Goal: Task Accomplishment & Management: Manage account settings

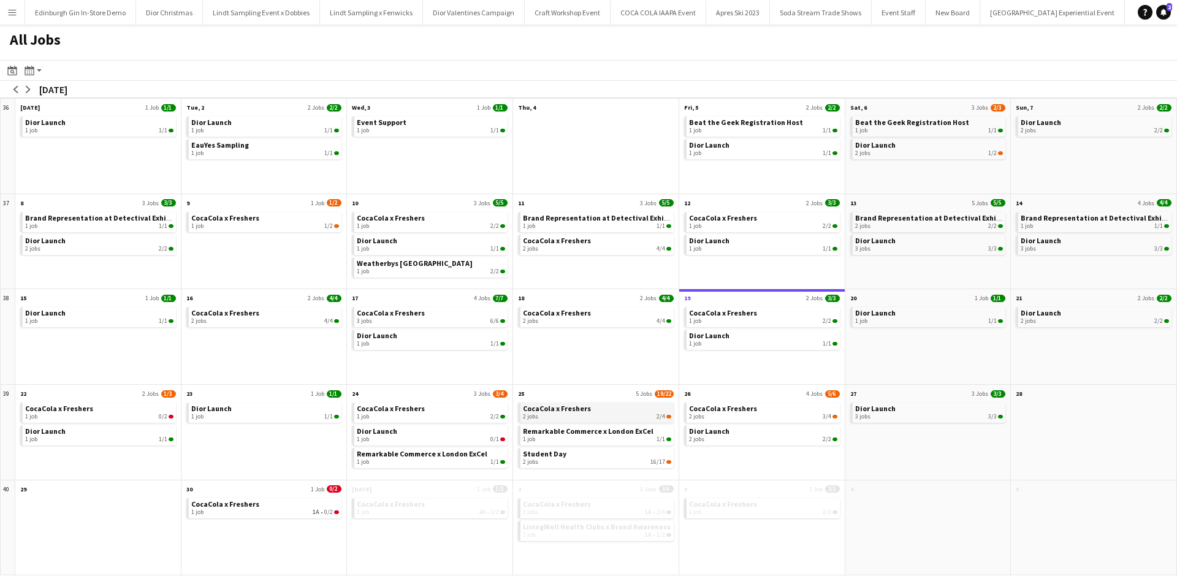
click at [548, 405] on span "CocaCola x Freshers" at bounding box center [557, 408] width 68 height 9
click at [717, 428] on span "Dior Launch" at bounding box center [709, 431] width 40 height 9
click at [43, 414] on div "1 job 0/2" at bounding box center [99, 416] width 148 height 7
click at [16, 14] on app-icon "Menu" at bounding box center [12, 12] width 10 height 10
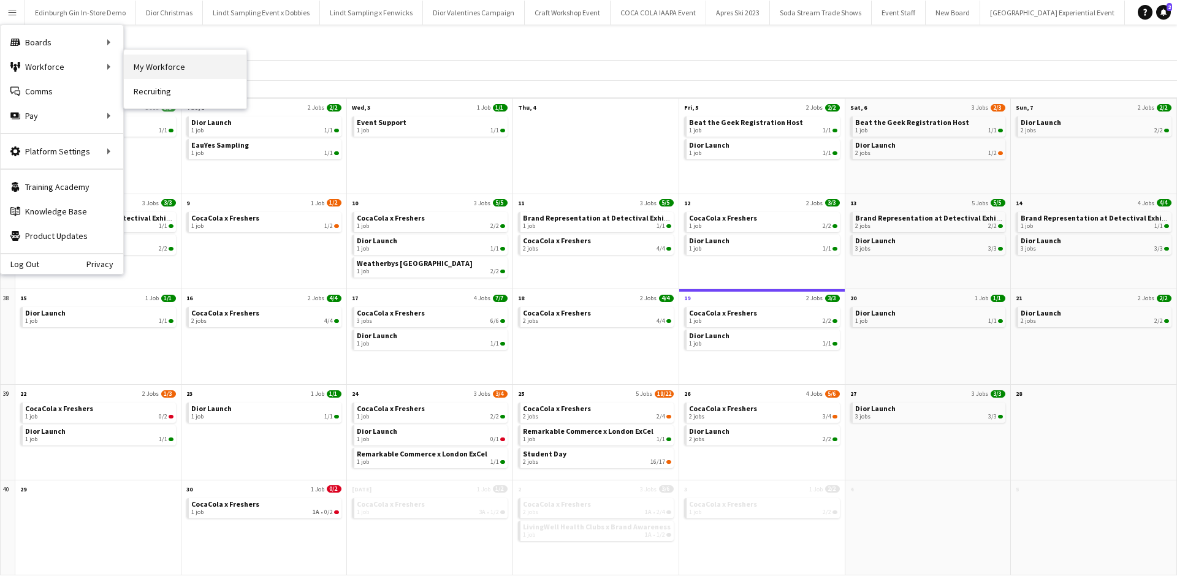
click at [139, 63] on link "My Workforce" at bounding box center [185, 67] width 123 height 25
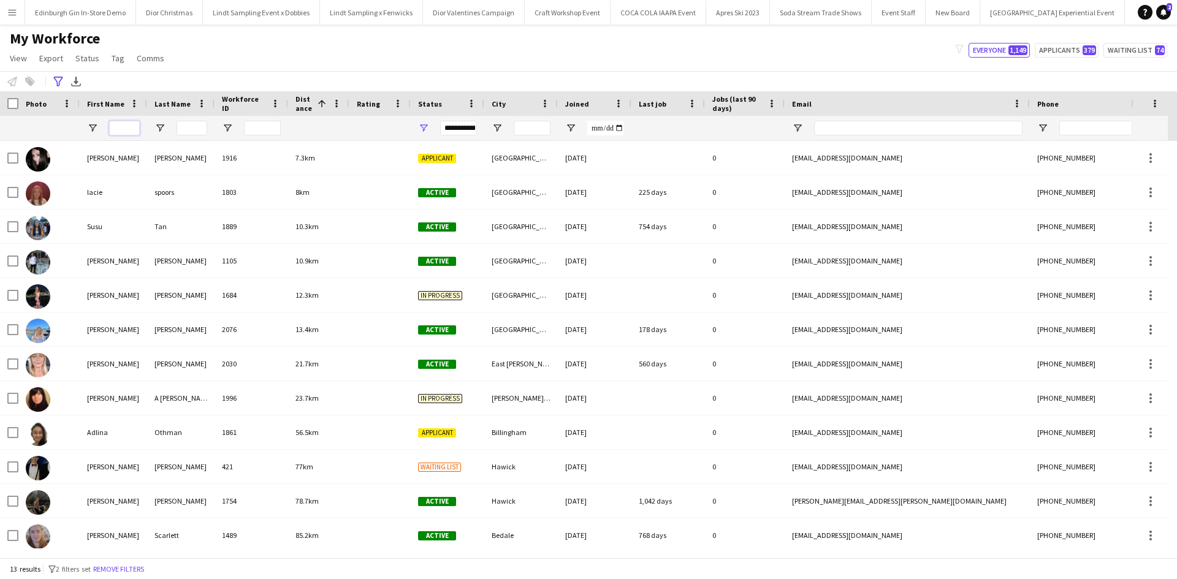
click at [119, 129] on input "First Name Filter Input" at bounding box center [124, 128] width 31 height 15
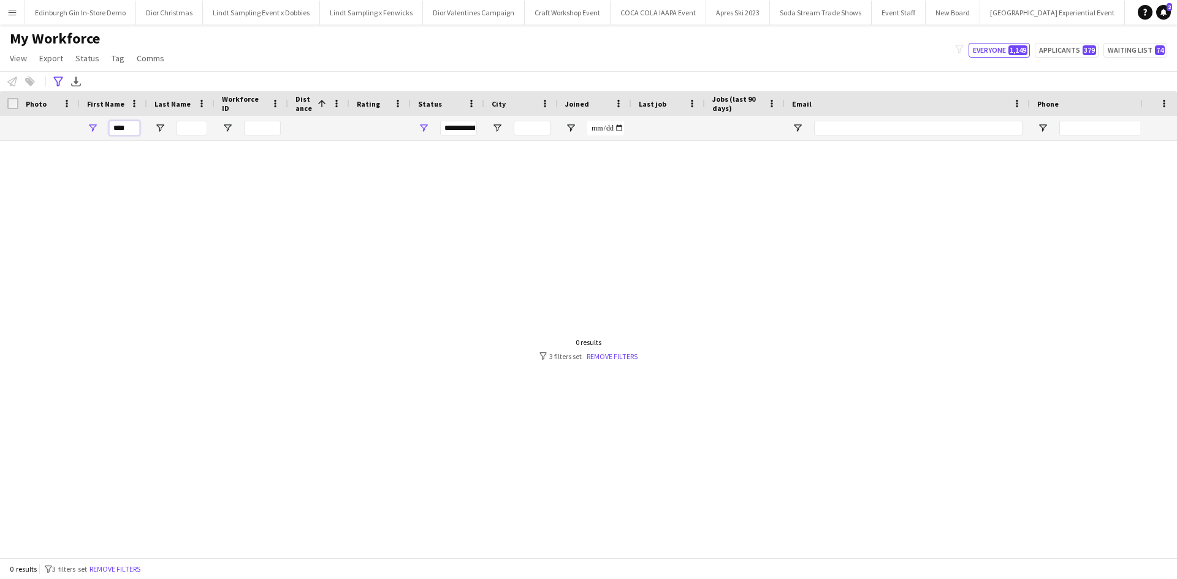
type input "****"
click at [605, 361] on link "Remove filters" at bounding box center [612, 356] width 51 height 9
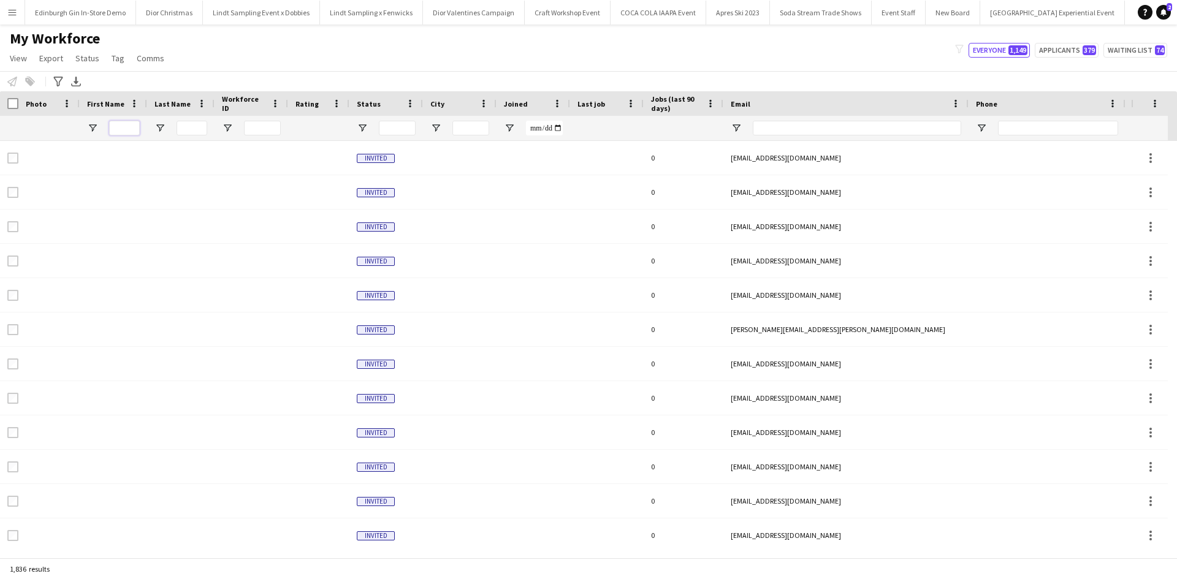
click at [124, 126] on input "First Name Filter Input" at bounding box center [124, 128] width 31 height 15
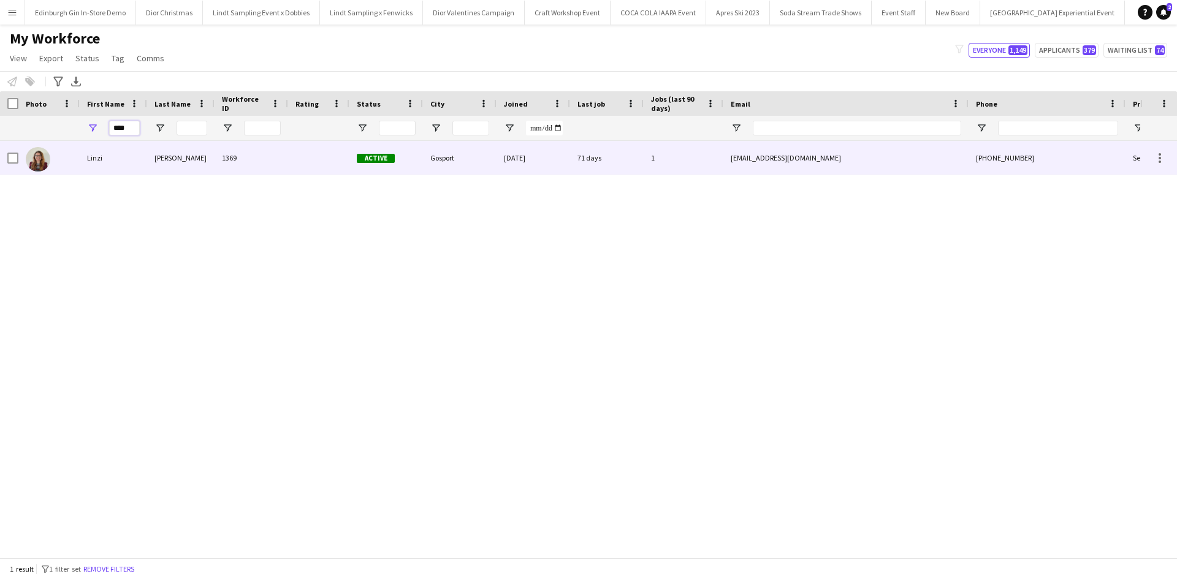
type input "****"
click at [100, 156] on div "Linzi" at bounding box center [113, 158] width 67 height 34
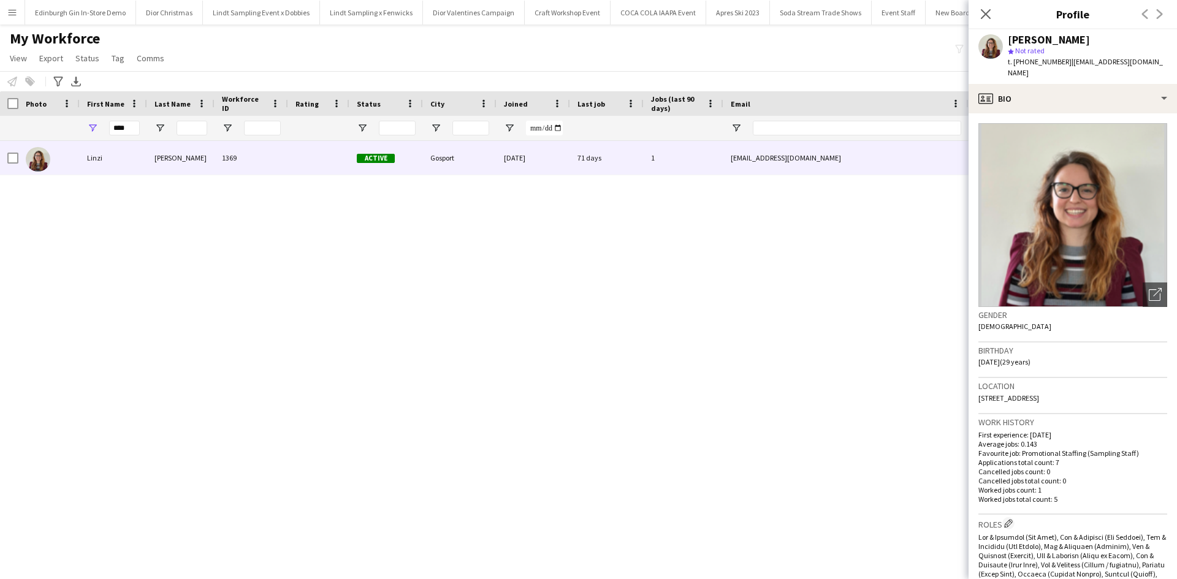
click at [8, 22] on button "Menu" at bounding box center [12, 12] width 25 height 25
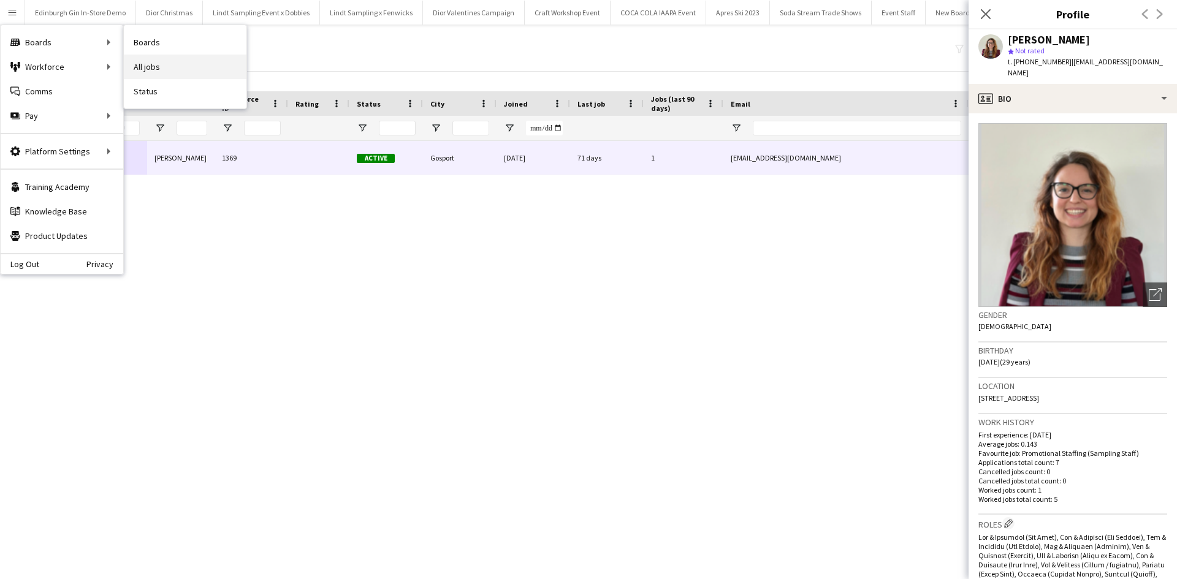
click at [161, 64] on link "All jobs" at bounding box center [185, 67] width 123 height 25
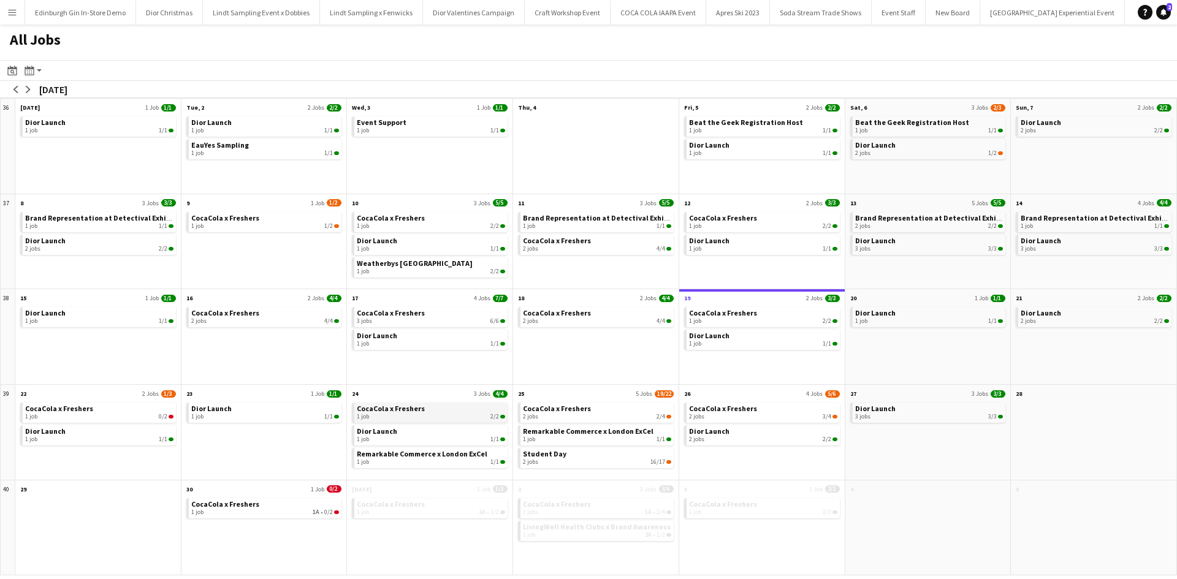
click at [370, 411] on span "CocaCola x Freshers" at bounding box center [391, 408] width 68 height 9
click at [554, 452] on span "Student Day" at bounding box center [545, 453] width 44 height 9
click at [588, 451] on link "Student Day 2 jobs 16/17" at bounding box center [597, 457] width 148 height 18
click at [15, 14] on app-icon "Menu" at bounding box center [12, 12] width 10 height 10
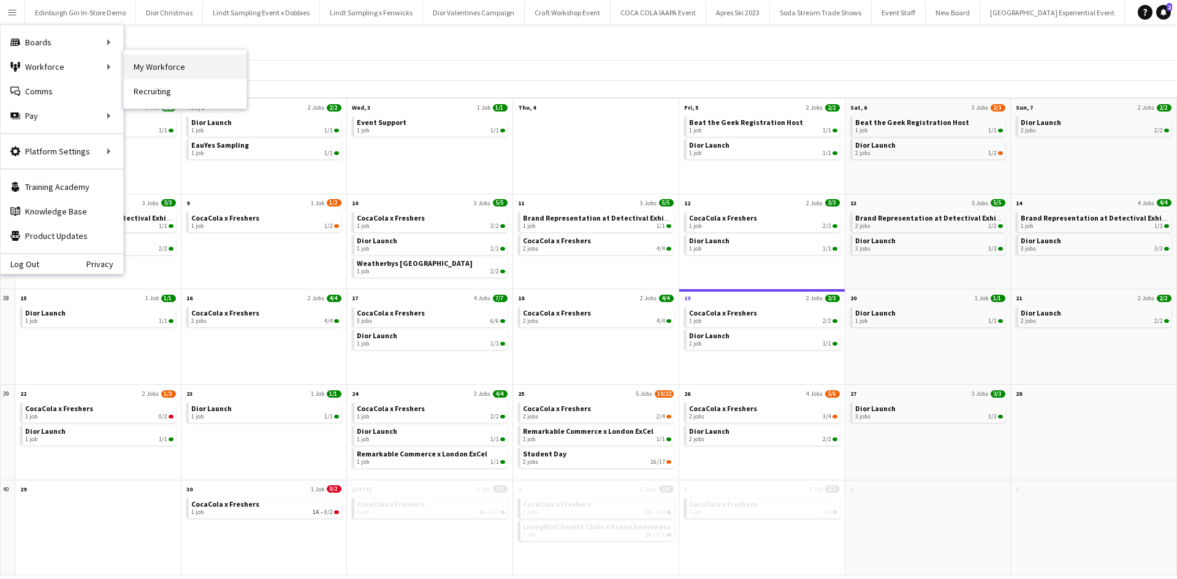
click at [143, 73] on link "My Workforce" at bounding box center [185, 67] width 123 height 25
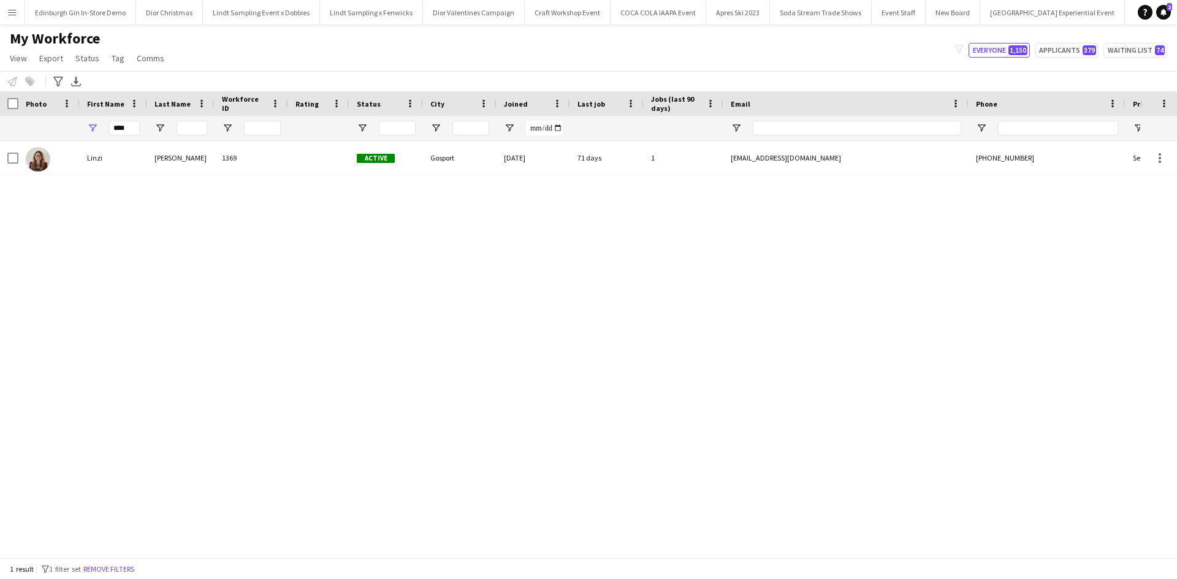
drag, startPoint x: 135, startPoint y: 137, endPoint x: 112, endPoint y: 125, distance: 26.0
click at [112, 125] on div "****" at bounding box center [124, 128] width 31 height 25
click at [117, 128] on input "****" at bounding box center [124, 128] width 31 height 15
click at [124, 128] on input "****" at bounding box center [124, 128] width 31 height 15
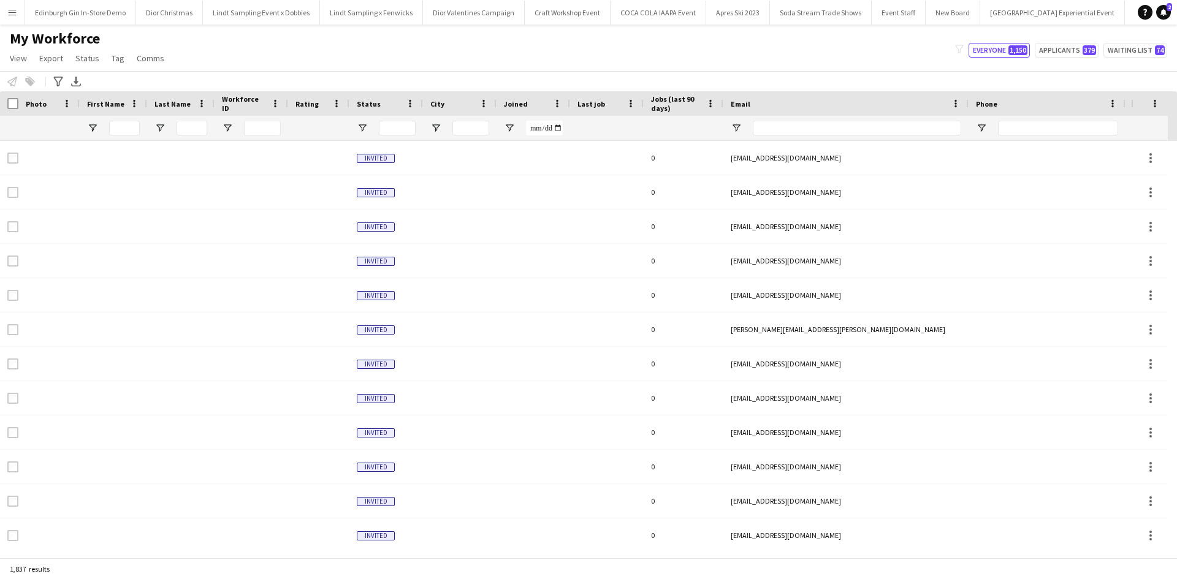
drag, startPoint x: 59, startPoint y: 77, endPoint x: 99, endPoint y: 108, distance: 50.3
click at [59, 79] on icon "Advanced filters" at bounding box center [58, 82] width 10 height 10
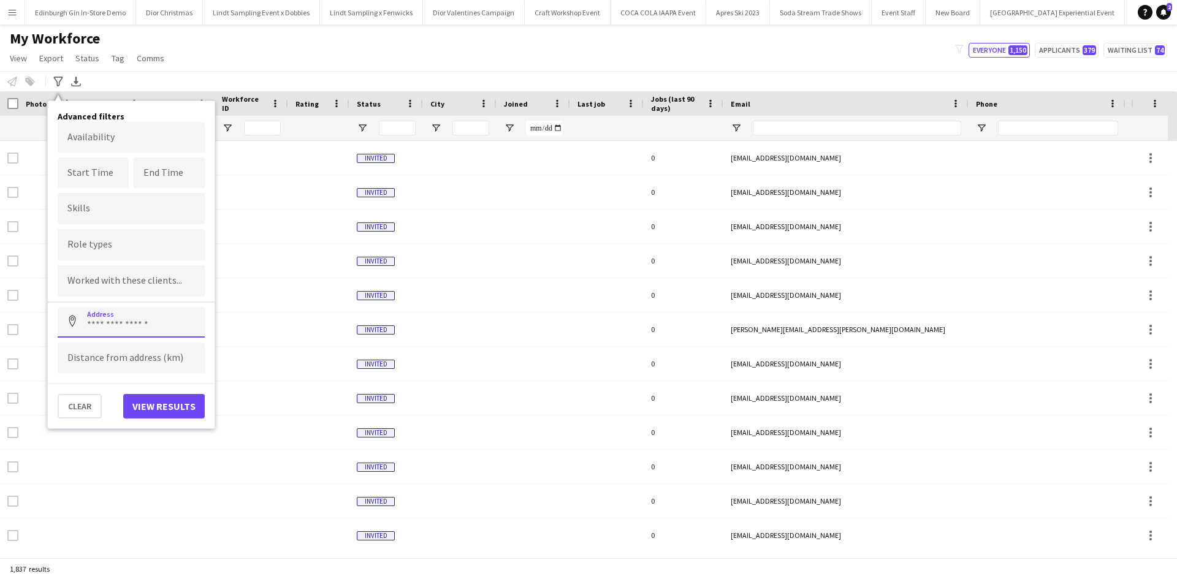
click at [123, 320] on input at bounding box center [131, 322] width 147 height 31
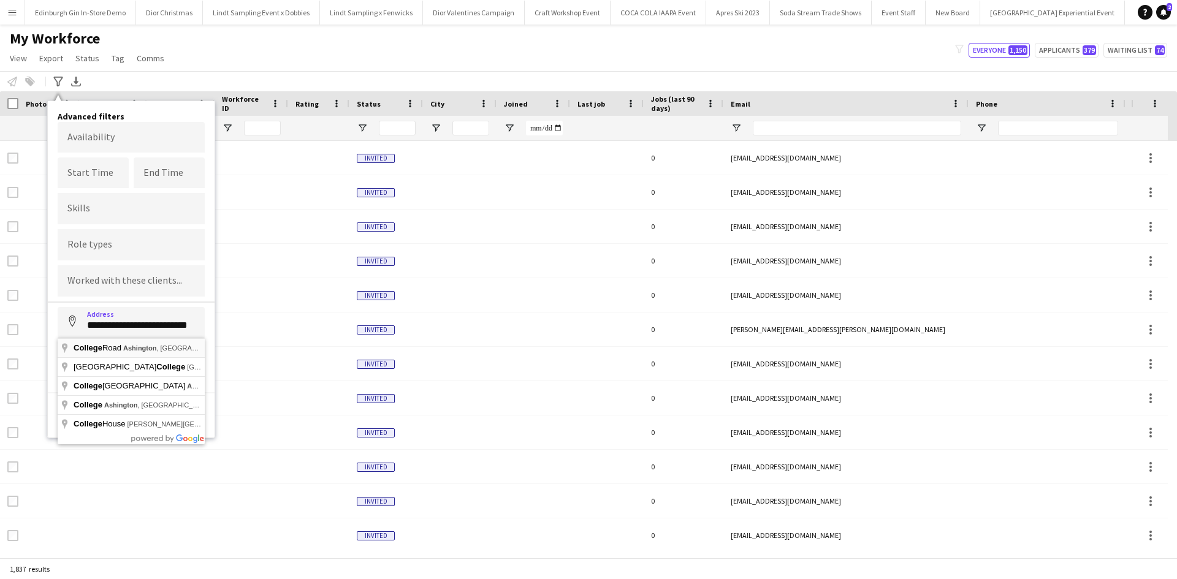
type input "**********"
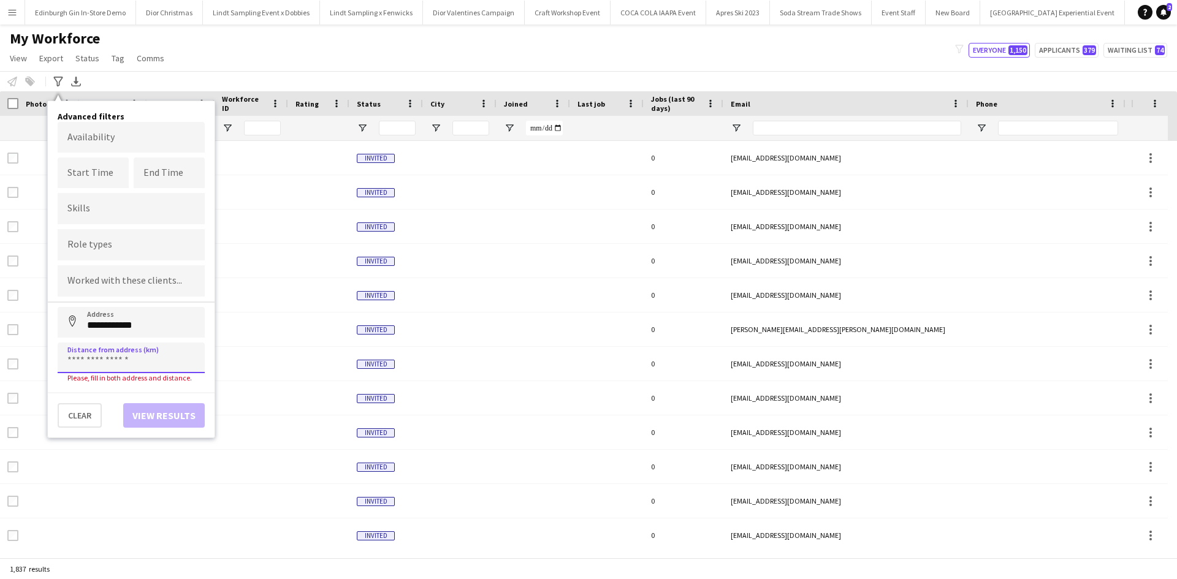
click at [148, 356] on input at bounding box center [131, 358] width 147 height 31
type input "*****"
click button "Address" at bounding box center [72, 321] width 29 height 29
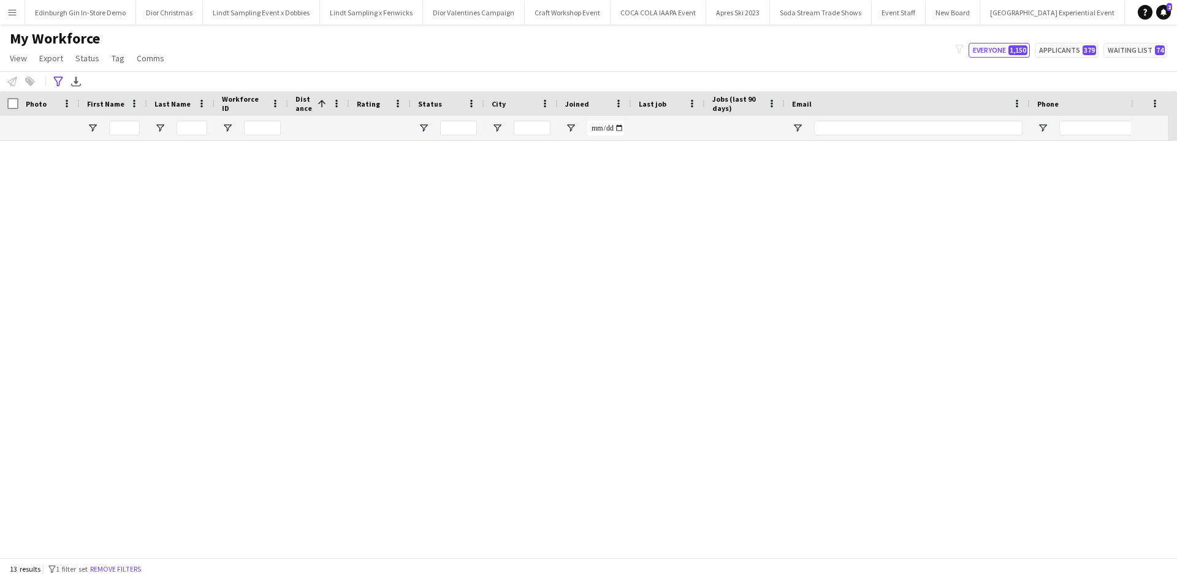
type input "**********"
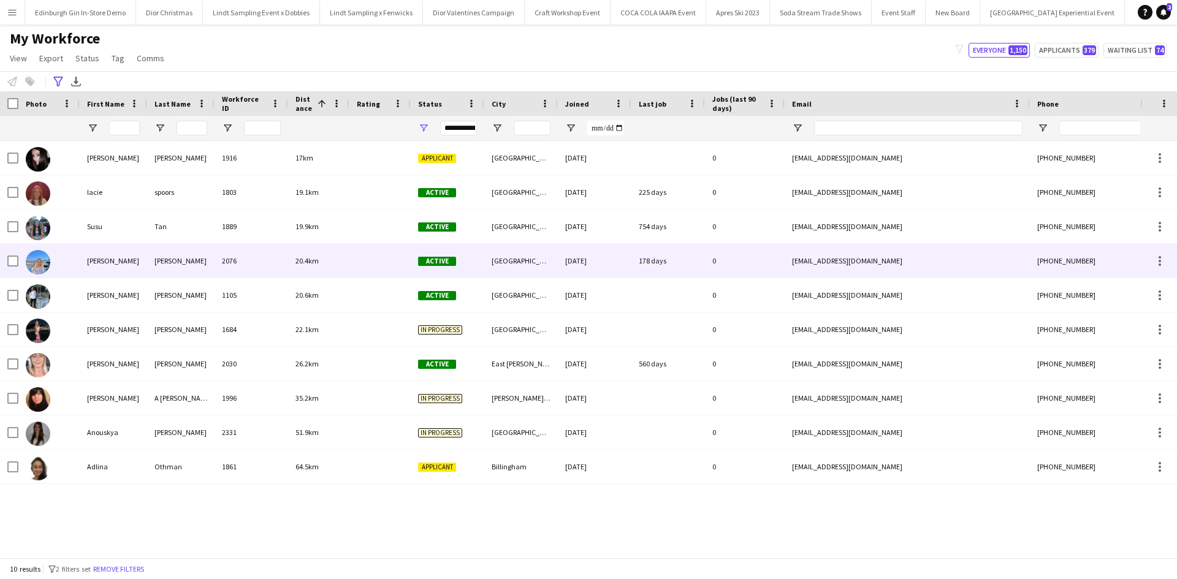
click at [104, 256] on div "Sarah" at bounding box center [113, 261] width 67 height 34
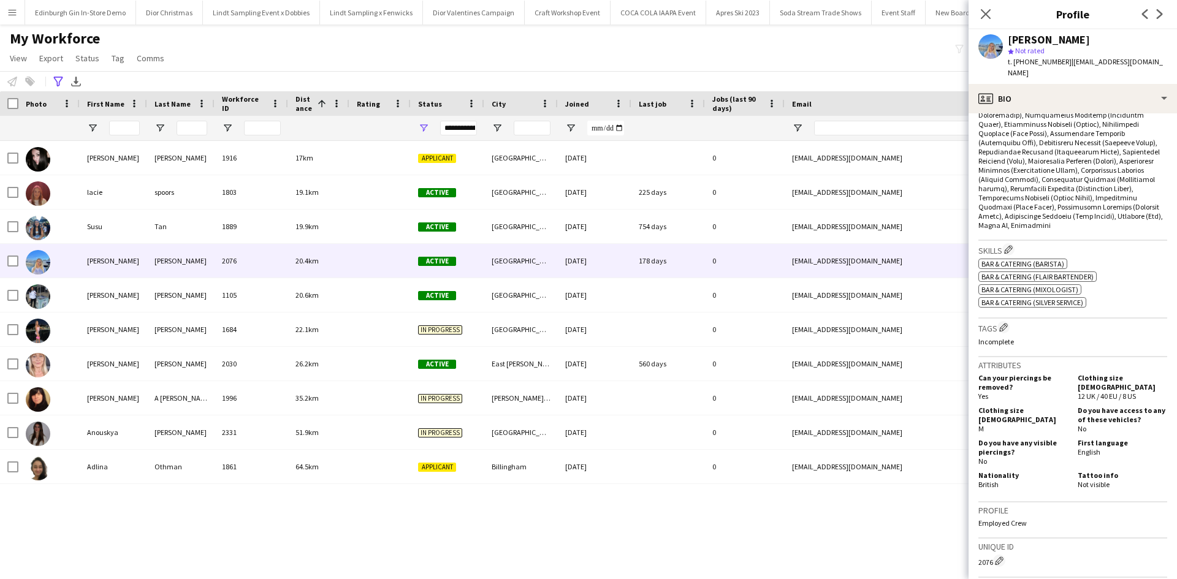
scroll to position [718, 0]
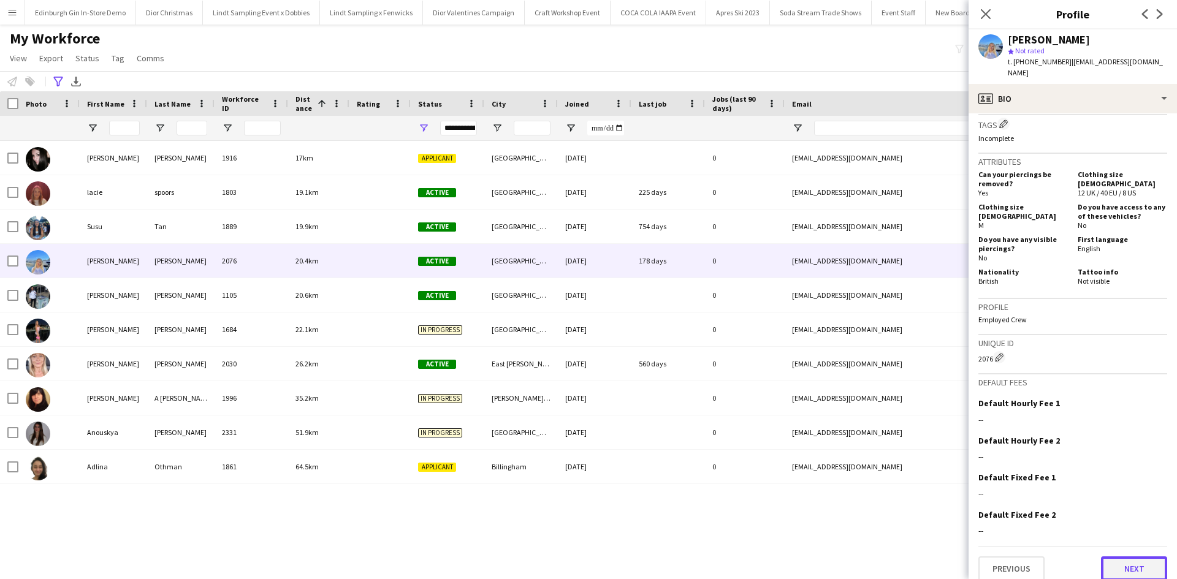
click at [1128, 557] on button "Next" at bounding box center [1134, 569] width 66 height 25
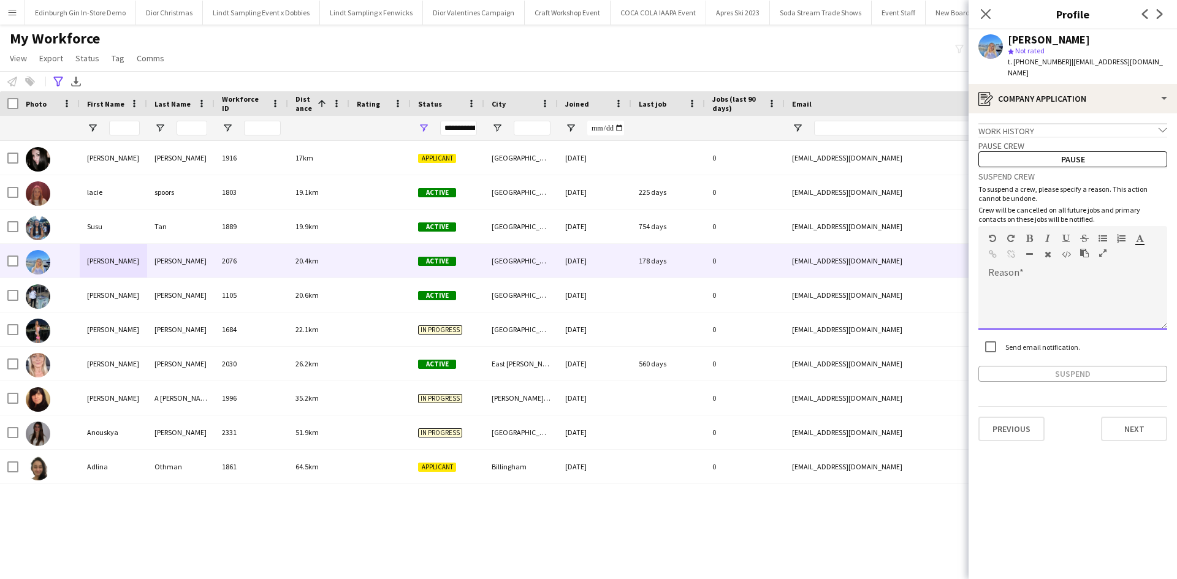
click at [1012, 294] on div at bounding box center [1073, 305] width 189 height 49
click at [1051, 342] on div "Send email notification." at bounding box center [1030, 347] width 102 height 25
click at [1054, 343] on label "Send email notification." at bounding box center [1041, 347] width 77 height 9
click at [1063, 366] on button "Suspend" at bounding box center [1073, 374] width 189 height 16
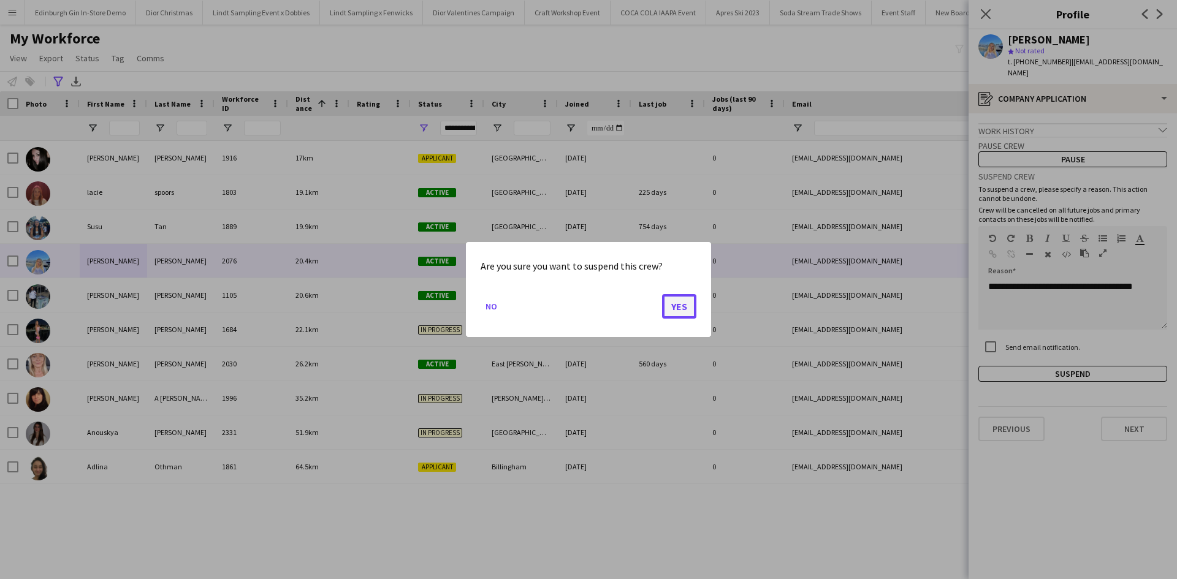
click at [685, 307] on button "Yes" at bounding box center [679, 306] width 34 height 25
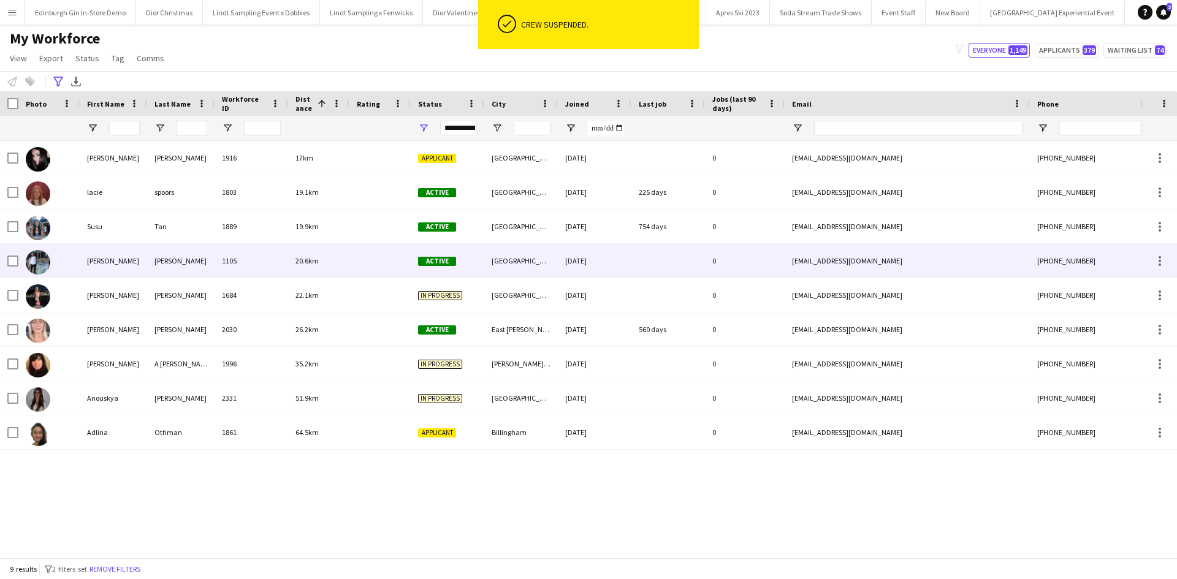
click at [97, 264] on div "hannah" at bounding box center [113, 261] width 67 height 34
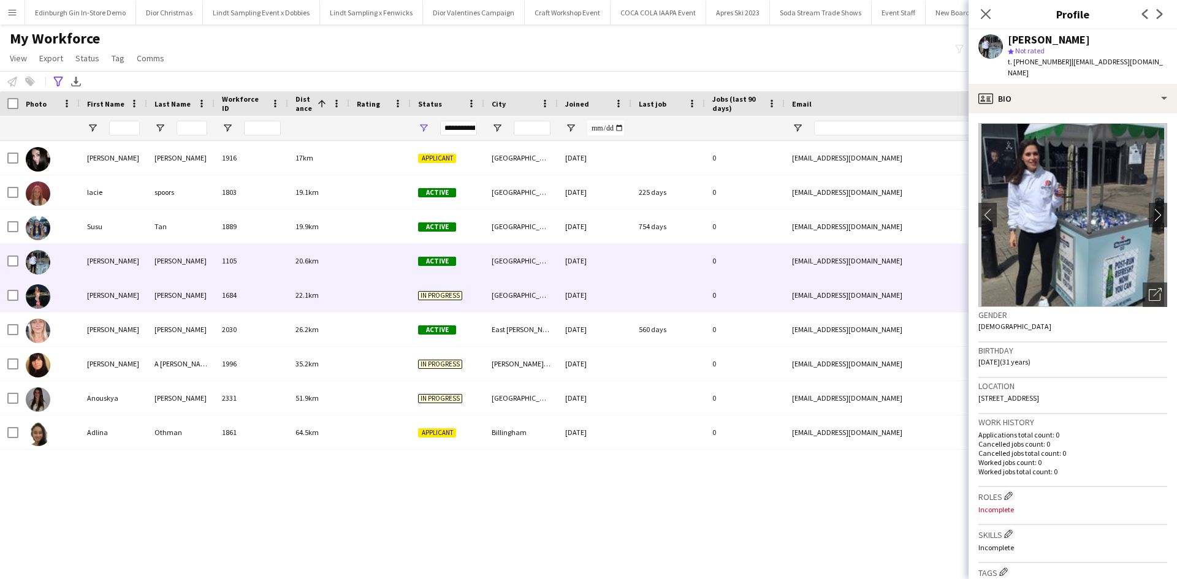
click at [96, 291] on div "Millie" at bounding box center [113, 295] width 67 height 34
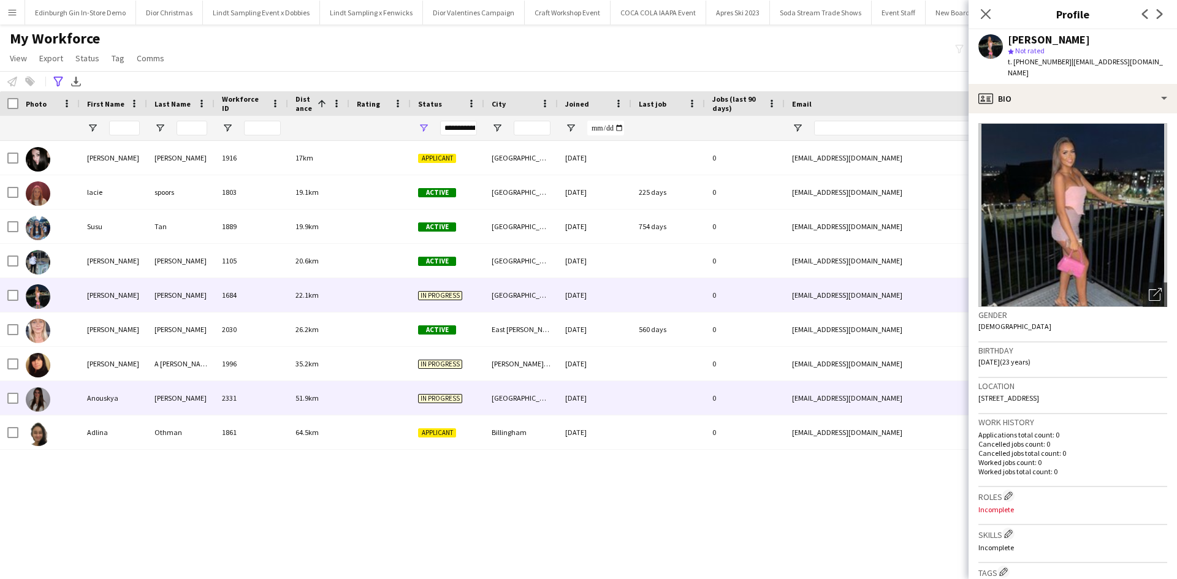
click at [100, 408] on div "Anouskya" at bounding box center [113, 398] width 67 height 34
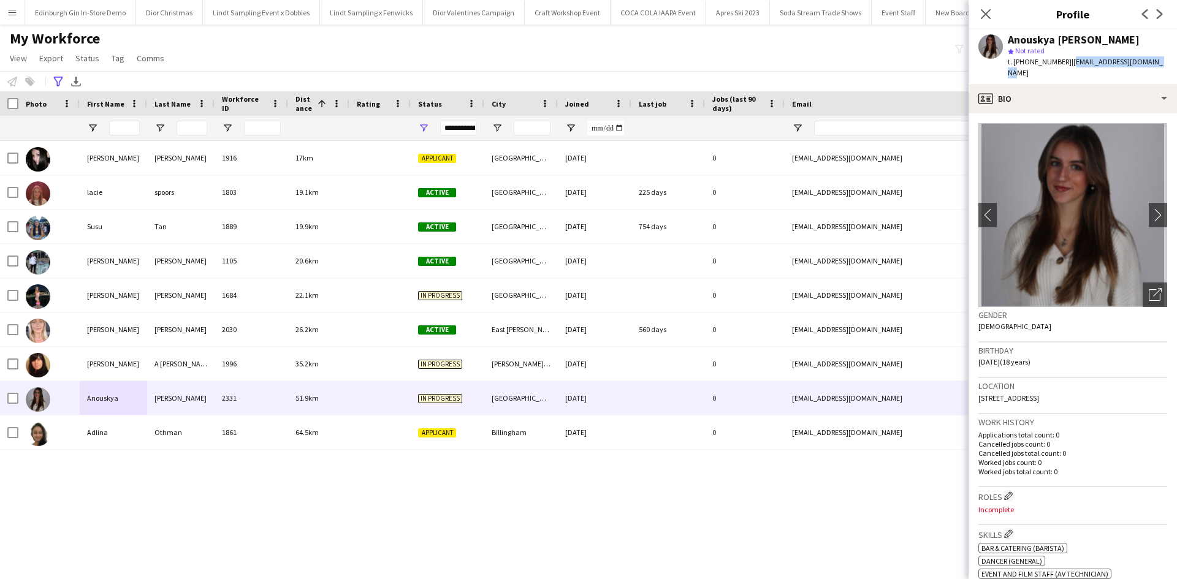
drag, startPoint x: 1066, startPoint y: 63, endPoint x: 1160, endPoint y: 64, distance: 93.8
click at [1160, 64] on div "Anouskya Moscrop-Brown star Not rated t. +447375096759 | anouskyadaisy@icloud.c…" at bounding box center [1073, 56] width 208 height 55
copy span "anouskyadaisy@icloud.com"
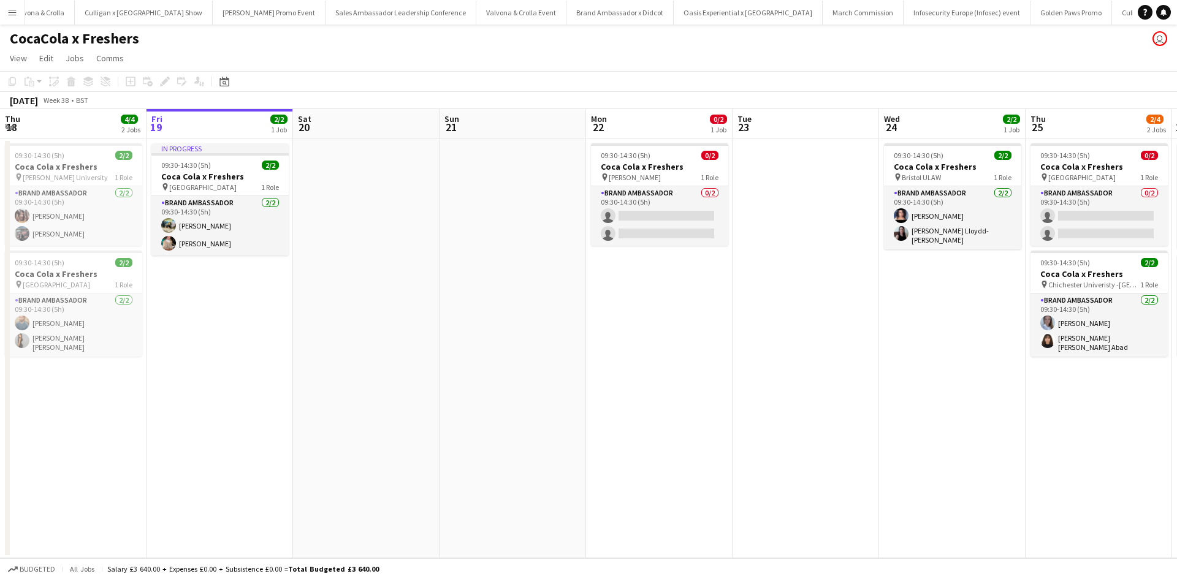
scroll to position [0, 11558]
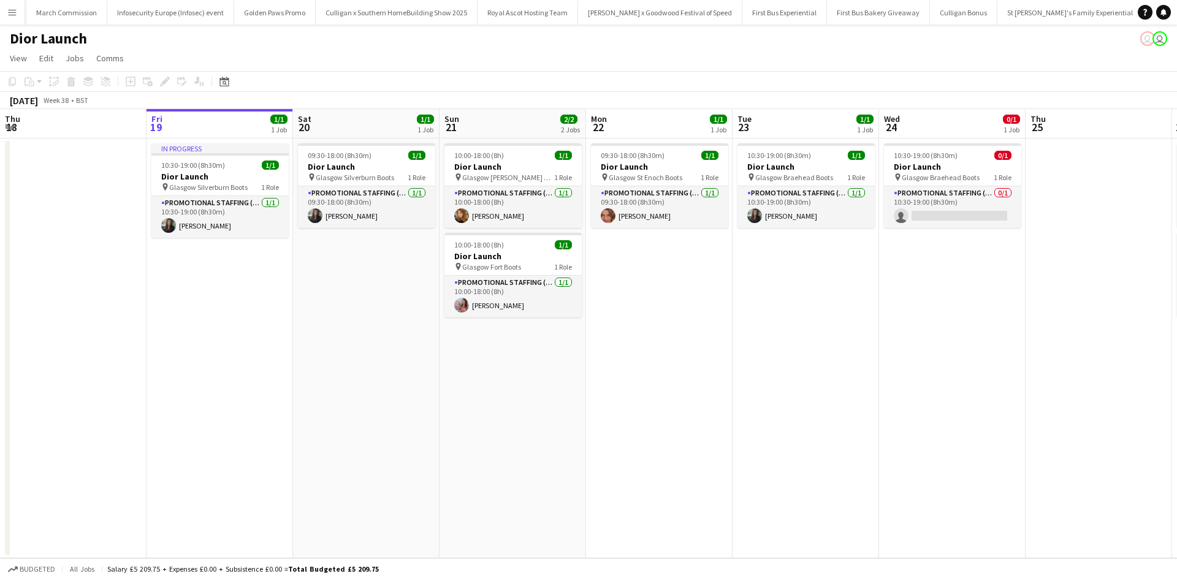
scroll to position [0, 11909]
click at [964, 216] on app-card-role "Promotional Staffing (Sales Staff) 0/1 10:30-19:00 (8h30m) single-neutral-actio…" at bounding box center [952, 207] width 137 height 42
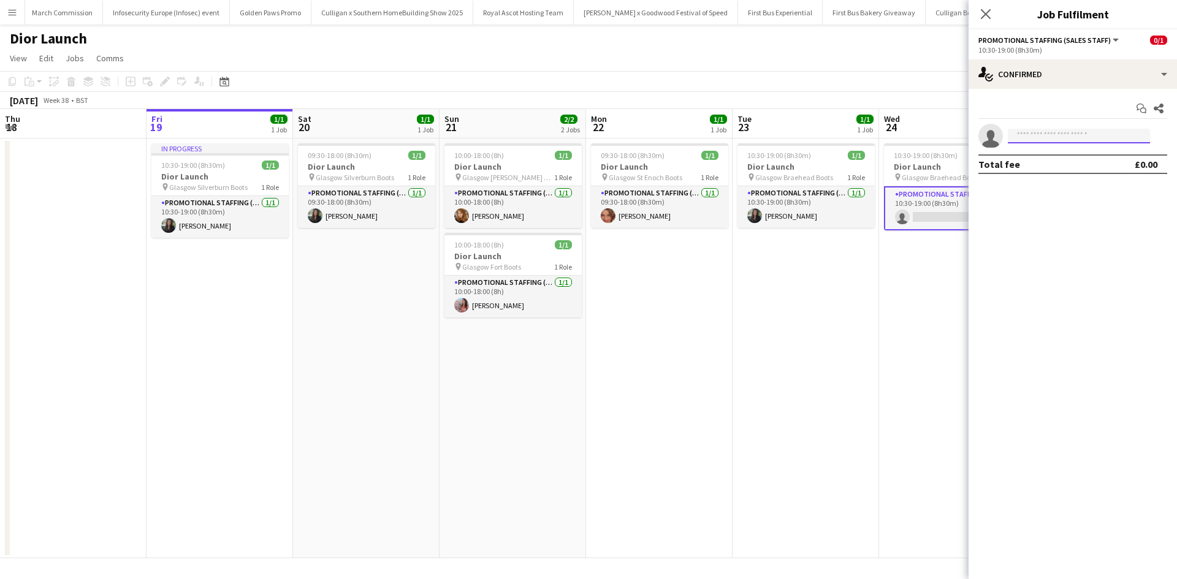
click at [1065, 136] on input at bounding box center [1079, 136] width 142 height 15
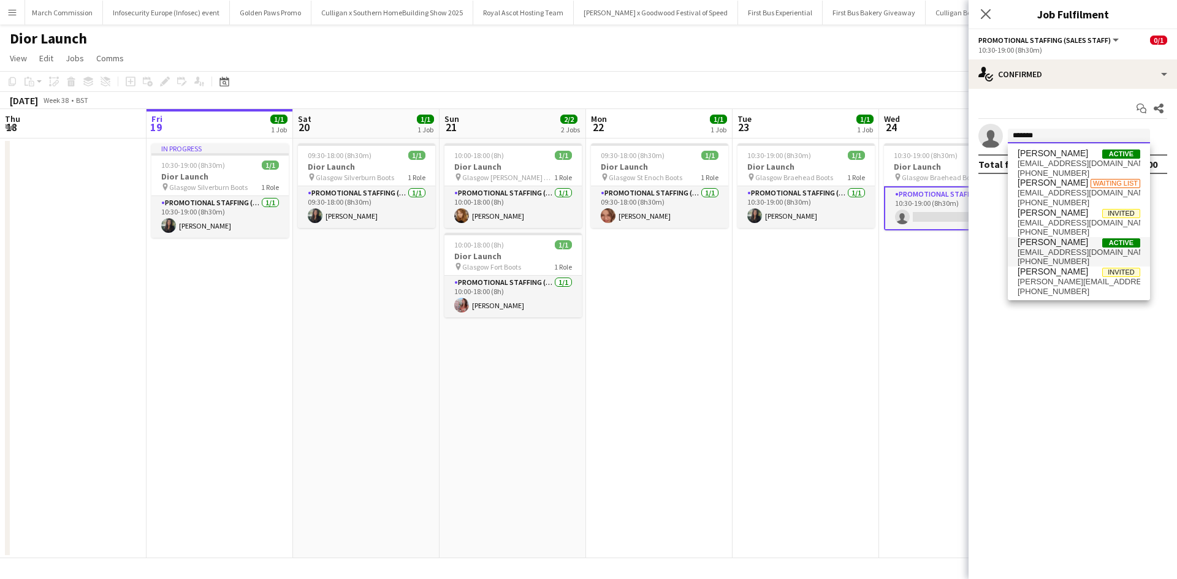
type input "*******"
click at [1056, 251] on span "rebeccasarahmoore@gmail.com" at bounding box center [1079, 253] width 123 height 10
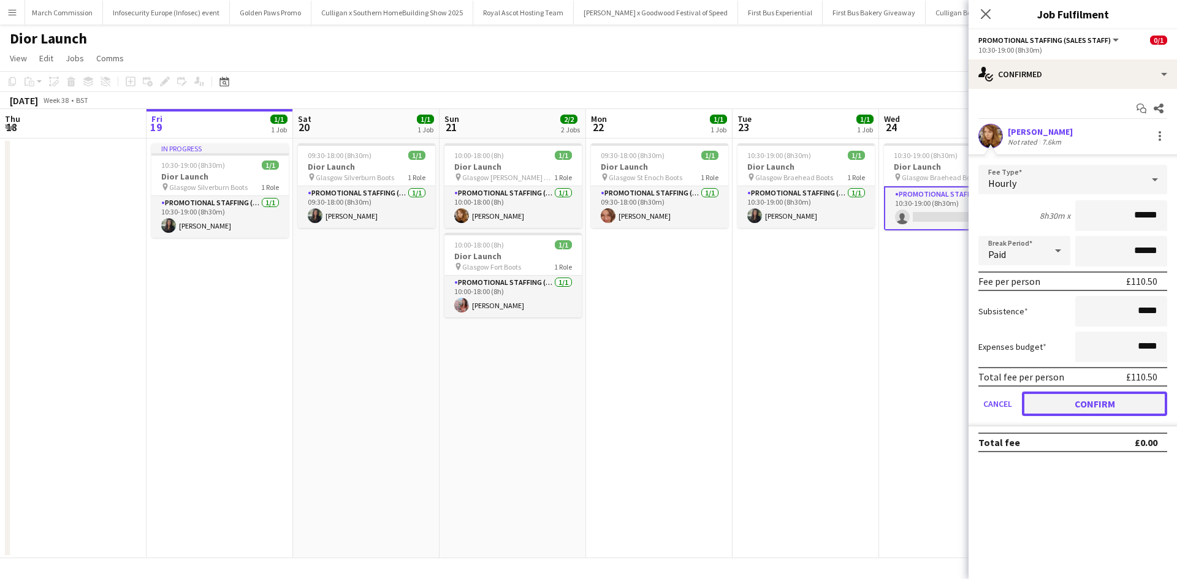
click at [1112, 410] on button "Confirm" at bounding box center [1094, 404] width 145 height 25
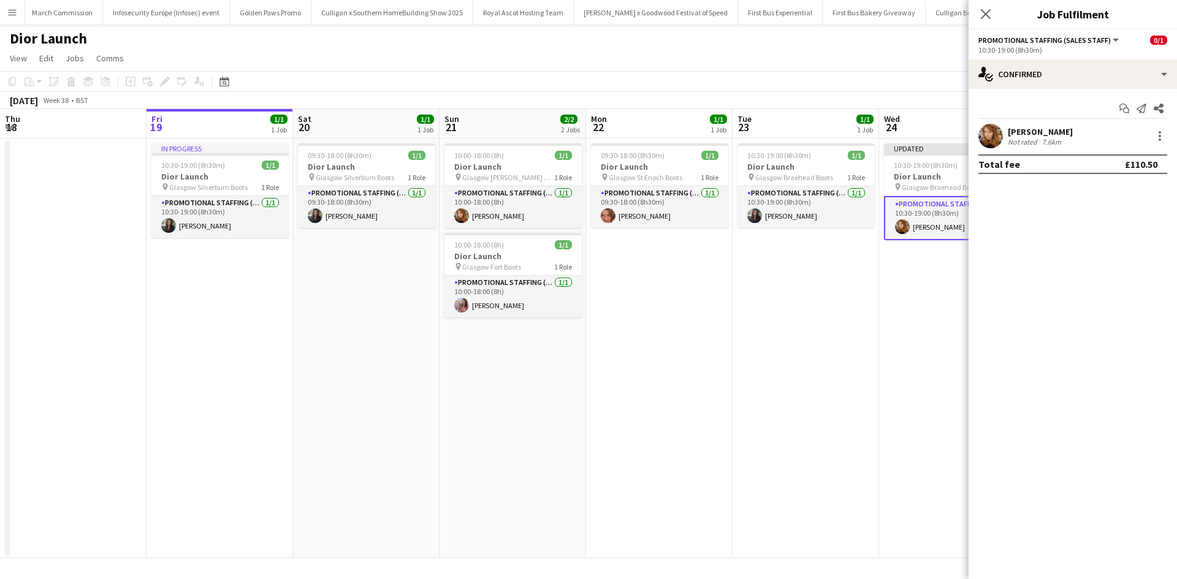
click at [929, 413] on app-date-cell "Updated 10:30-19:00 (8h30m) 1/1 Dior Launch pin Glasgow Braehead Boots 1 Role P…" at bounding box center [952, 349] width 147 height 420
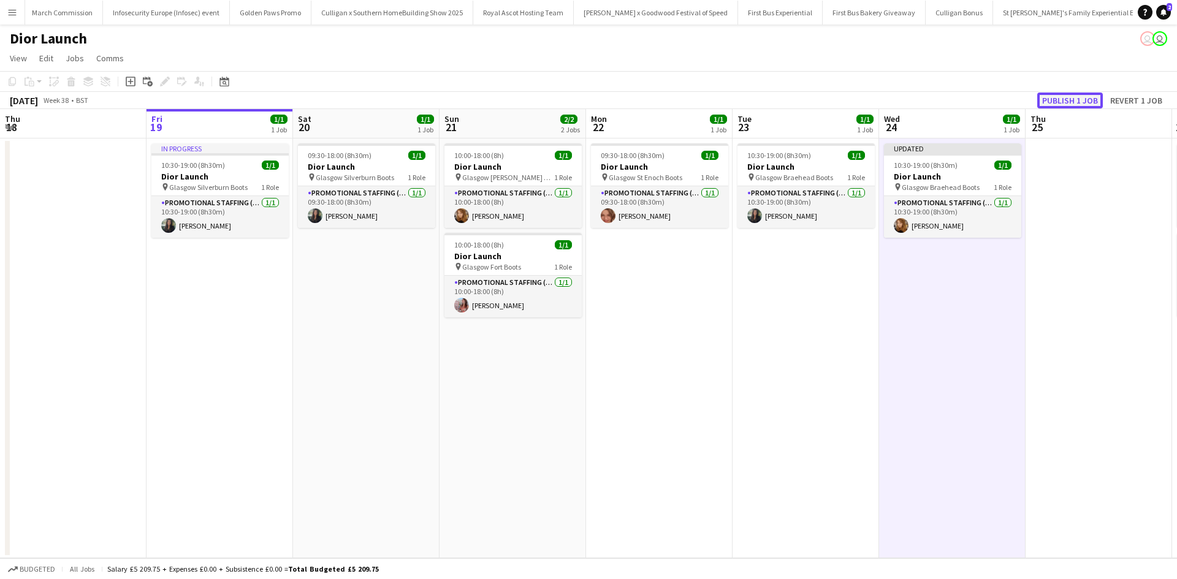
click at [1055, 100] on button "Publish 1 job" at bounding box center [1070, 101] width 66 height 16
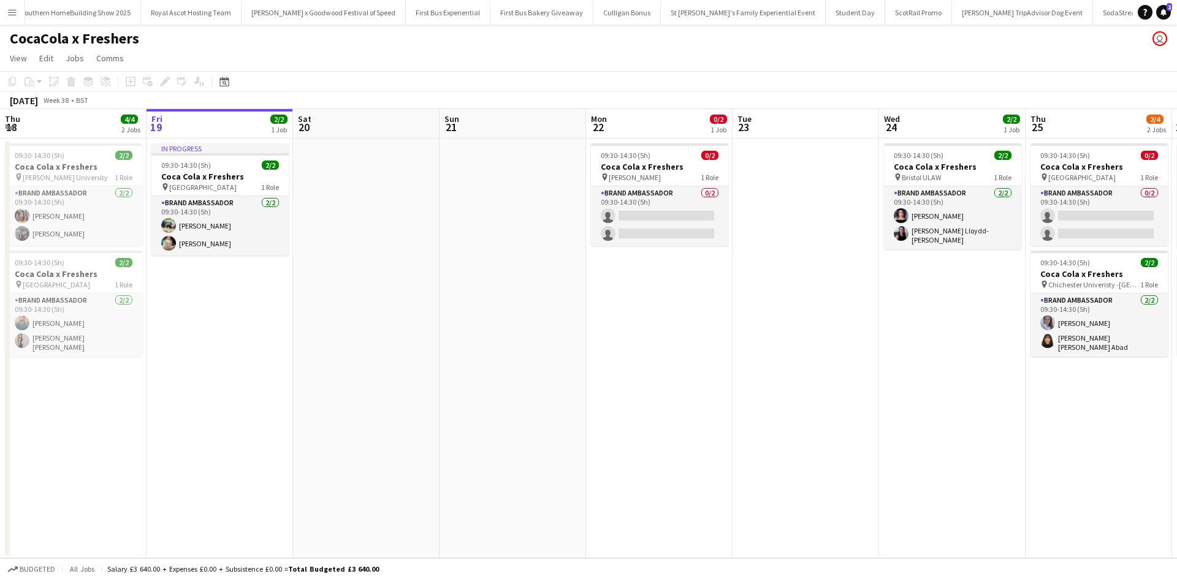
scroll to position [0, 12268]
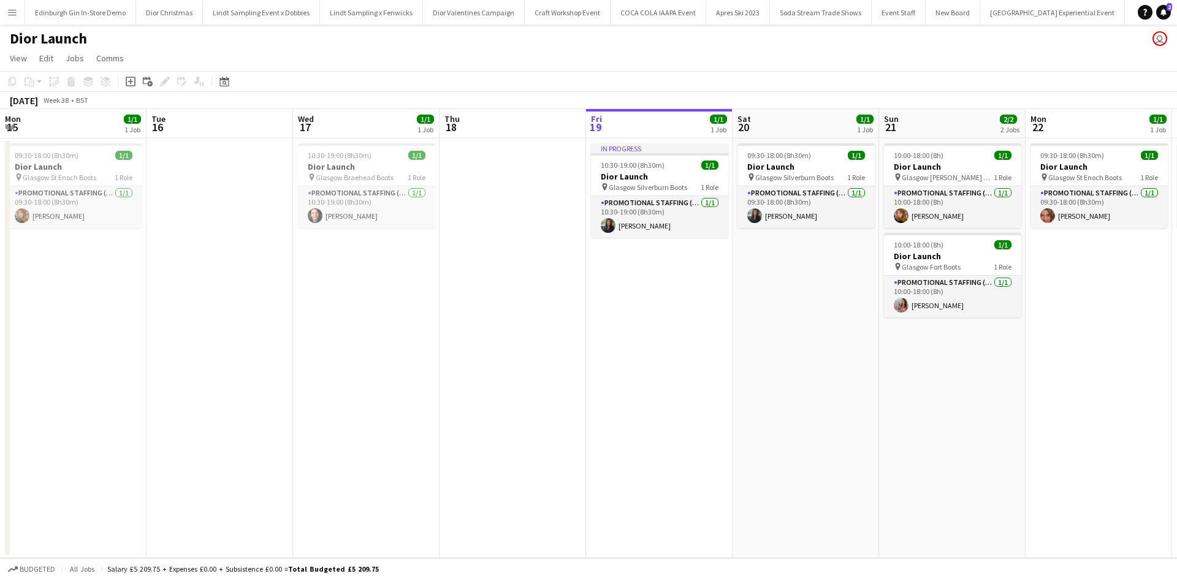
scroll to position [0, 256]
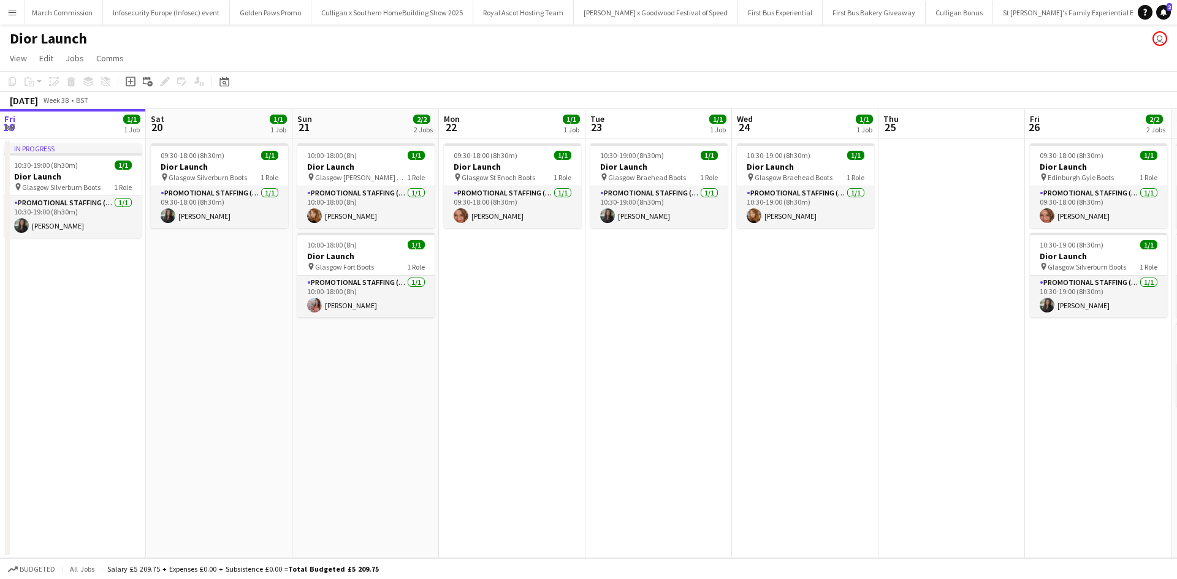
drag, startPoint x: 900, startPoint y: 368, endPoint x: 738, endPoint y: 357, distance: 162.8
click at [723, 368] on app-calendar-viewport "Wed 17 1/1 1 Job Thu 18 Fri 19 1/1 1 Job Sat 20 1/1 1 Job Sun 21 2/2 2 Jobs Mon…" at bounding box center [588, 333] width 1177 height 449
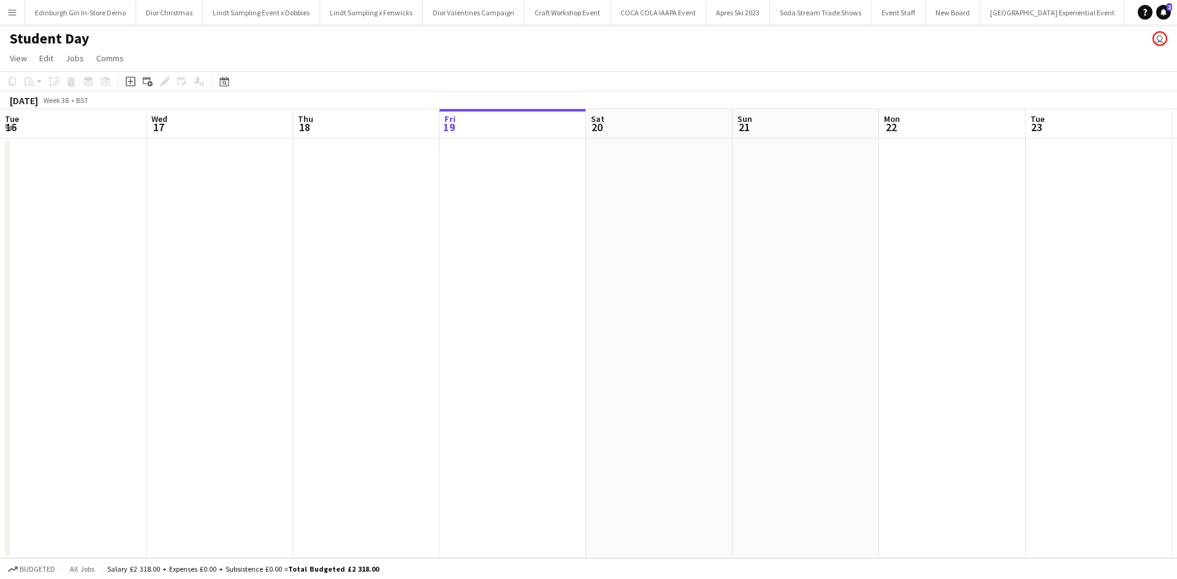
scroll to position [0, 616]
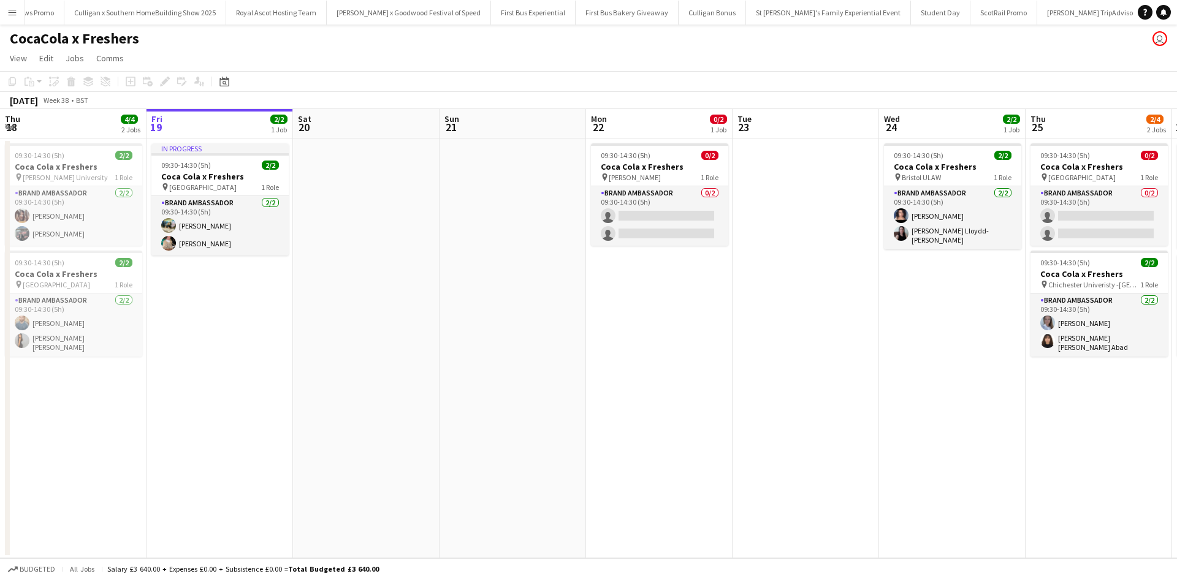
scroll to position [0, 12268]
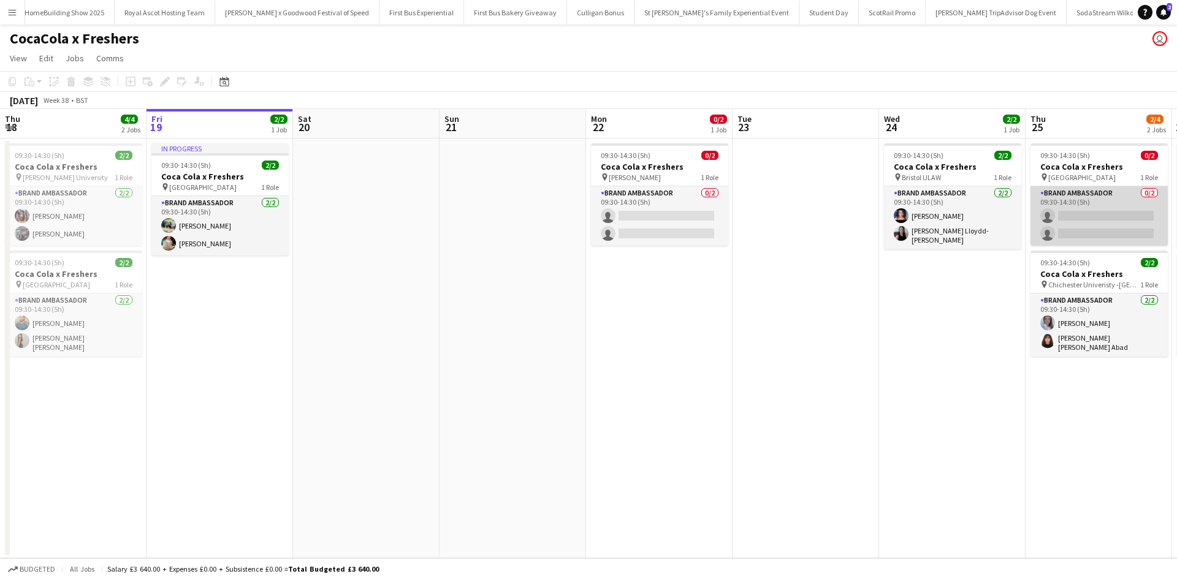
click at [1124, 200] on app-card-role "Brand Ambassador 0/2 09:30-14:30 (5h) single-neutral-actions single-neutral-act…" at bounding box center [1099, 215] width 137 height 59
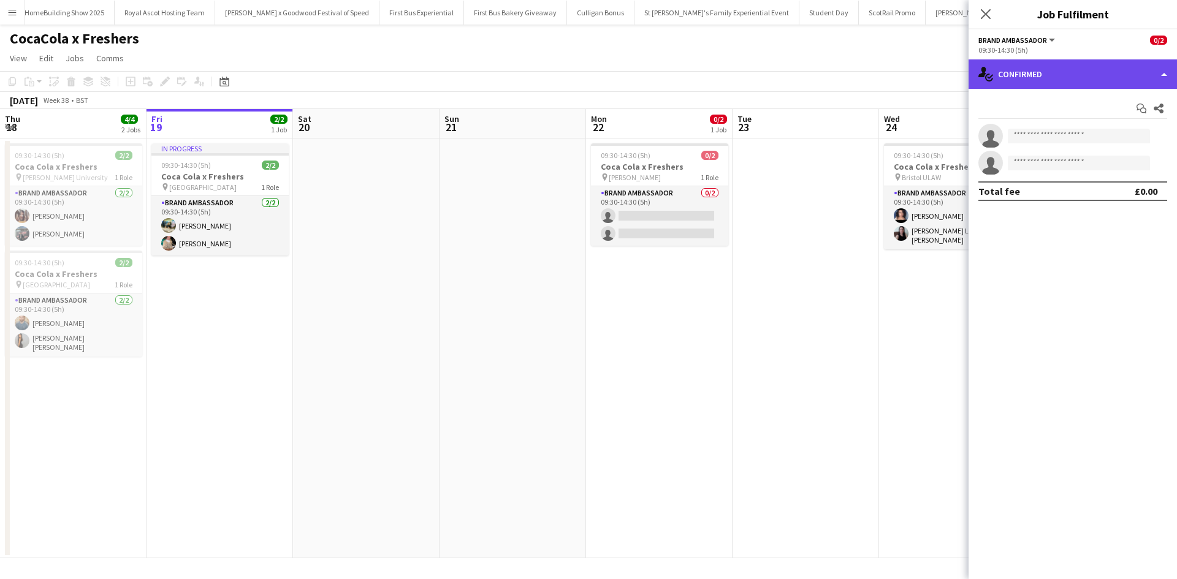
click at [1108, 77] on div "single-neutral-actions-check-2 Confirmed" at bounding box center [1073, 73] width 208 height 29
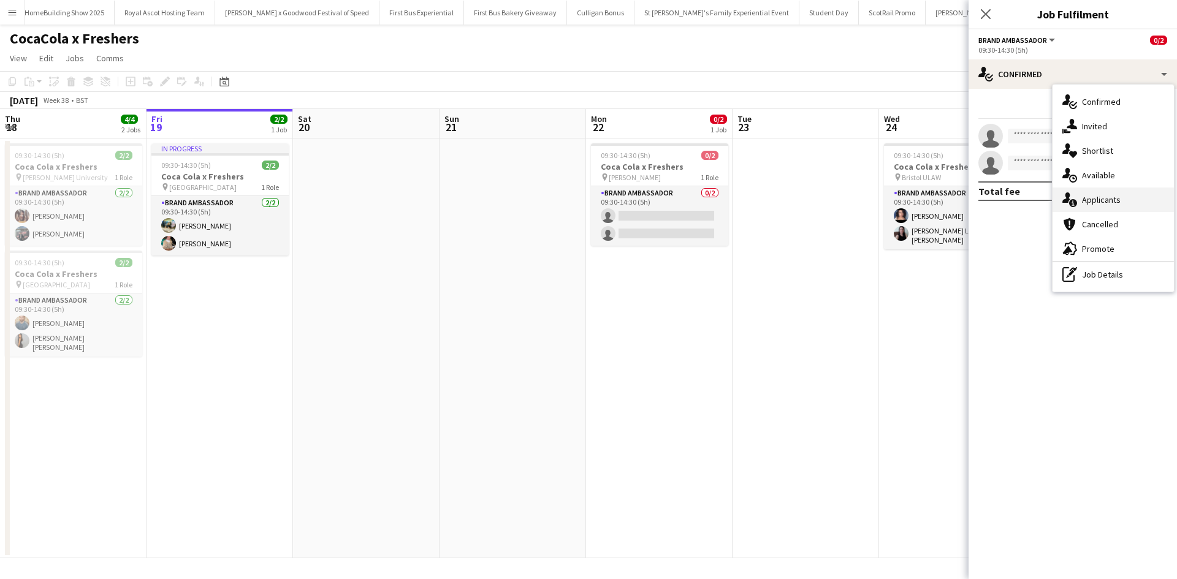
click at [1150, 196] on div "single-neutral-actions-information Applicants" at bounding box center [1113, 200] width 121 height 25
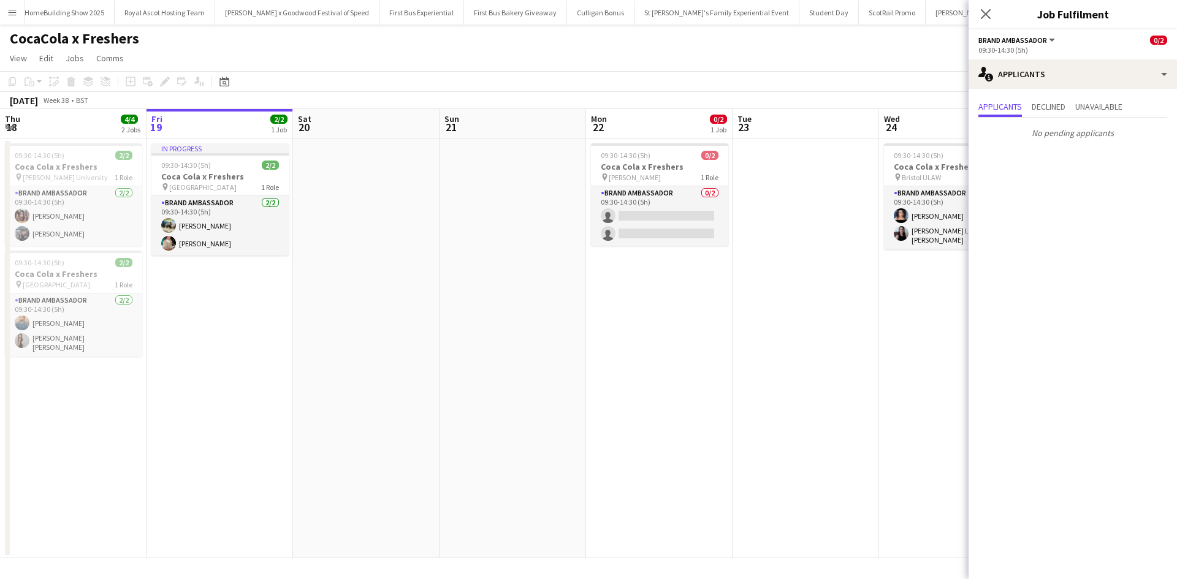
click at [799, 372] on app-date-cell at bounding box center [806, 349] width 147 height 420
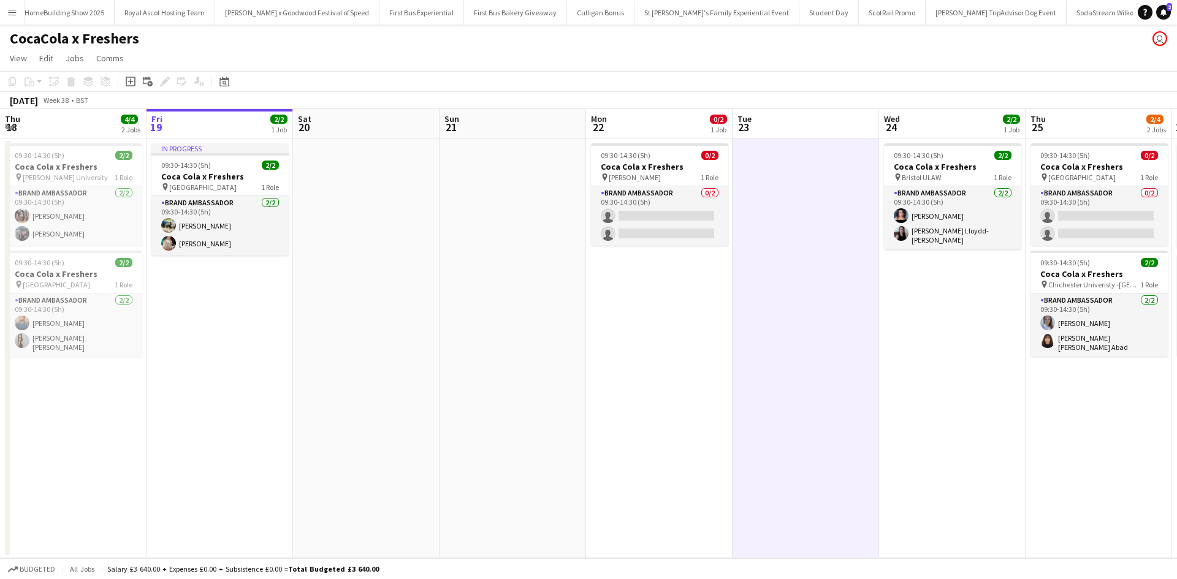
scroll to position [0, 567]
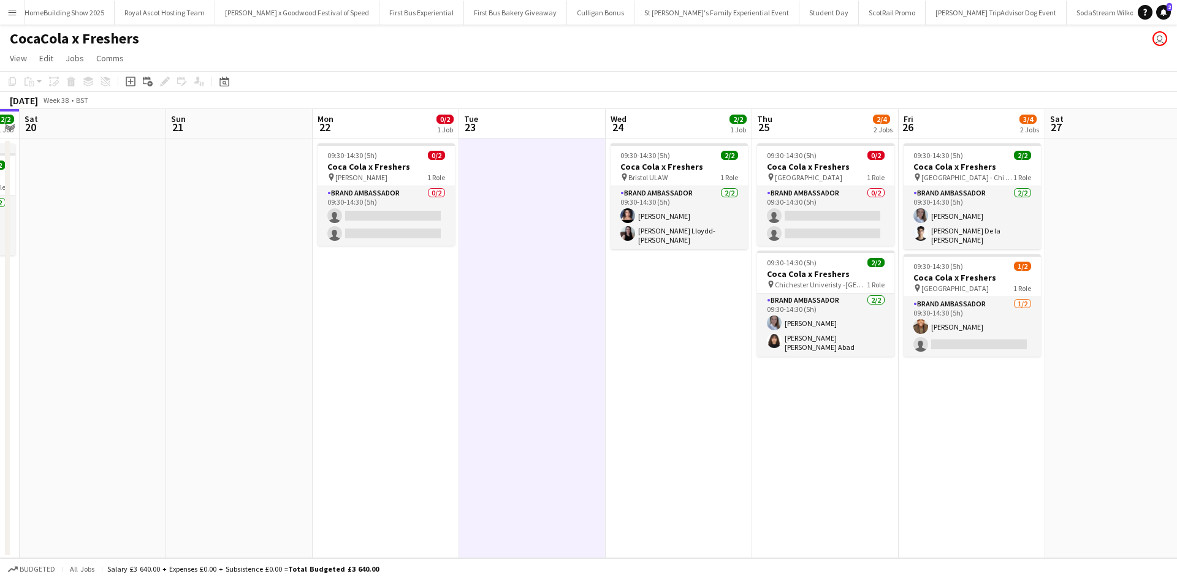
drag, startPoint x: 933, startPoint y: 379, endPoint x: 660, endPoint y: 376, distance: 273.5
click at [660, 376] on app-calendar-viewport "Tue 16 4/4 2 Jobs Wed 17 6/6 3 Jobs Thu 18 4/4 2 Jobs Fri 19 2/2 1 Job Sat 20 S…" at bounding box center [588, 333] width 1177 height 449
click at [1015, 323] on app-card-role "Brand Ambassador 1/2 09:30-14:30 (5h) Nathan Earle single-neutral-actions" at bounding box center [972, 326] width 137 height 59
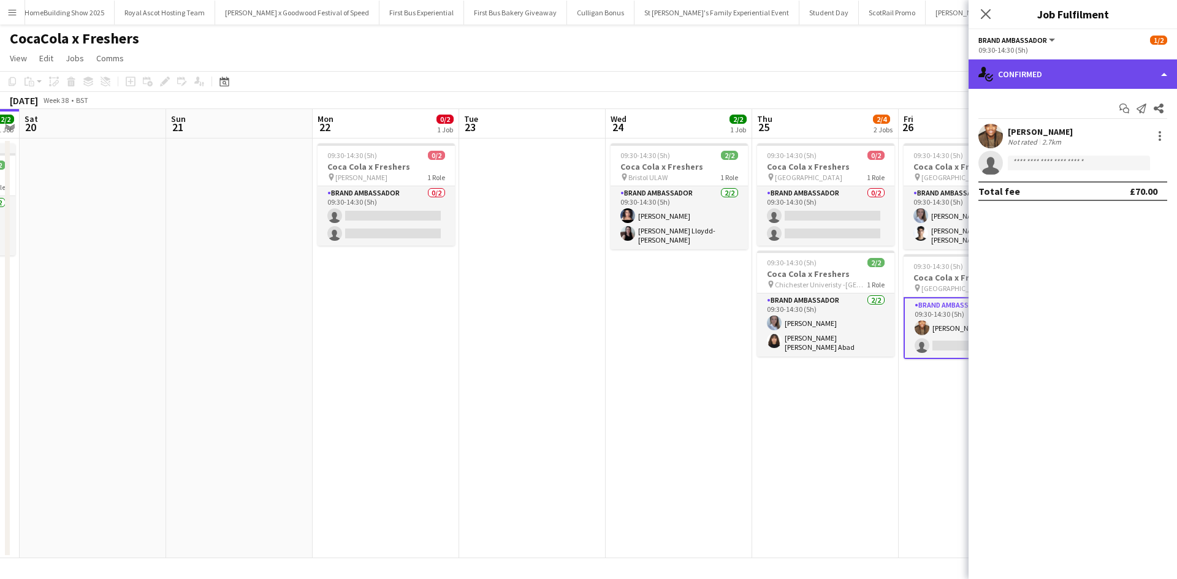
click at [1040, 77] on div "single-neutral-actions-check-2 Confirmed" at bounding box center [1073, 73] width 208 height 29
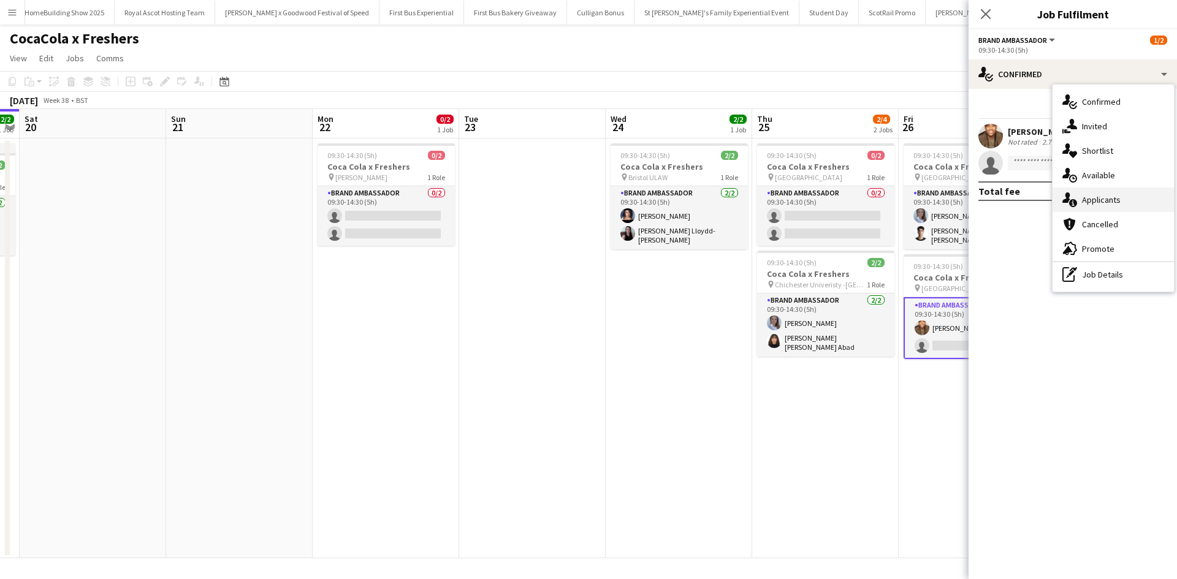
click at [1115, 196] on span "Applicants" at bounding box center [1101, 199] width 39 height 11
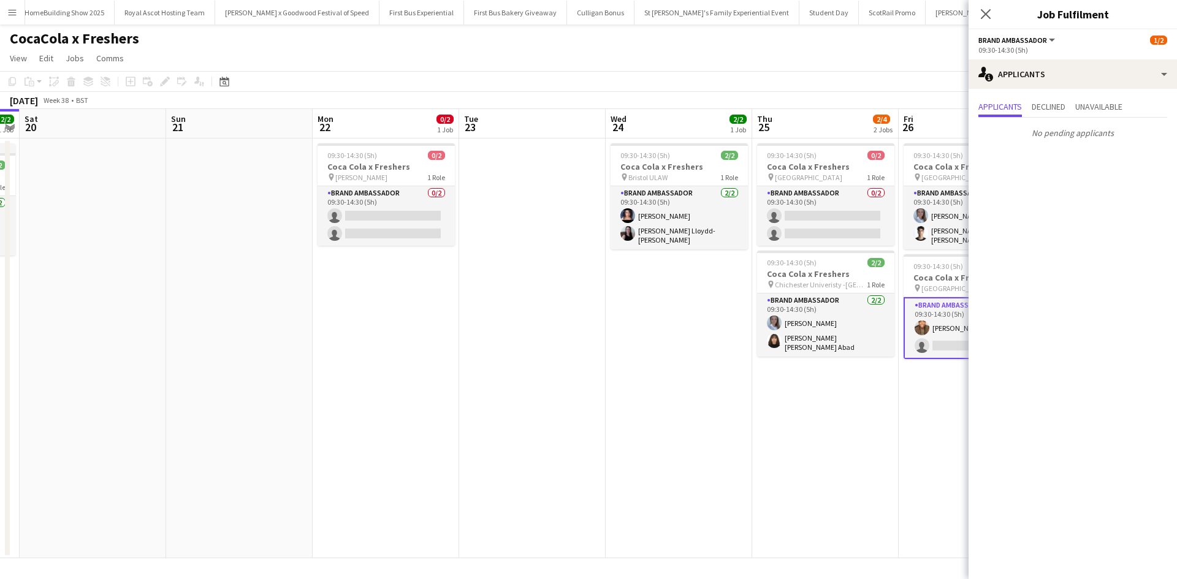
click at [885, 441] on app-date-cell "09:30-14:30 (5h) 0/2 Coca Cola x Freshers pin Ashington College 1 Role Brand Am…" at bounding box center [825, 349] width 147 height 420
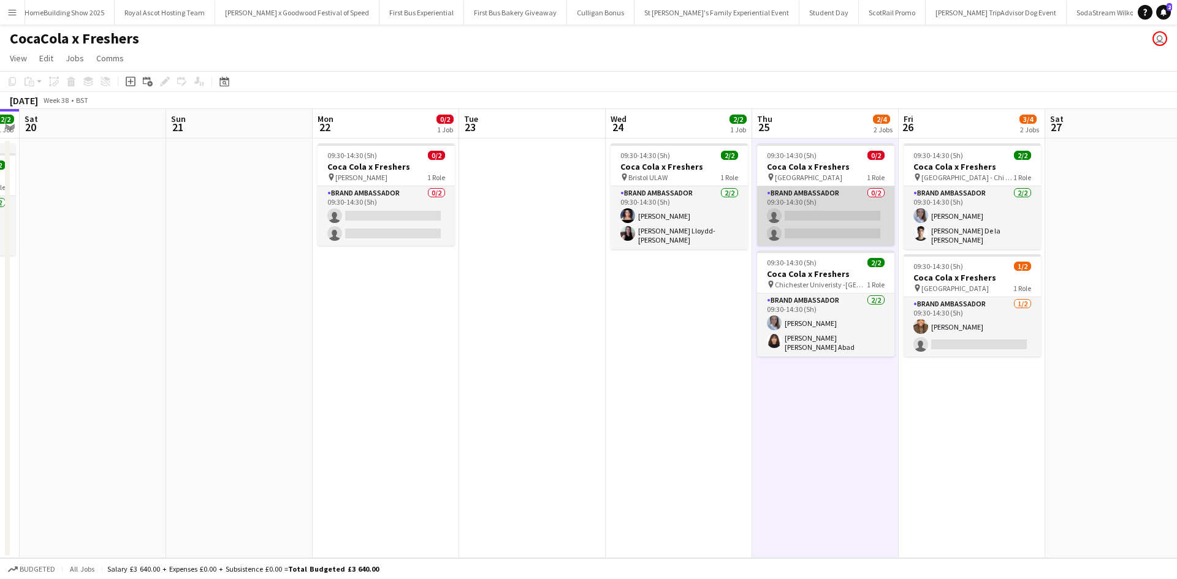
click at [829, 213] on app-card-role "Brand Ambassador 0/2 09:30-14:30 (5h) single-neutral-actions single-neutral-act…" at bounding box center [825, 215] width 137 height 59
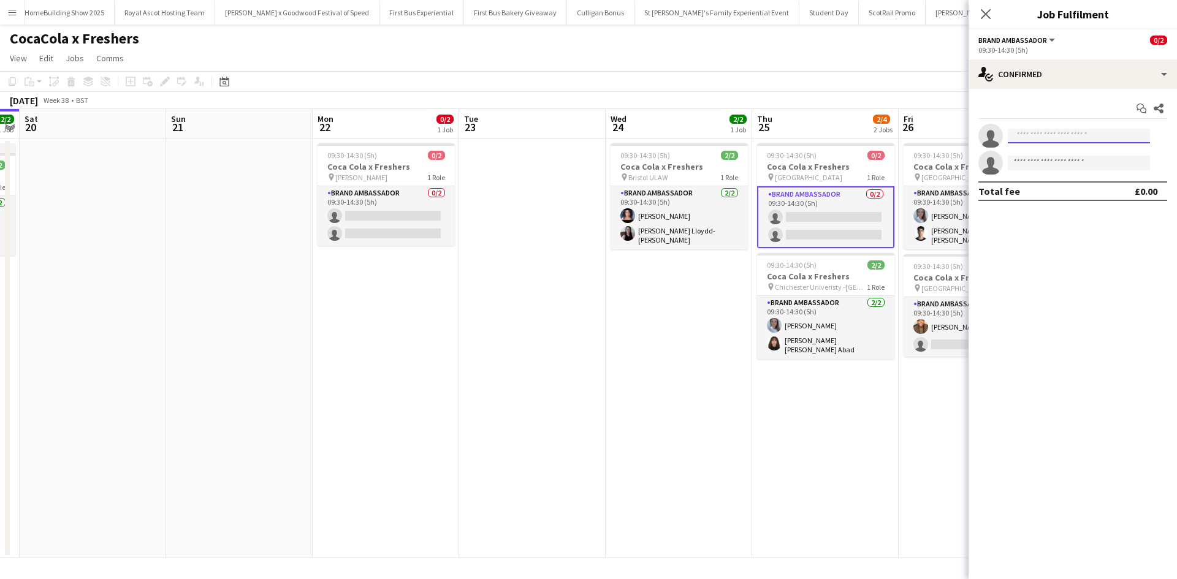
click at [1082, 134] on input at bounding box center [1079, 136] width 142 height 15
type input "*****"
click at [1045, 171] on span "+447786921167" at bounding box center [1079, 174] width 123 height 10
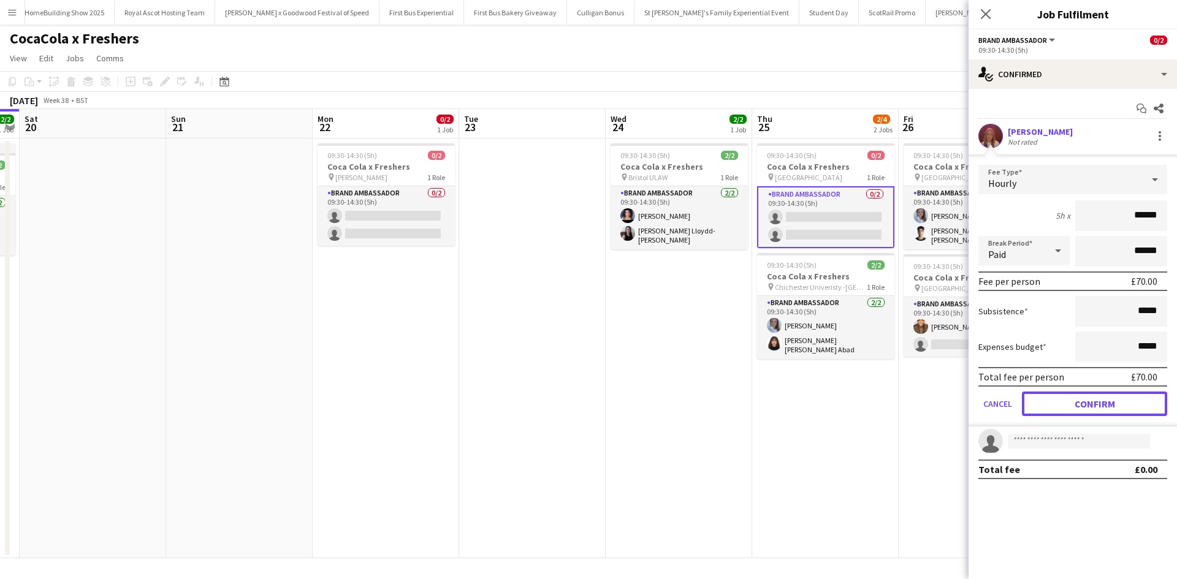
click at [1114, 403] on button "Confirm" at bounding box center [1094, 404] width 145 height 25
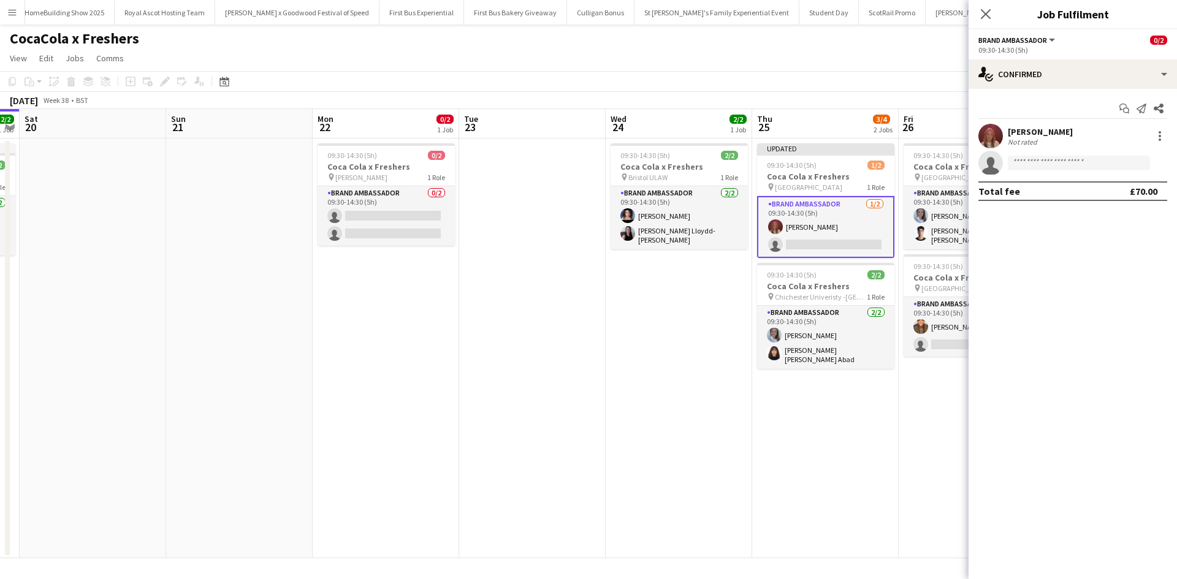
click at [919, 443] on app-date-cell "09:30-14:30 (5h) 2/2 Coca Cola x Freshers pin Chichester University - Chi Site …" at bounding box center [972, 349] width 147 height 420
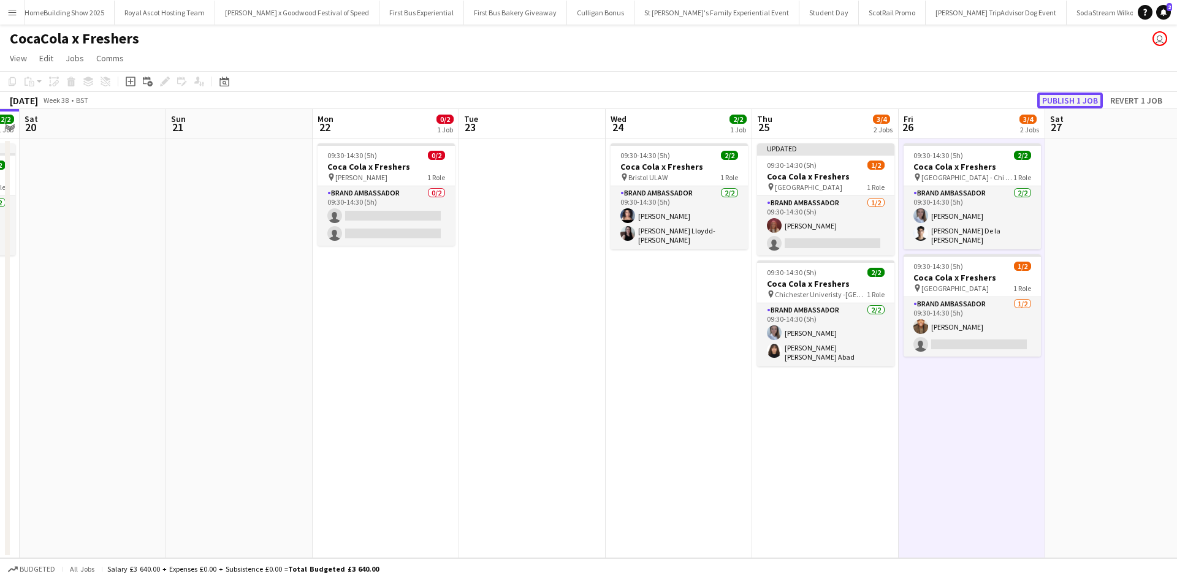
click at [1073, 105] on button "Publish 1 job" at bounding box center [1070, 101] width 66 height 16
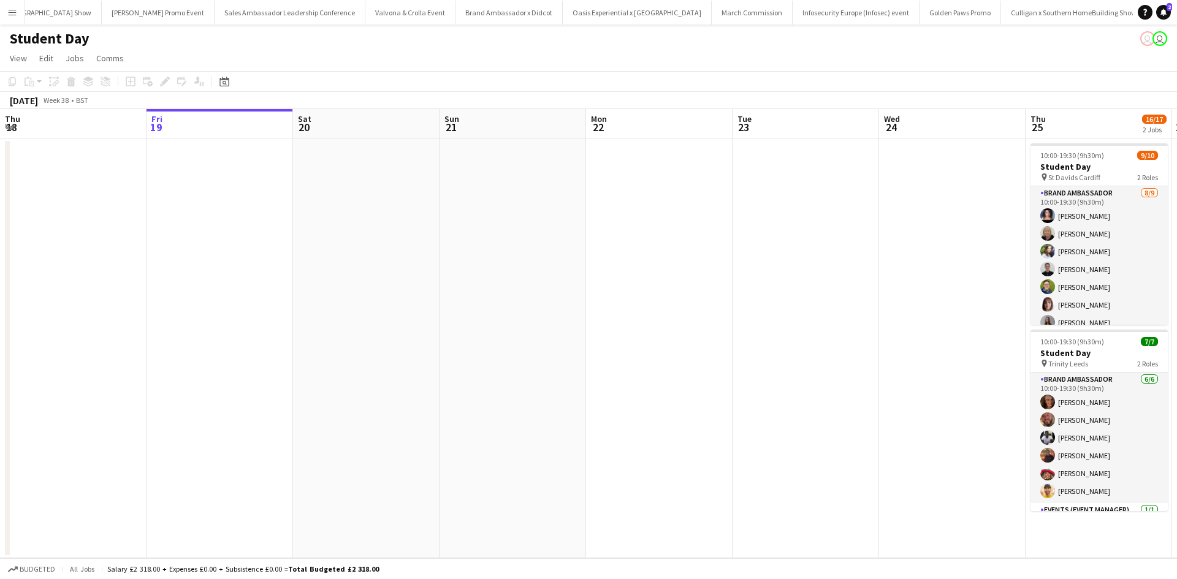
click at [15, 6] on button "Menu" at bounding box center [12, 12] width 25 height 25
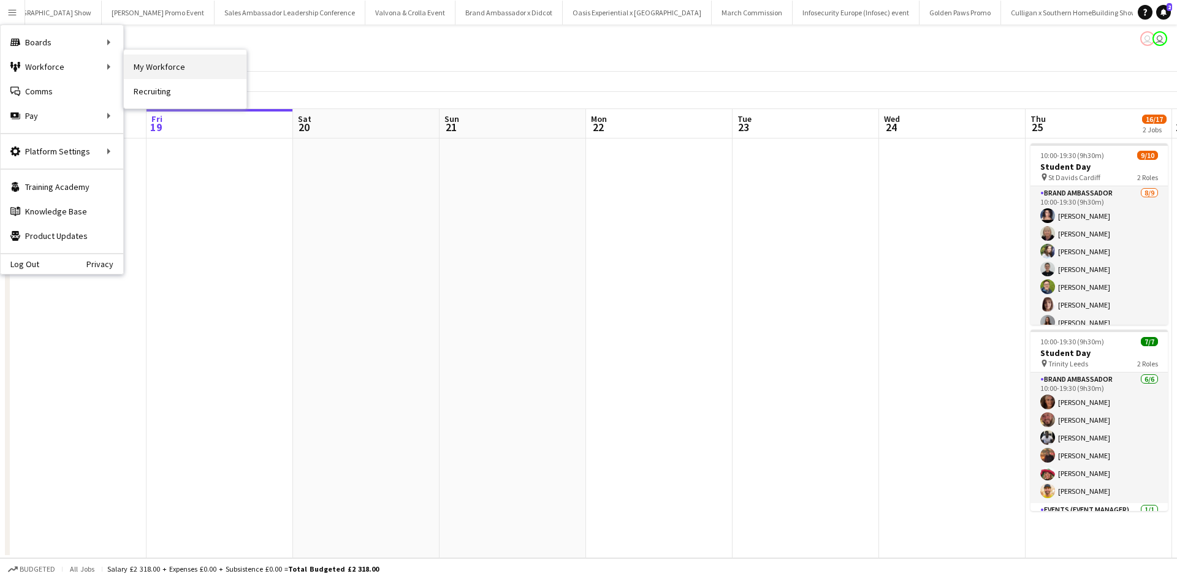
click at [161, 71] on link "My Workforce" at bounding box center [185, 67] width 123 height 25
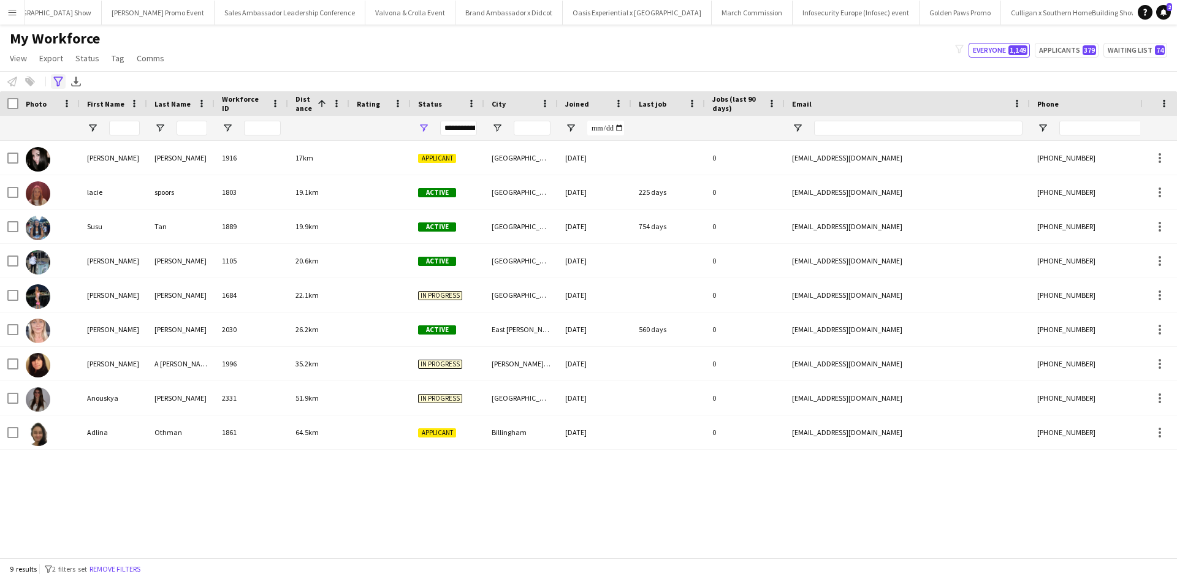
click at [53, 77] on icon "Advanced filters" at bounding box center [58, 82] width 10 height 10
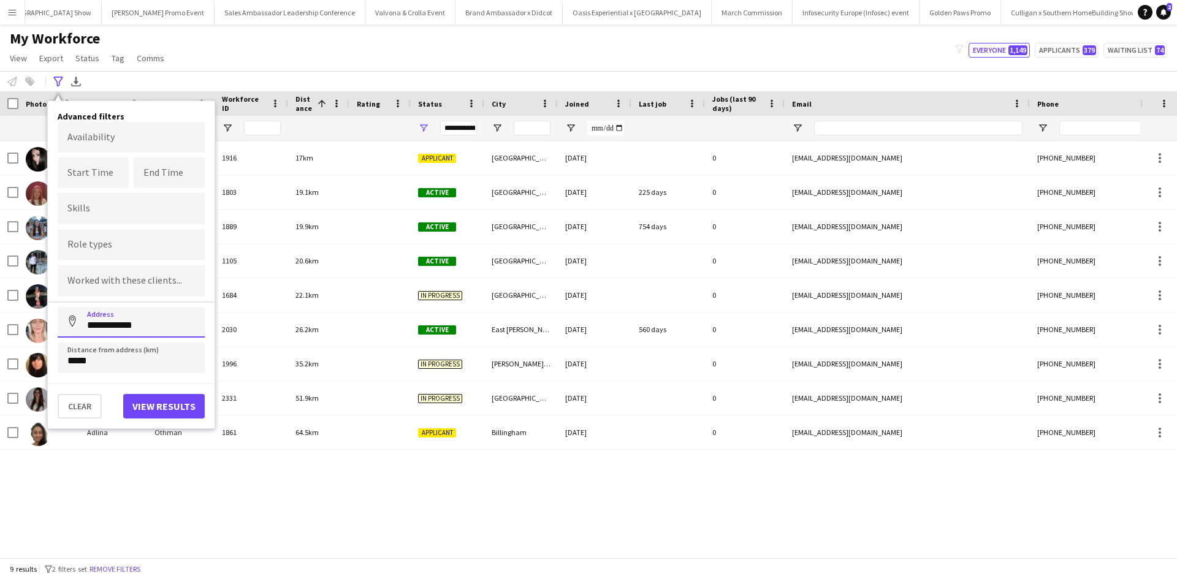
drag, startPoint x: 148, startPoint y: 324, endPoint x: 75, endPoint y: 310, distance: 74.3
click at [75, 310] on input "**********" at bounding box center [131, 322] width 147 height 31
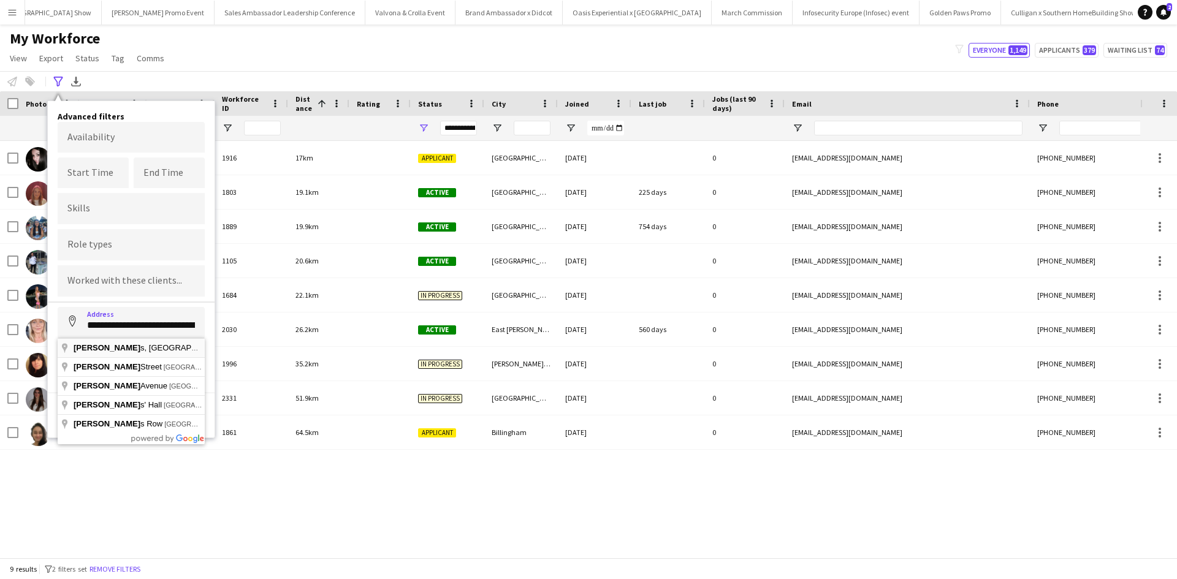
type input "**********"
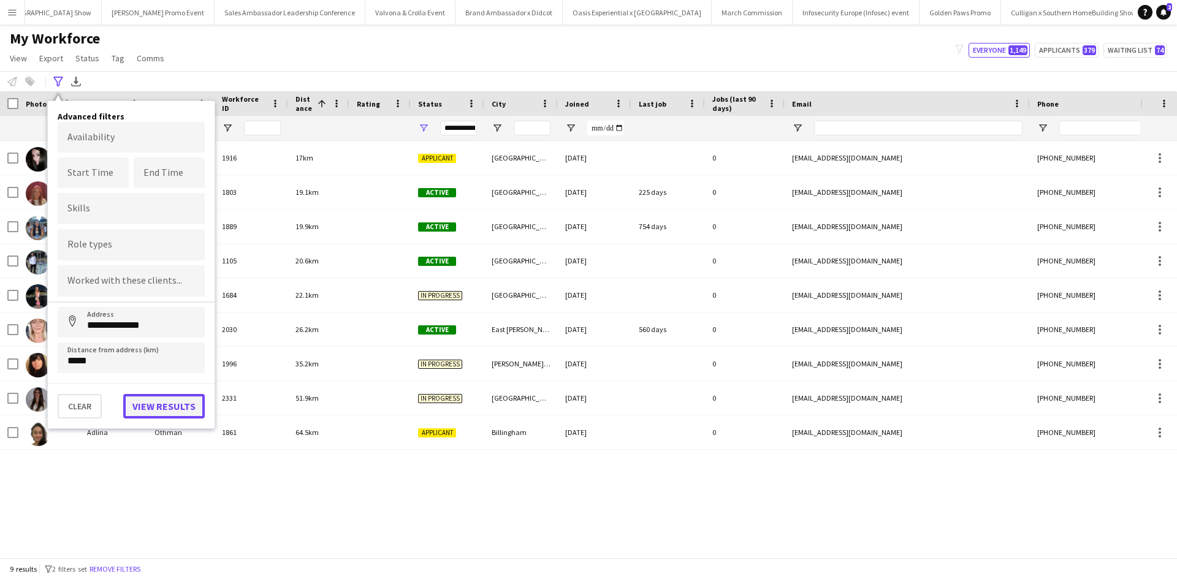
click at [153, 408] on button "View results" at bounding box center [164, 406] width 82 height 25
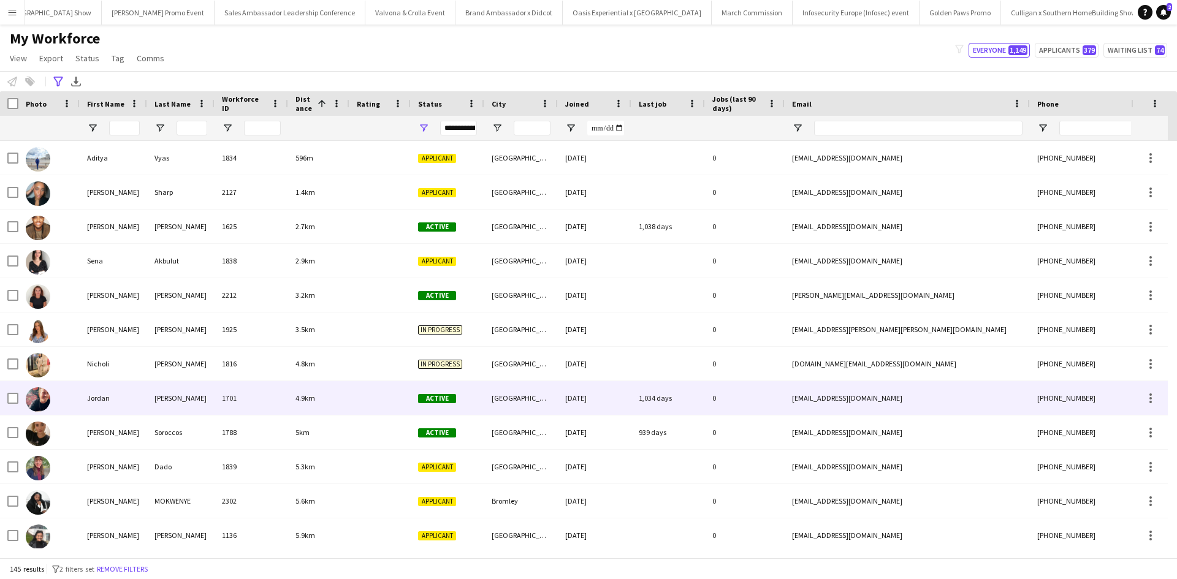
click at [96, 402] on div "Jordan" at bounding box center [113, 398] width 67 height 34
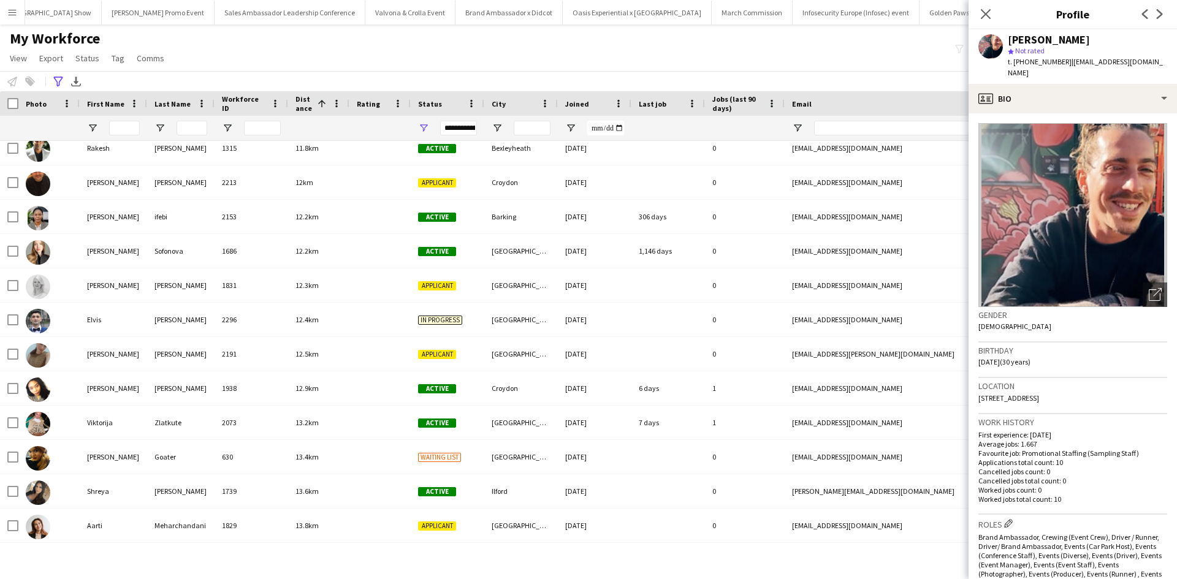
click at [12, 14] on app-icon "Menu" at bounding box center [12, 12] width 10 height 10
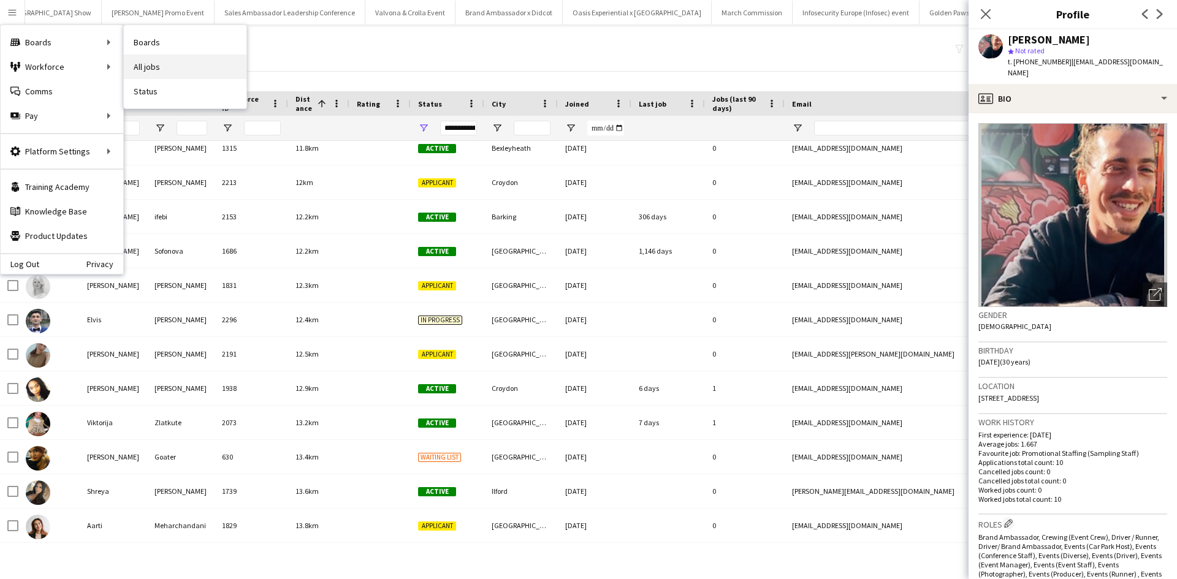
click at [203, 61] on link "All jobs" at bounding box center [185, 67] width 123 height 25
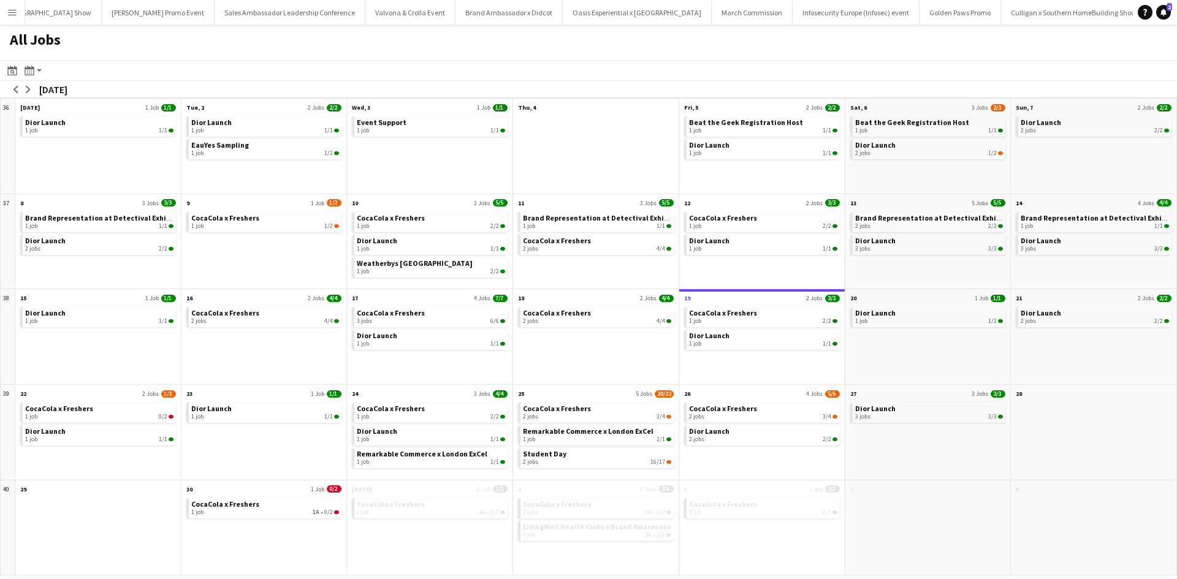
click at [14, 12] on app-icon "Menu" at bounding box center [12, 12] width 10 height 10
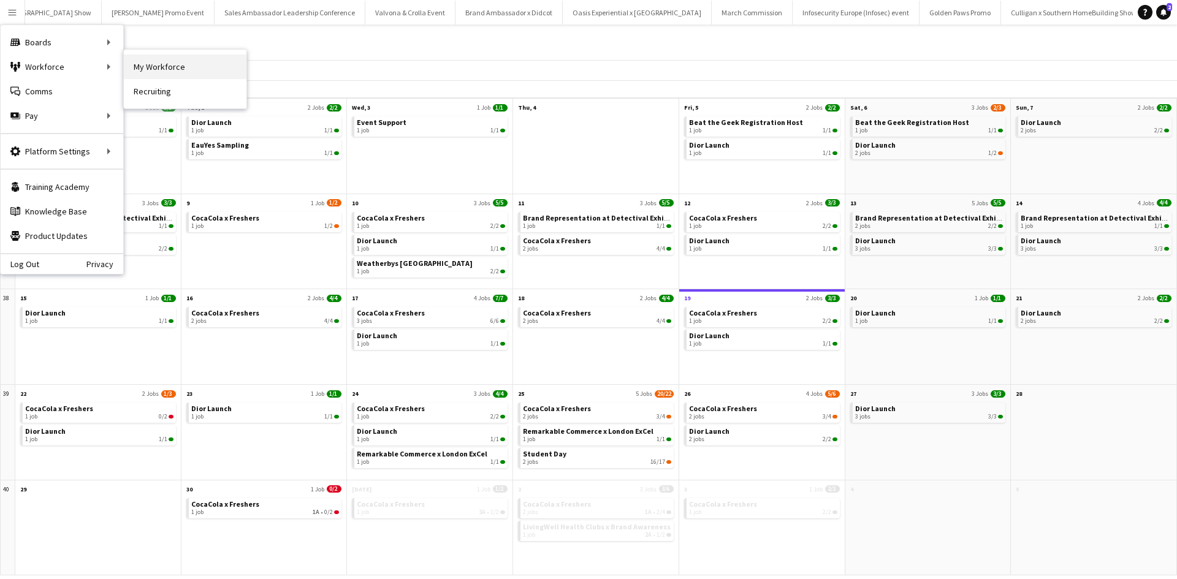
click at [167, 69] on link "My Workforce" at bounding box center [185, 67] width 123 height 25
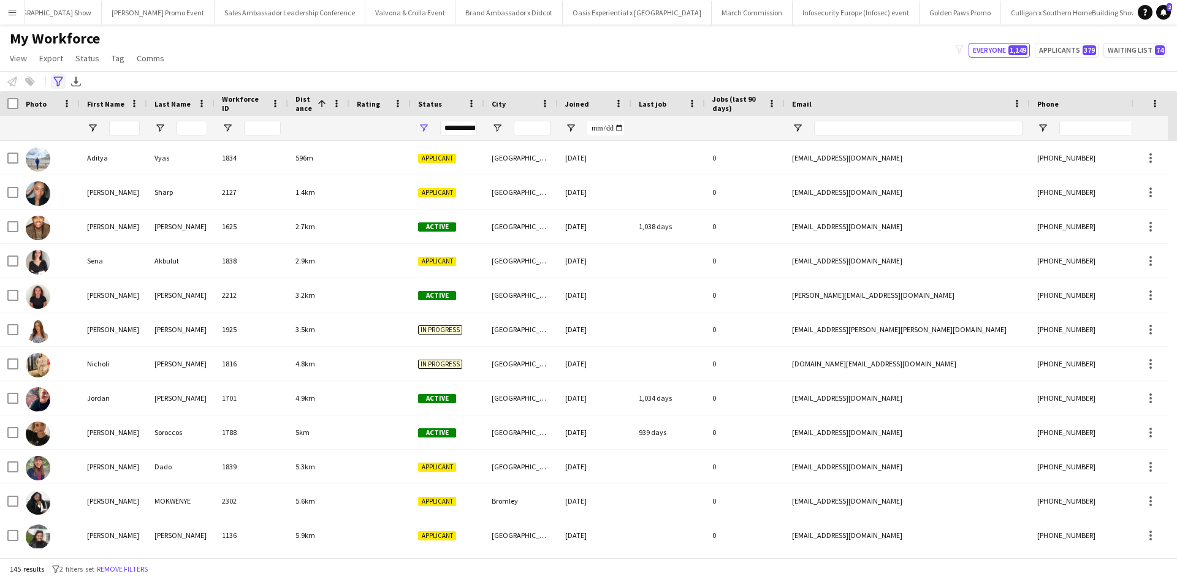
click at [58, 80] on icon "Advanced filters" at bounding box center [58, 82] width 10 height 10
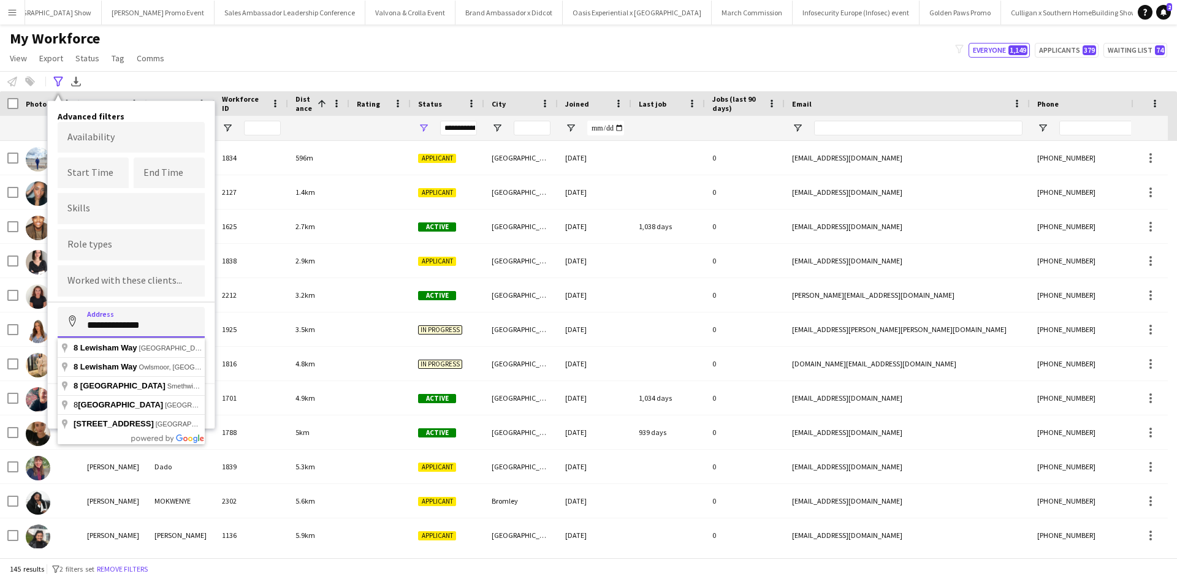
drag, startPoint x: 175, startPoint y: 329, endPoint x: 72, endPoint y: 316, distance: 104.4
click at [72, 316] on input "**********" at bounding box center [131, 322] width 147 height 31
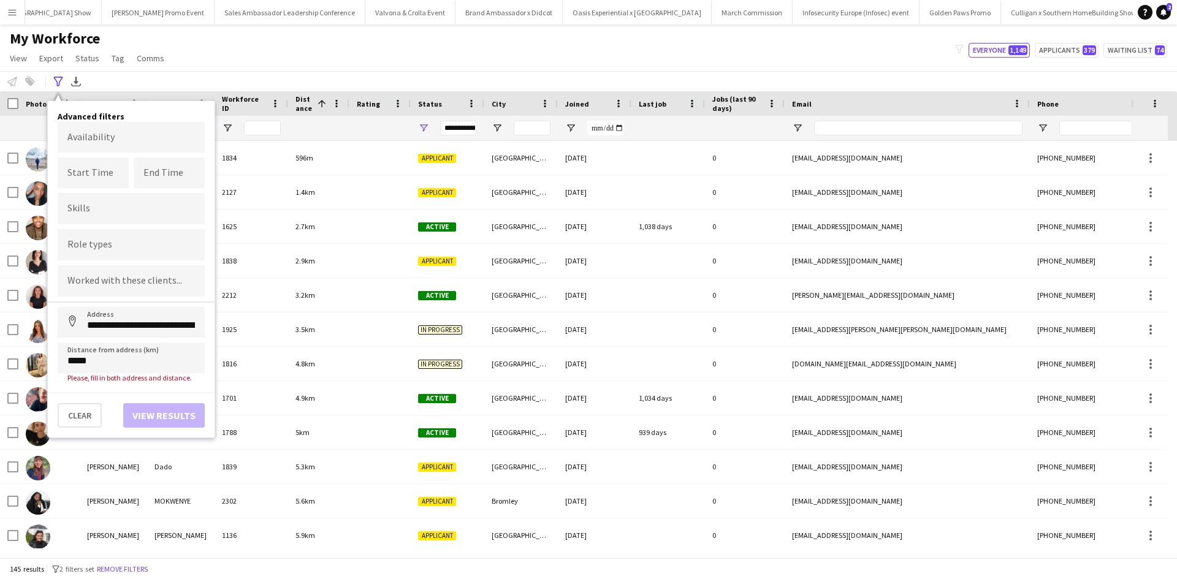
type input "**********"
click at [138, 403] on button "View results" at bounding box center [164, 406] width 82 height 25
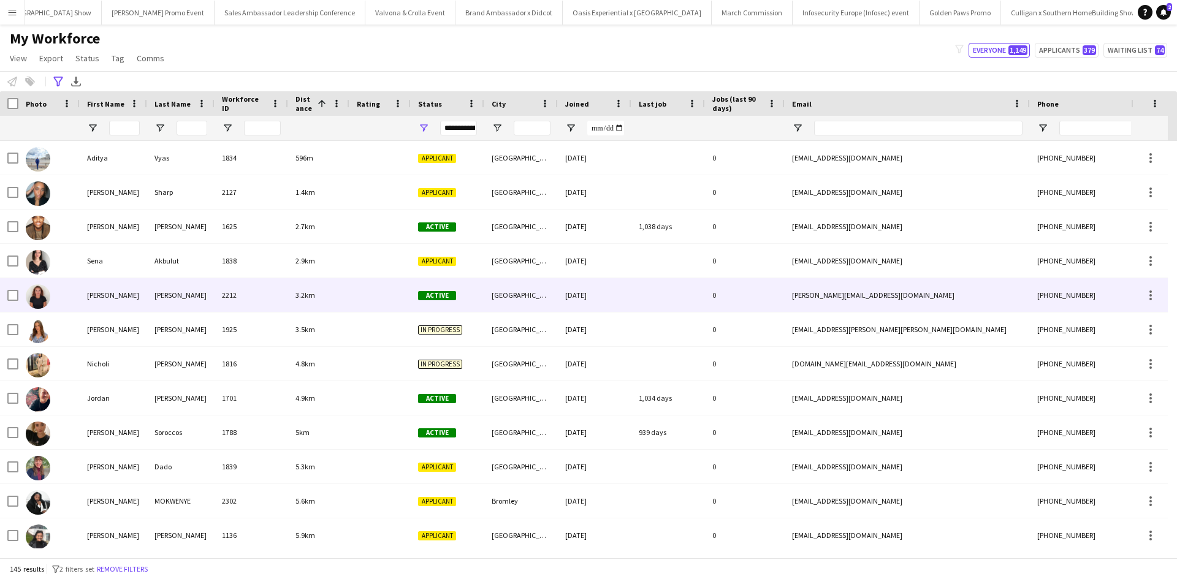
click at [112, 299] on div "Rebecca" at bounding box center [113, 295] width 67 height 34
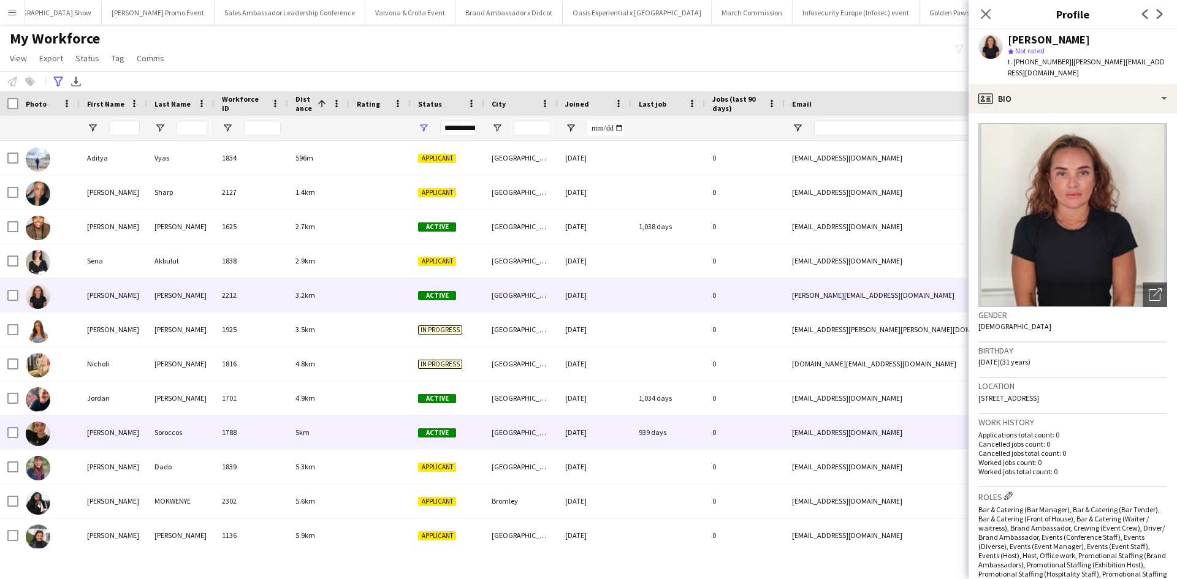
click at [113, 427] on div "Francesca" at bounding box center [113, 433] width 67 height 34
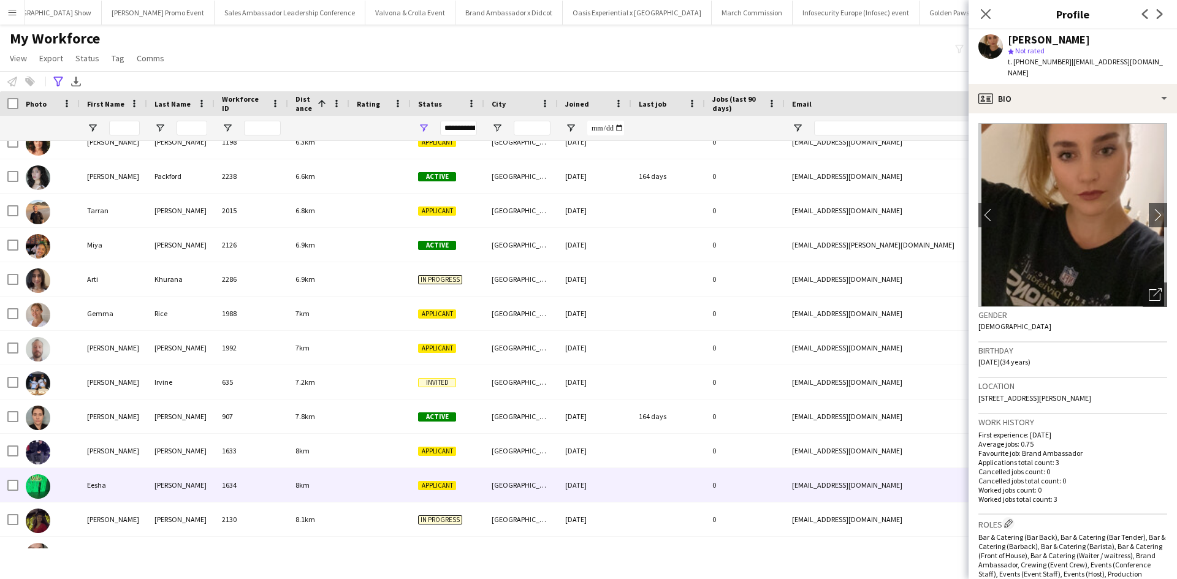
scroll to position [552, 0]
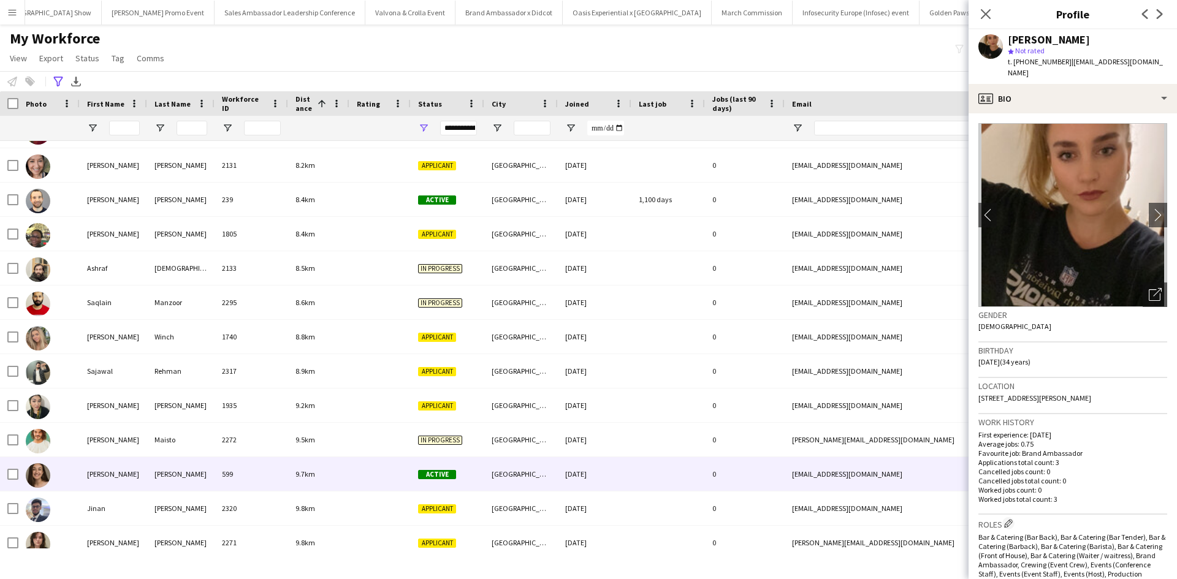
click at [109, 482] on div "Corrina" at bounding box center [113, 474] width 67 height 34
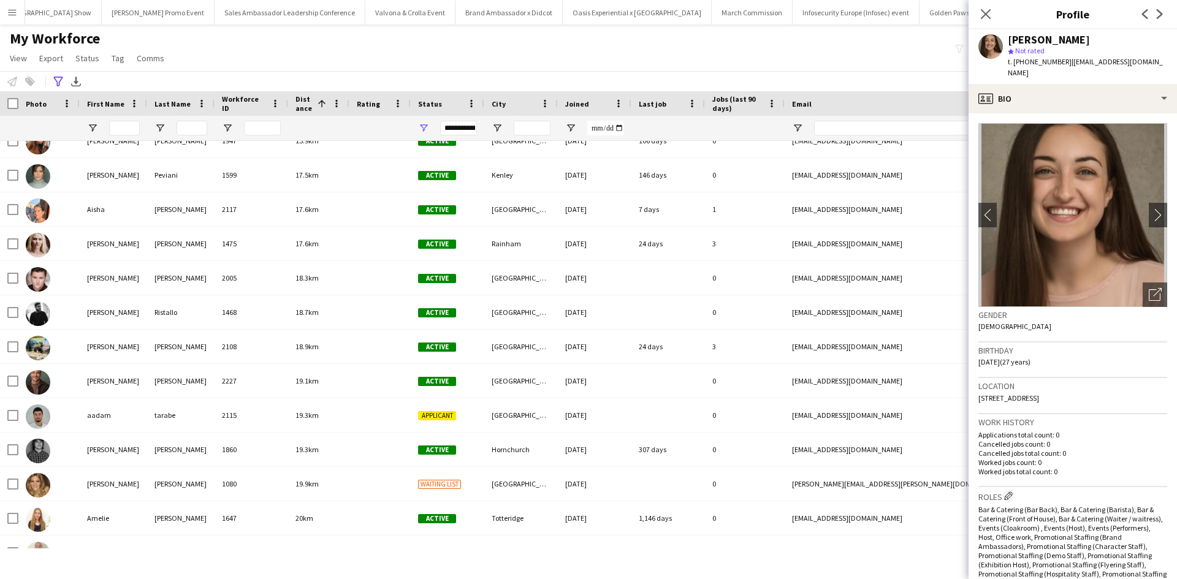
click at [17, 7] on button "Menu" at bounding box center [12, 12] width 25 height 25
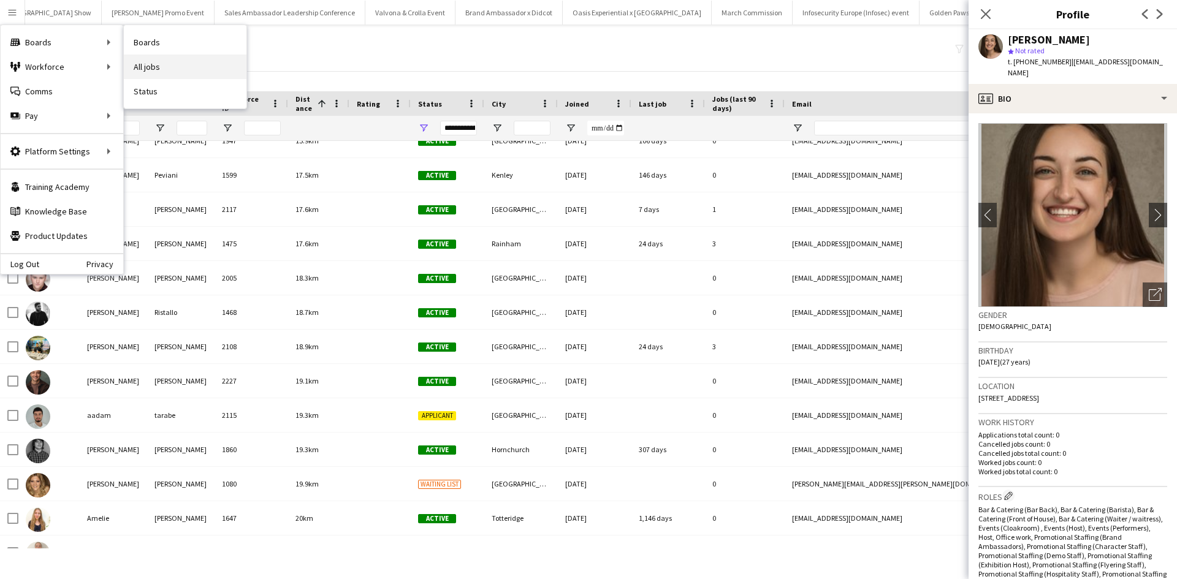
click at [151, 69] on link "All jobs" at bounding box center [185, 67] width 123 height 25
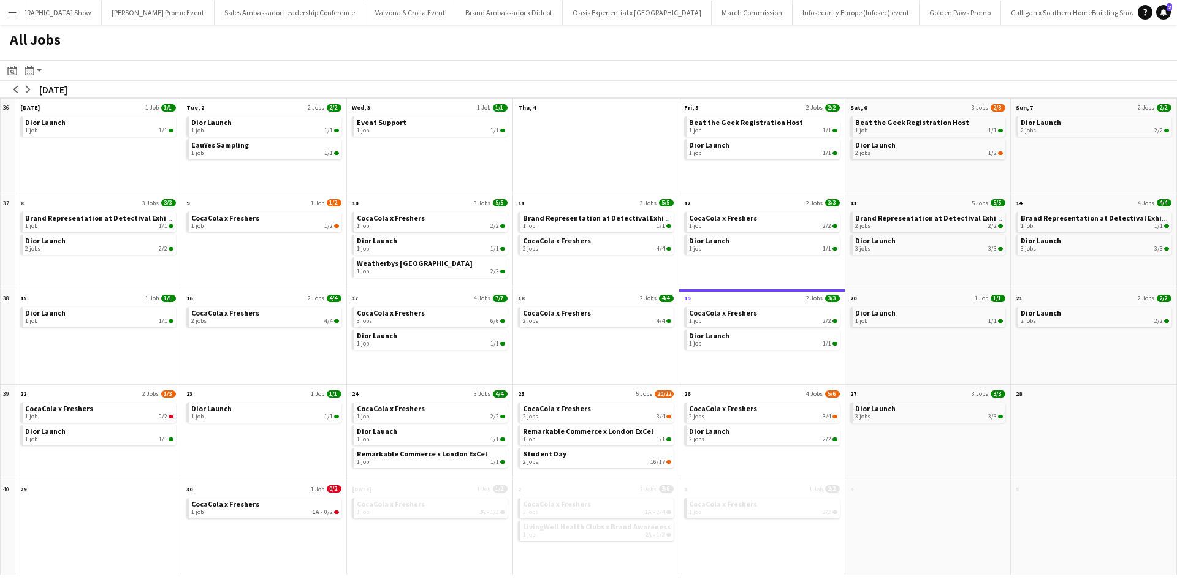
click at [14, 9] on app-icon "Menu" at bounding box center [12, 12] width 10 height 10
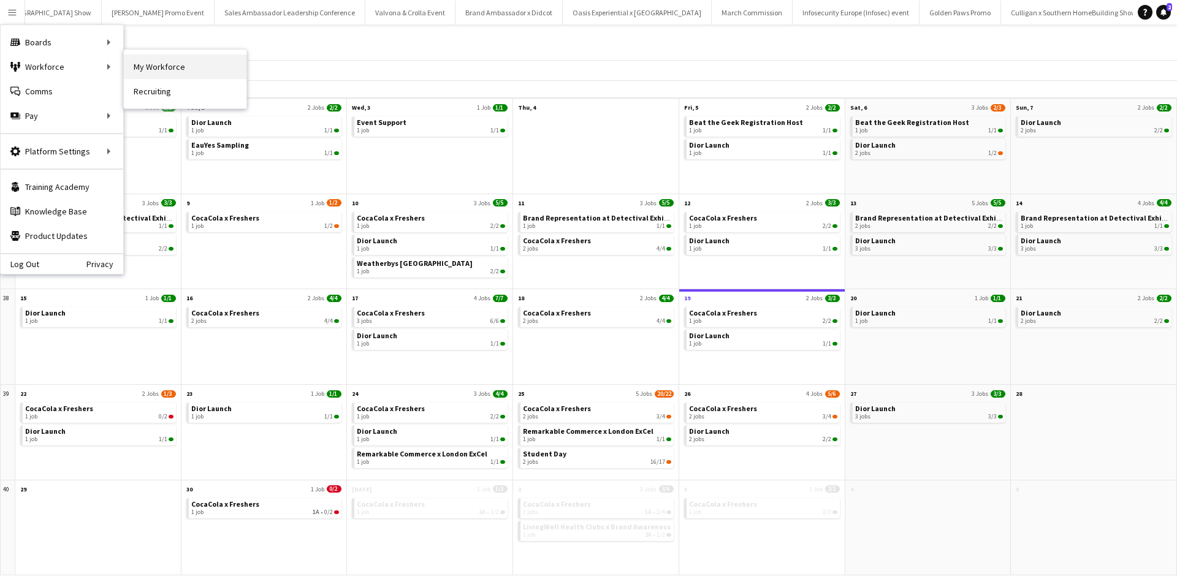
click at [168, 63] on link "My Workforce" at bounding box center [185, 67] width 123 height 25
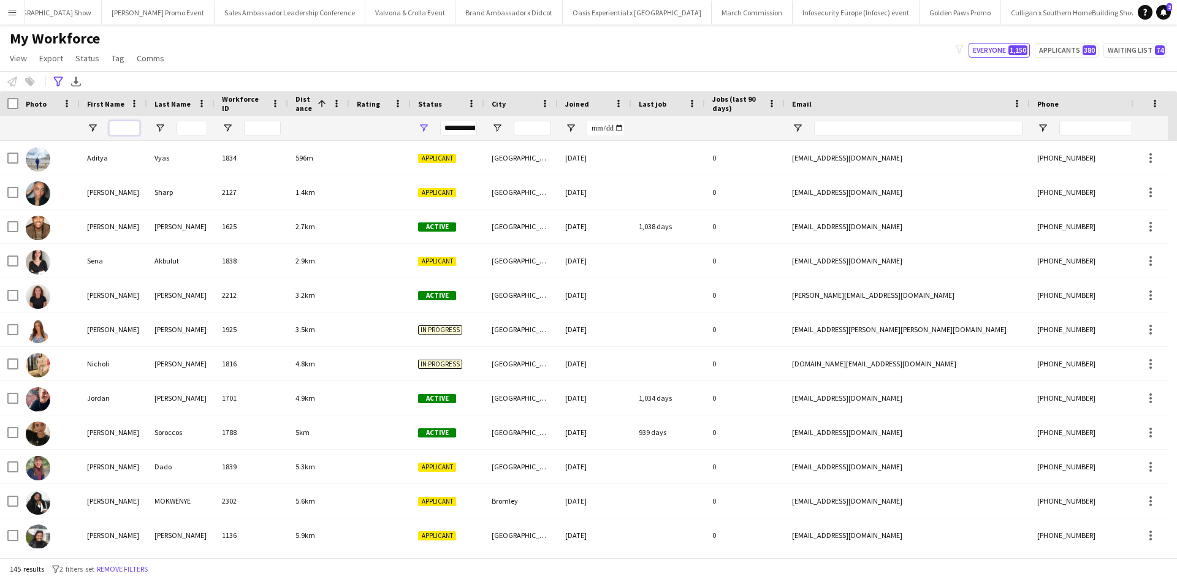
click at [121, 129] on input "First Name Filter Input" at bounding box center [124, 128] width 31 height 15
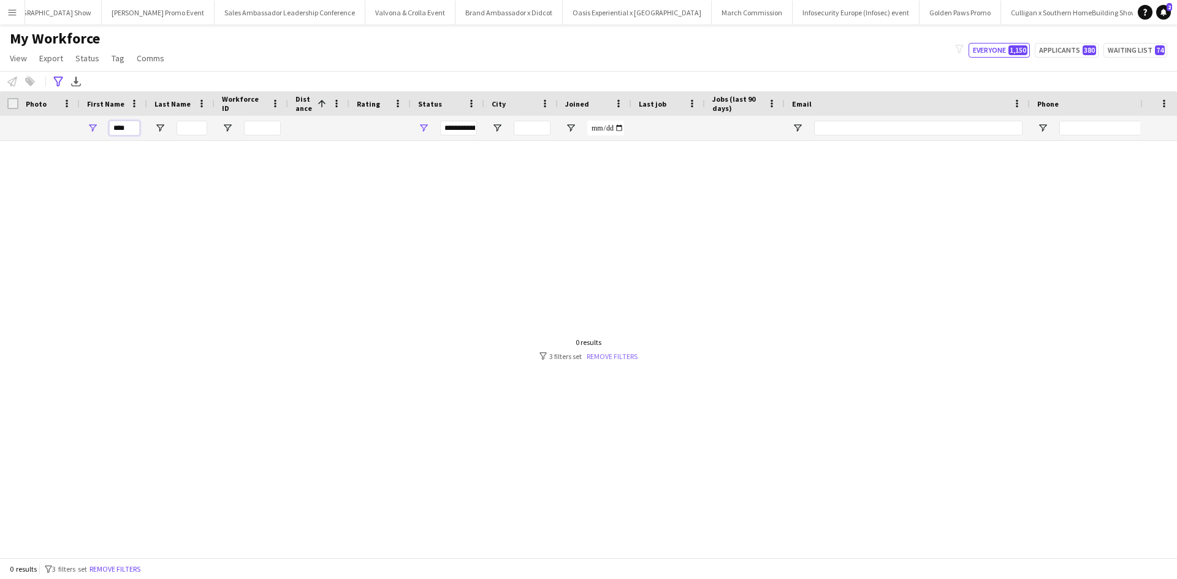
type input "****"
click at [616, 354] on link "Remove filters" at bounding box center [612, 356] width 51 height 9
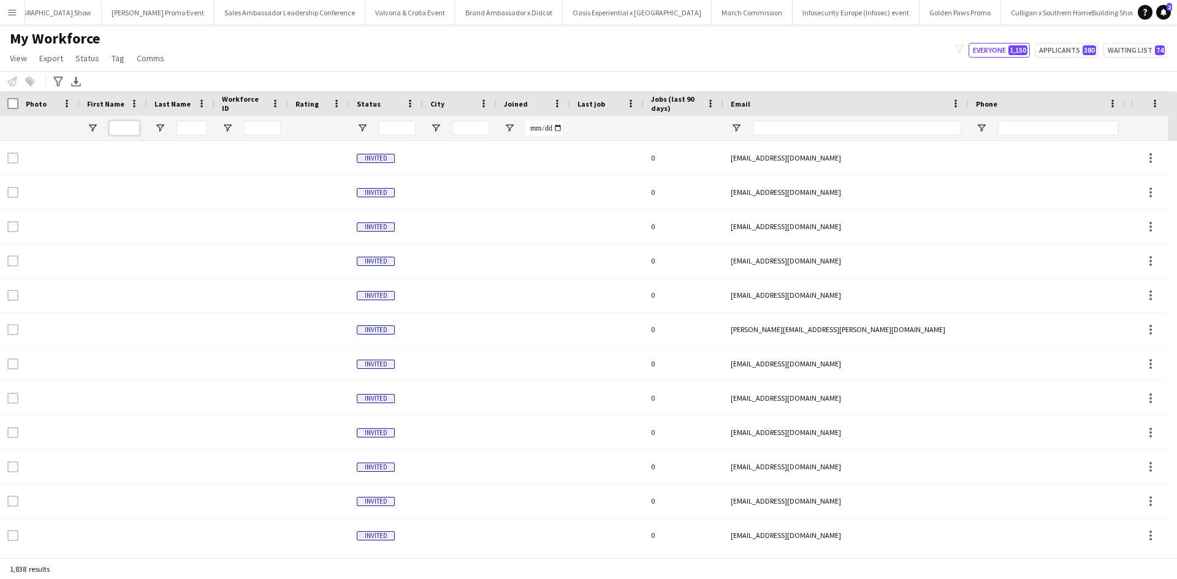
click at [131, 129] on input "First Name Filter Input" at bounding box center [124, 128] width 31 height 15
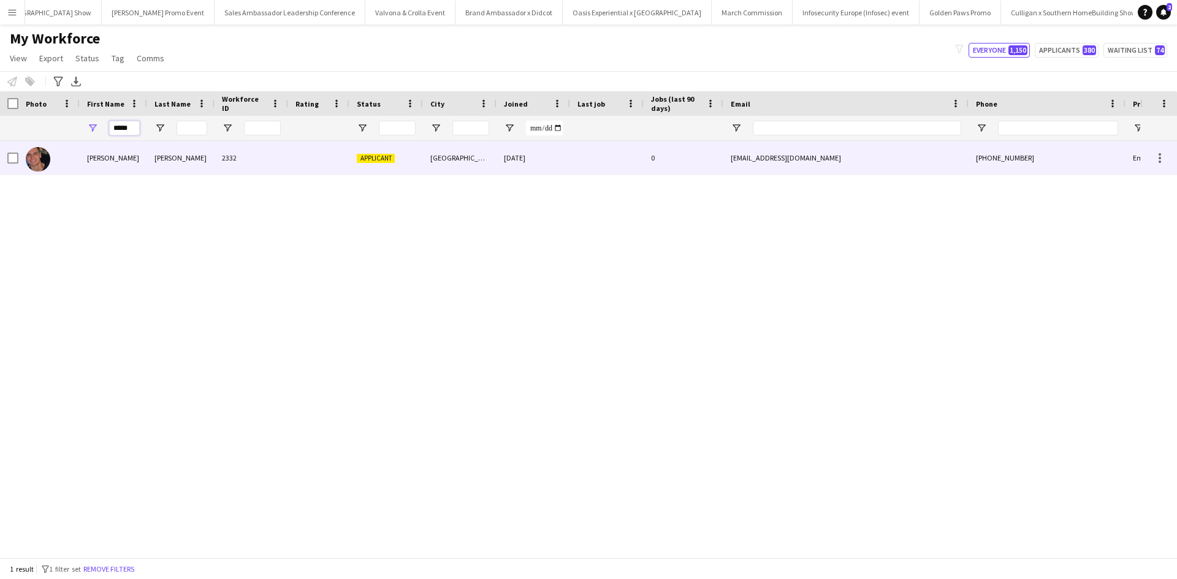
type input "*****"
click at [100, 155] on div "Bobby" at bounding box center [113, 158] width 67 height 34
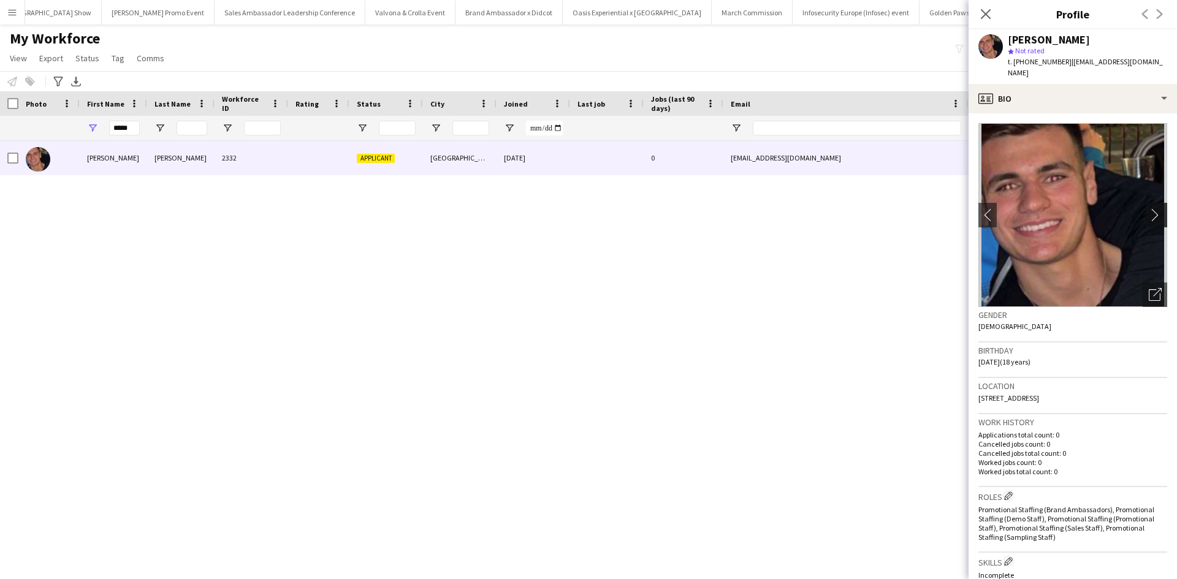
click at [1149, 208] on app-icon "chevron-right" at bounding box center [1158, 214] width 19 height 13
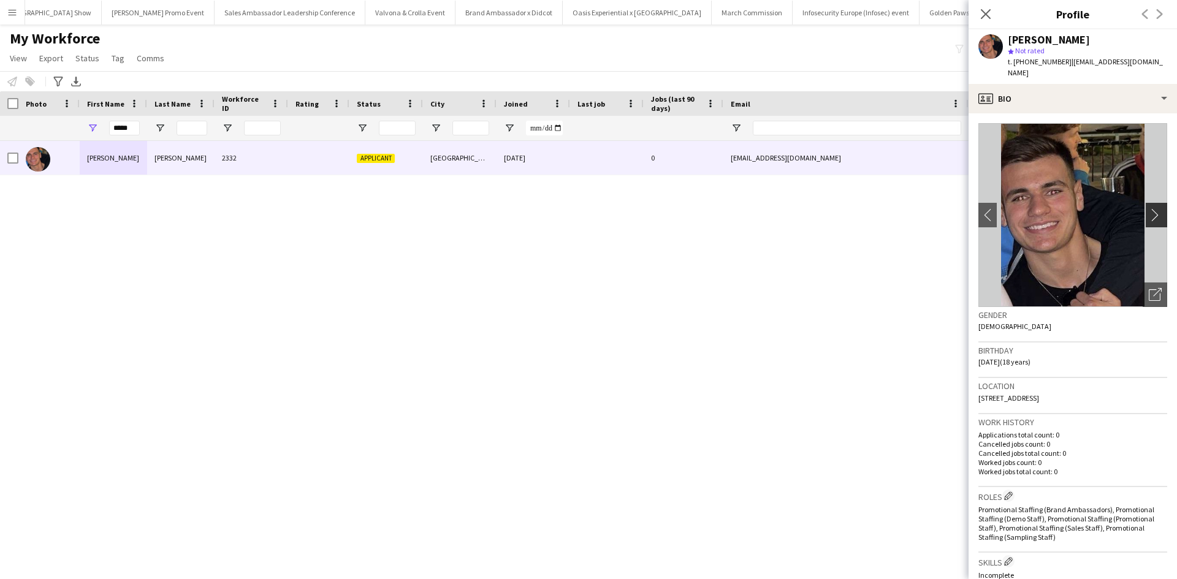
click at [1149, 208] on app-icon "chevron-right" at bounding box center [1158, 214] width 19 height 13
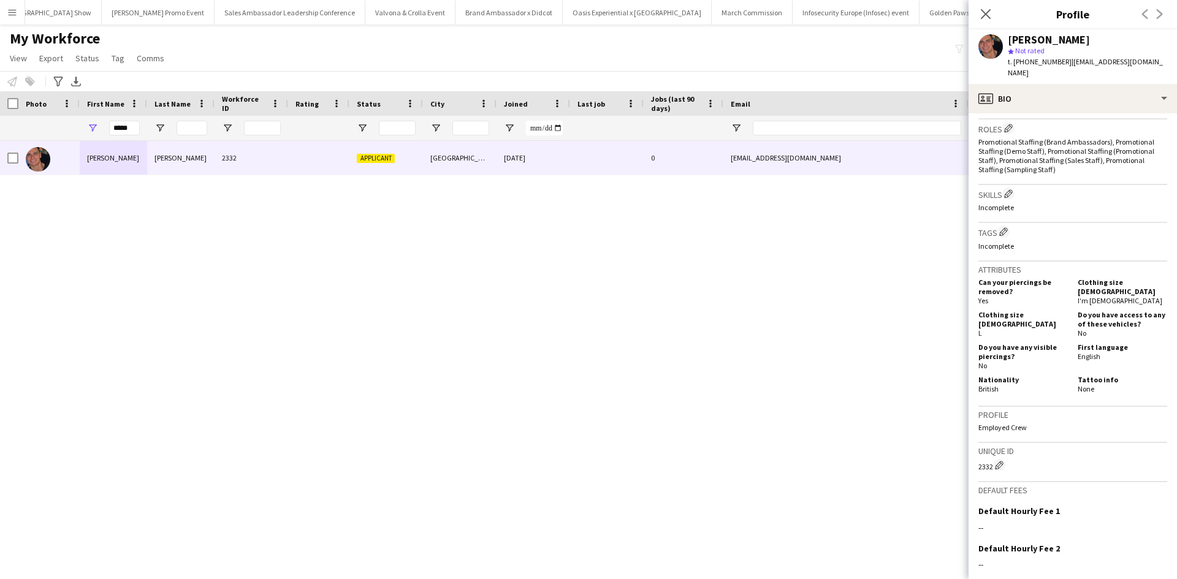
scroll to position [476, 0]
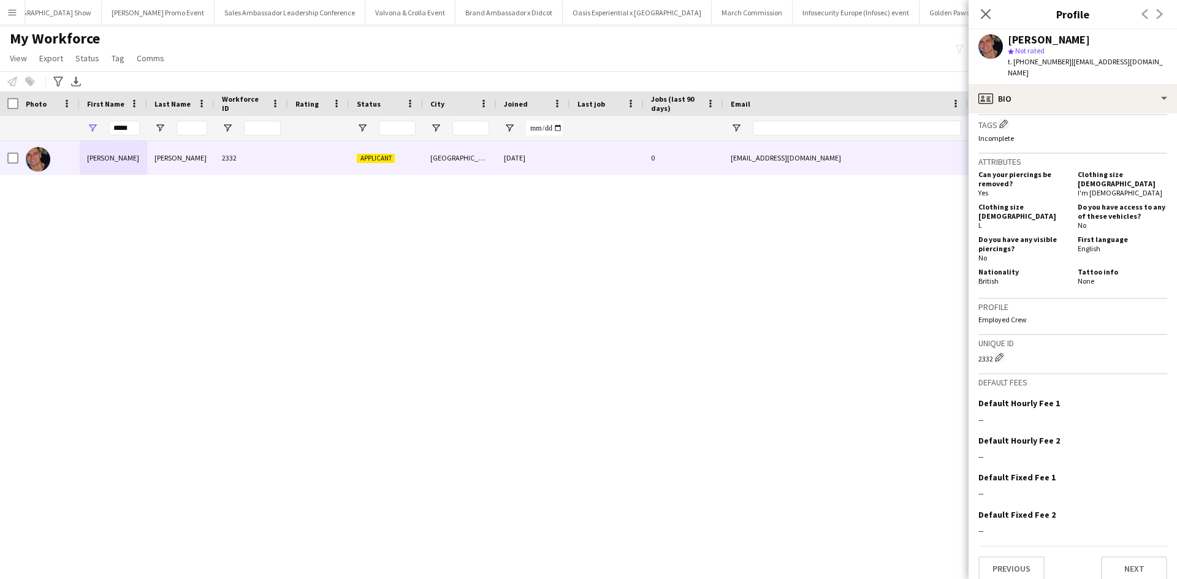
click at [1122, 546] on div "Previous Next" at bounding box center [1073, 563] width 189 height 35
click at [1122, 557] on button "Next" at bounding box center [1134, 569] width 66 height 25
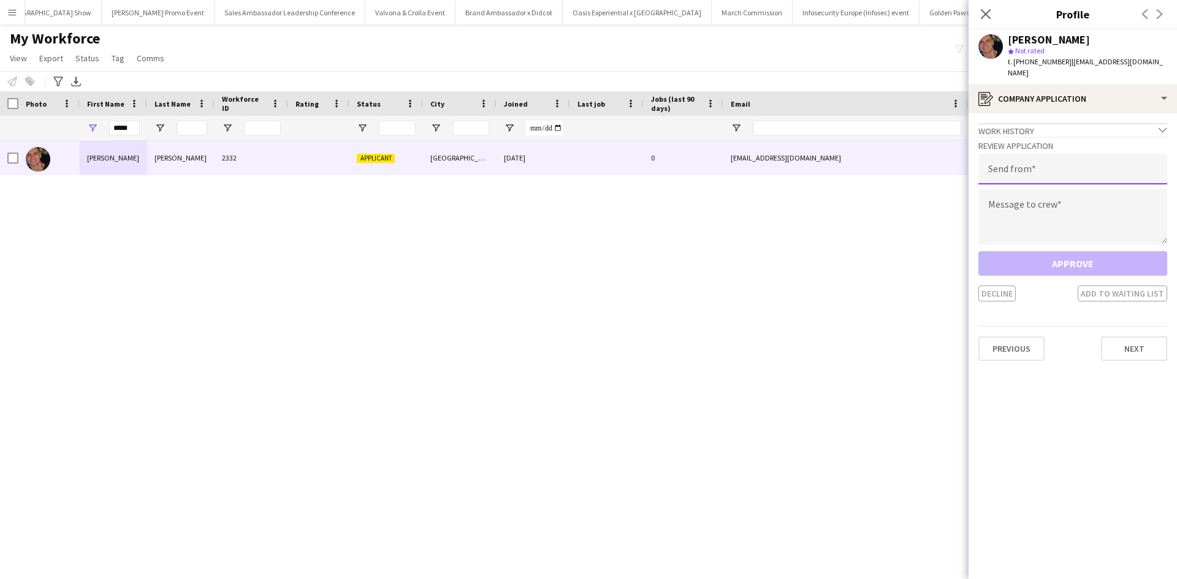
click at [1021, 154] on input "email" at bounding box center [1073, 169] width 189 height 31
type input "**********"
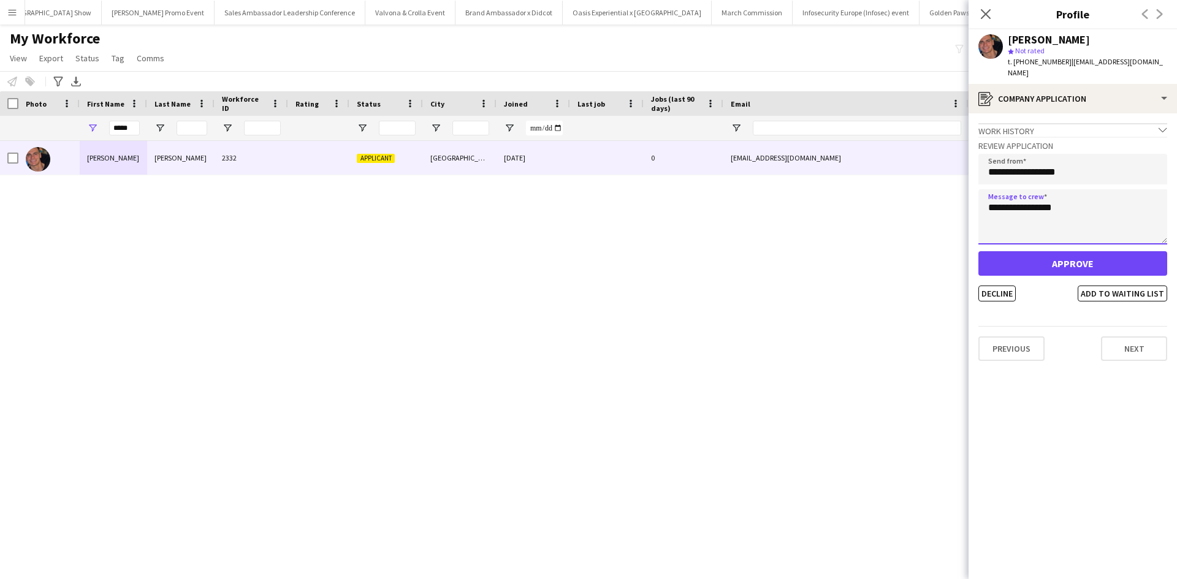
type textarea "**********"
click at [1062, 251] on button "Approve" at bounding box center [1073, 263] width 189 height 25
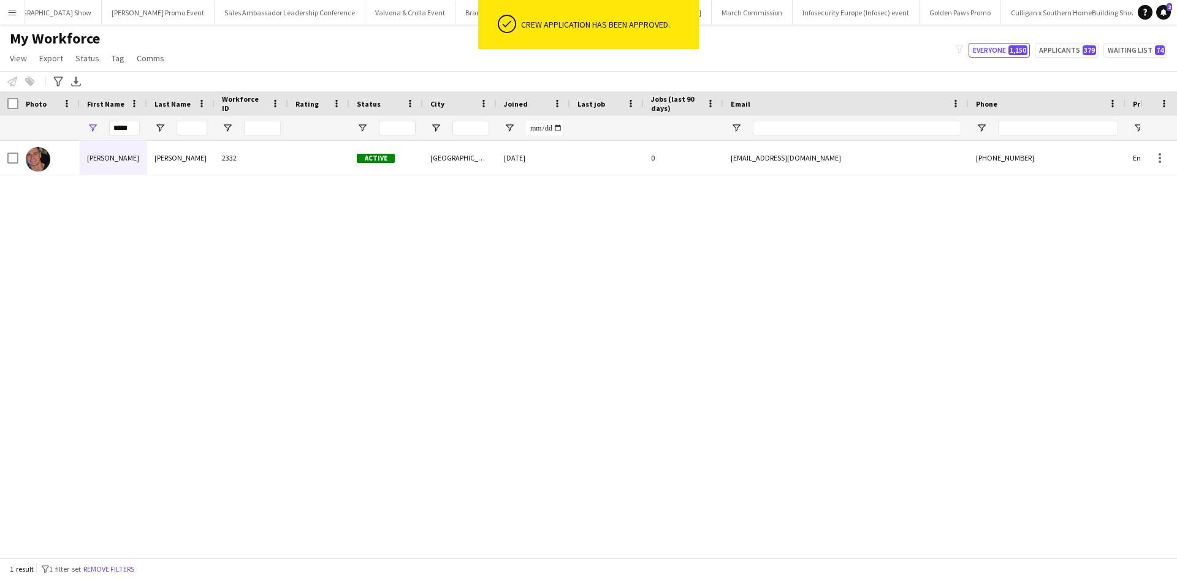
click at [10, 16] on app-icon "Menu" at bounding box center [12, 12] width 10 height 10
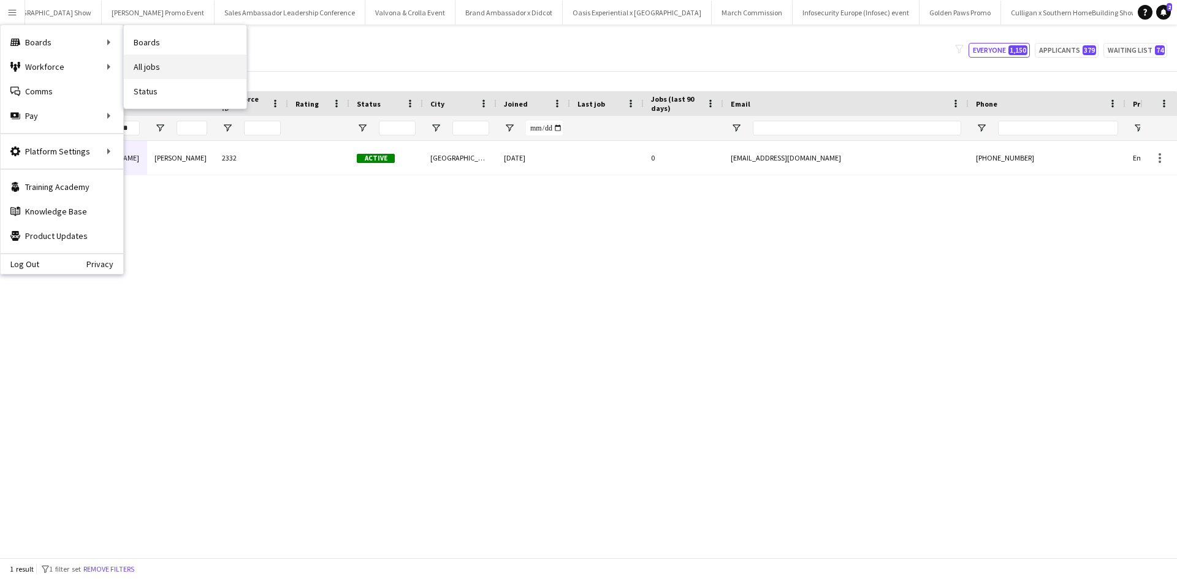
click at [150, 60] on link "All jobs" at bounding box center [185, 67] width 123 height 25
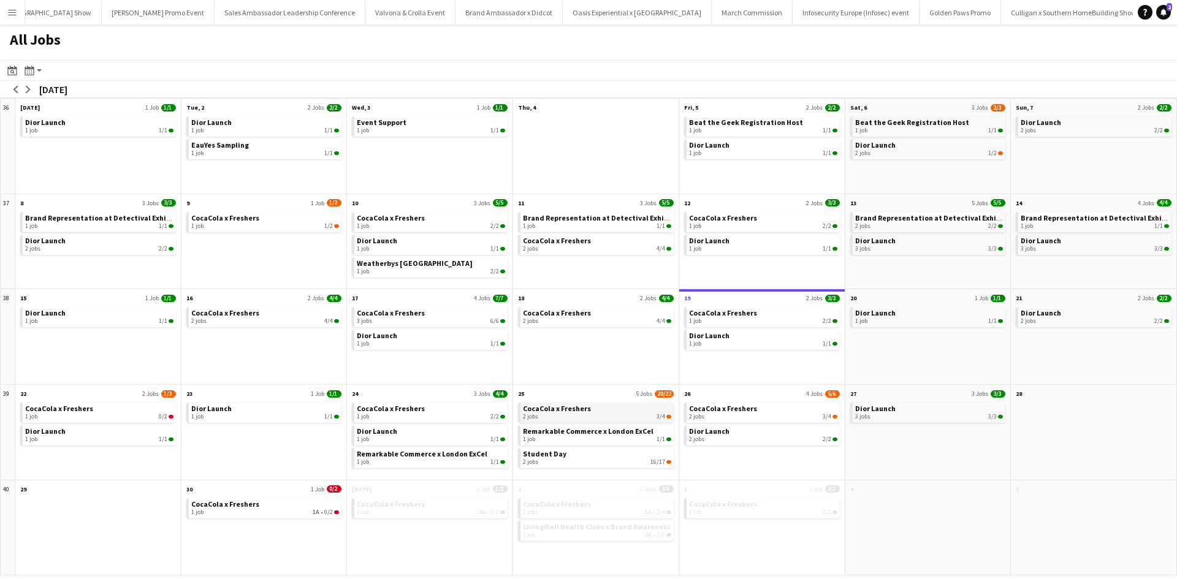
click at [586, 410] on span "CocaCola x Freshers" at bounding box center [557, 408] width 68 height 9
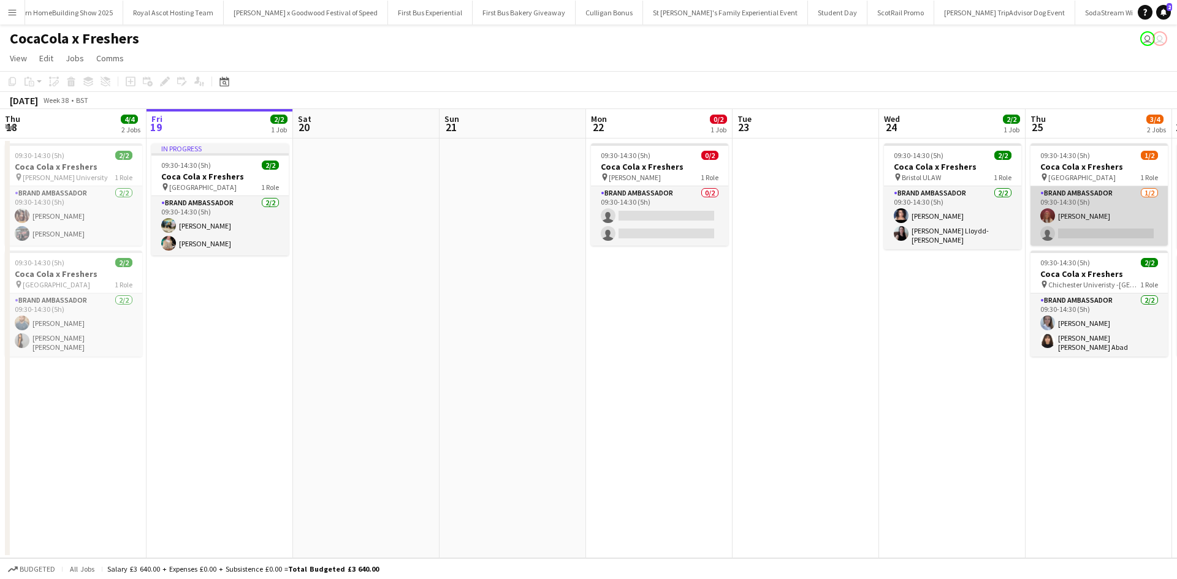
scroll to position [0, 12268]
click at [1083, 229] on app-card-role "Brand Ambassador 1/2 09:30-14:30 (5h) lacie spoors single-neutral-actions" at bounding box center [1099, 215] width 137 height 59
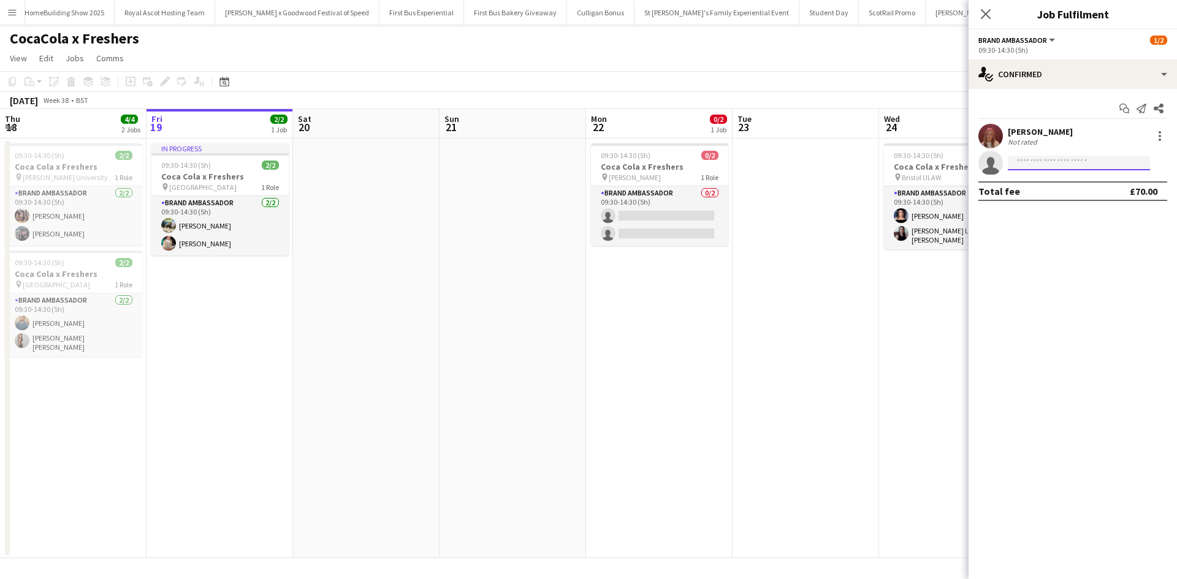
click at [1099, 157] on input at bounding box center [1079, 163] width 142 height 15
type input "****"
click at [1076, 199] on span "[PHONE_NUMBER]" at bounding box center [1079, 201] width 123 height 10
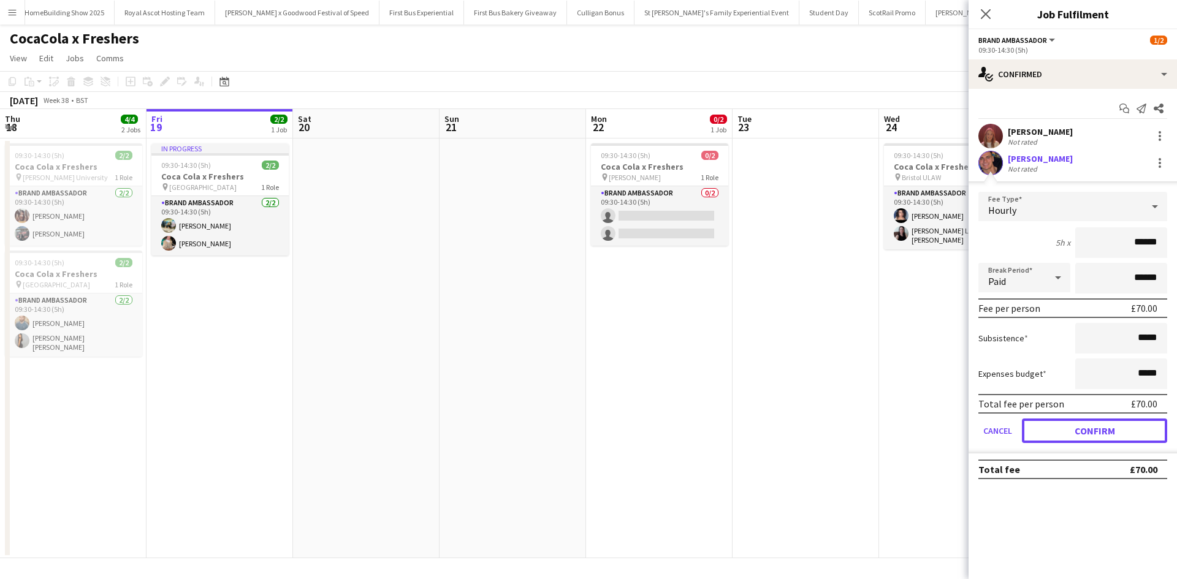
drag, startPoint x: 1105, startPoint y: 425, endPoint x: 1011, endPoint y: 422, distance: 93.9
click at [1105, 426] on button "Confirm" at bounding box center [1094, 431] width 145 height 25
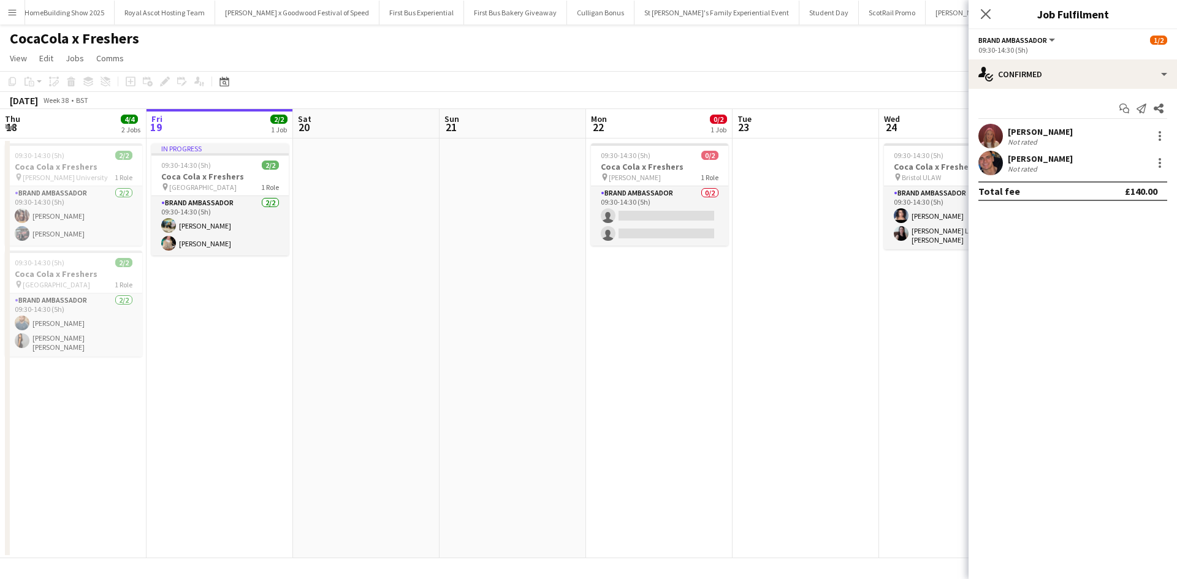
click at [933, 425] on app-date-cell "09:30-14:30 (5h) 2/2 Coca Cola x Freshers pin Bristol ULAW 1 Role Brand Ambassa…" at bounding box center [952, 349] width 147 height 420
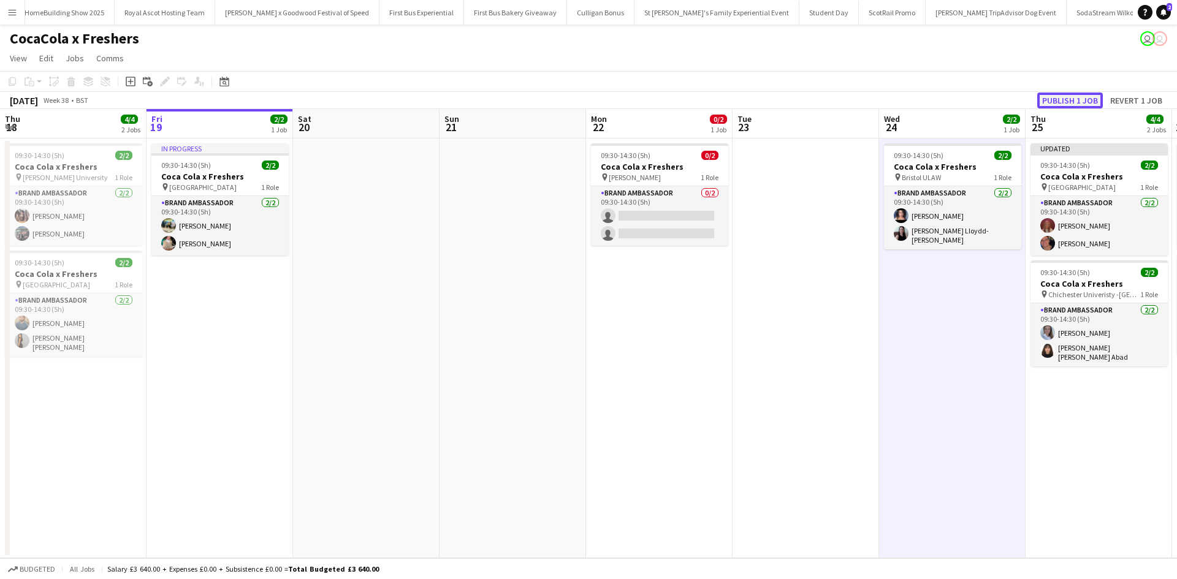
click at [1089, 95] on button "Publish 1 job" at bounding box center [1070, 101] width 66 height 16
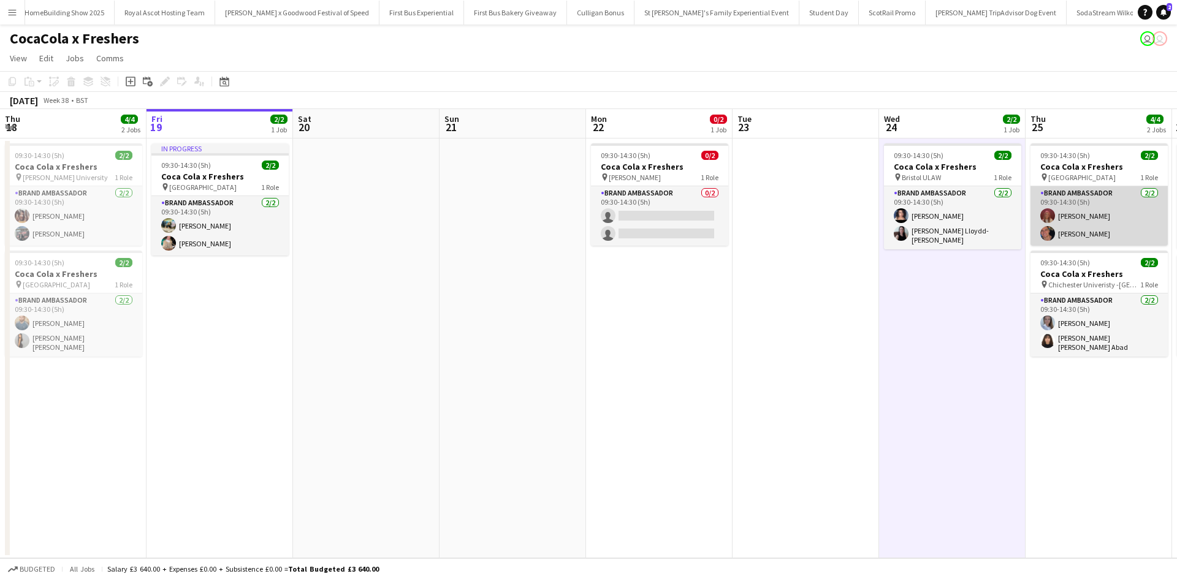
click at [1103, 239] on app-card-role "Brand Ambassador 2/2 09:30-14:30 (5h) lacie spoors Bobby Hamilton" at bounding box center [1099, 215] width 137 height 59
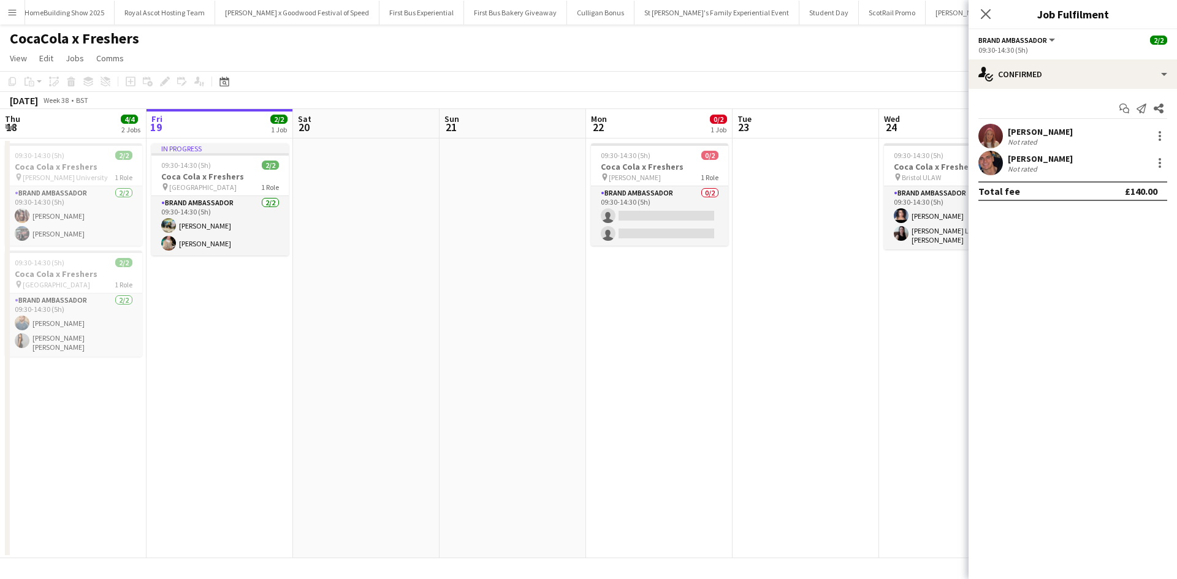
click at [1048, 158] on div "Bobby Hamilton" at bounding box center [1040, 158] width 65 height 11
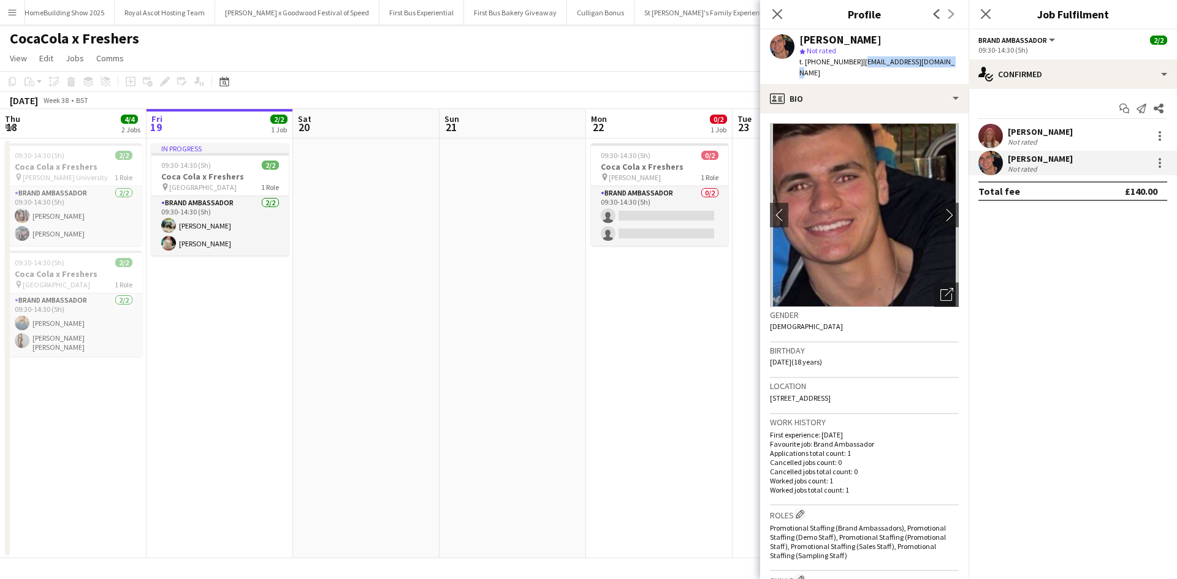
drag, startPoint x: 857, startPoint y: 62, endPoint x: 962, endPoint y: 69, distance: 105.1
click at [962, 69] on app-profile-header "Bobby Hamilton star Not rated t. +447400348284 | bobbylaws14@hotmail.com" at bounding box center [864, 56] width 208 height 55
copy span "bobbylaws14@hotmail.com"
click at [469, 177] on app-date-cell at bounding box center [513, 349] width 147 height 420
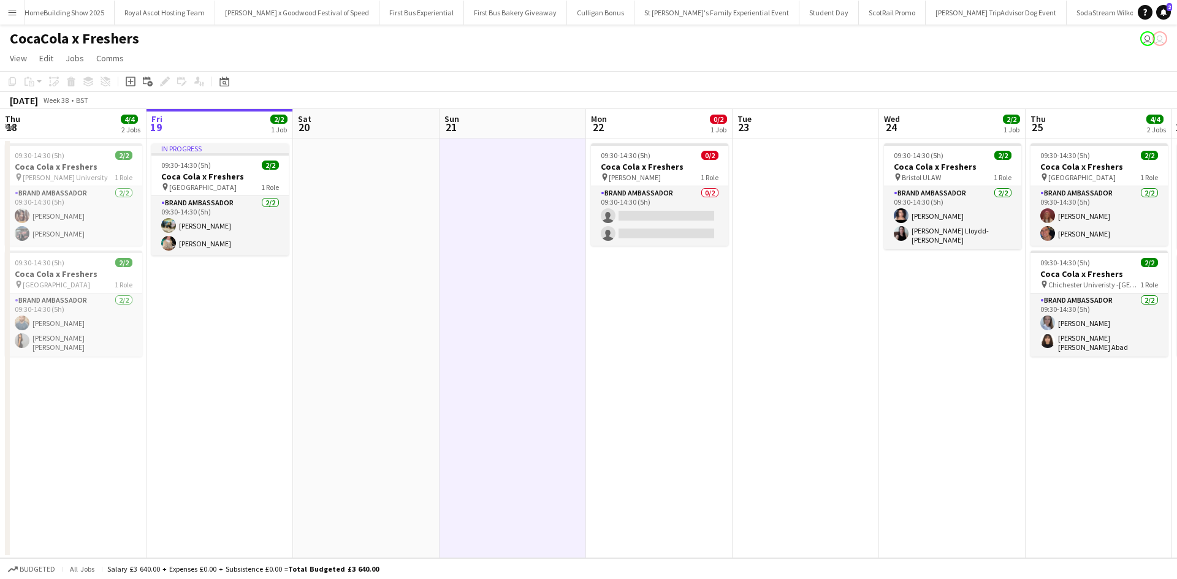
click at [8, 15] on app-icon "Menu" at bounding box center [12, 12] width 10 height 10
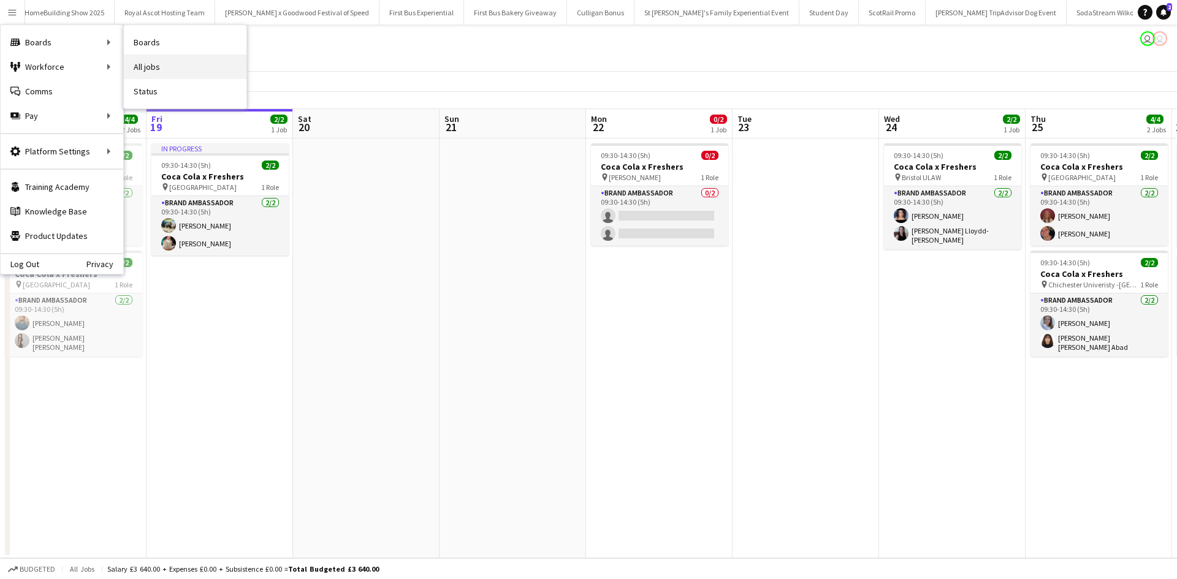
click at [168, 69] on link "All jobs" at bounding box center [185, 67] width 123 height 25
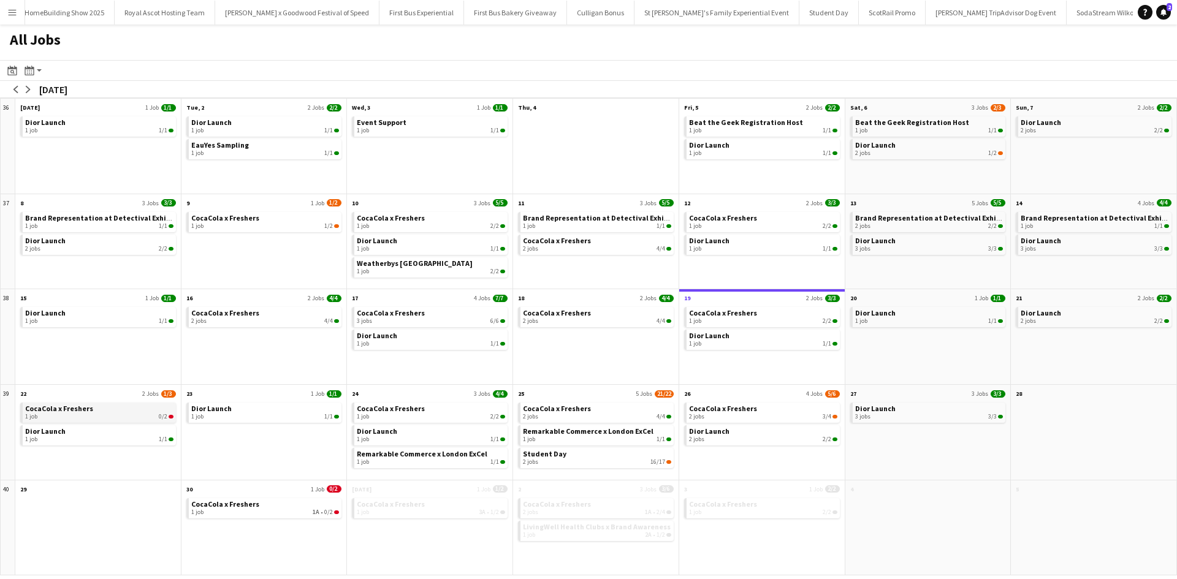
click at [124, 405] on link "CocaCola x Freshers 1 job 0/2" at bounding box center [99, 412] width 148 height 18
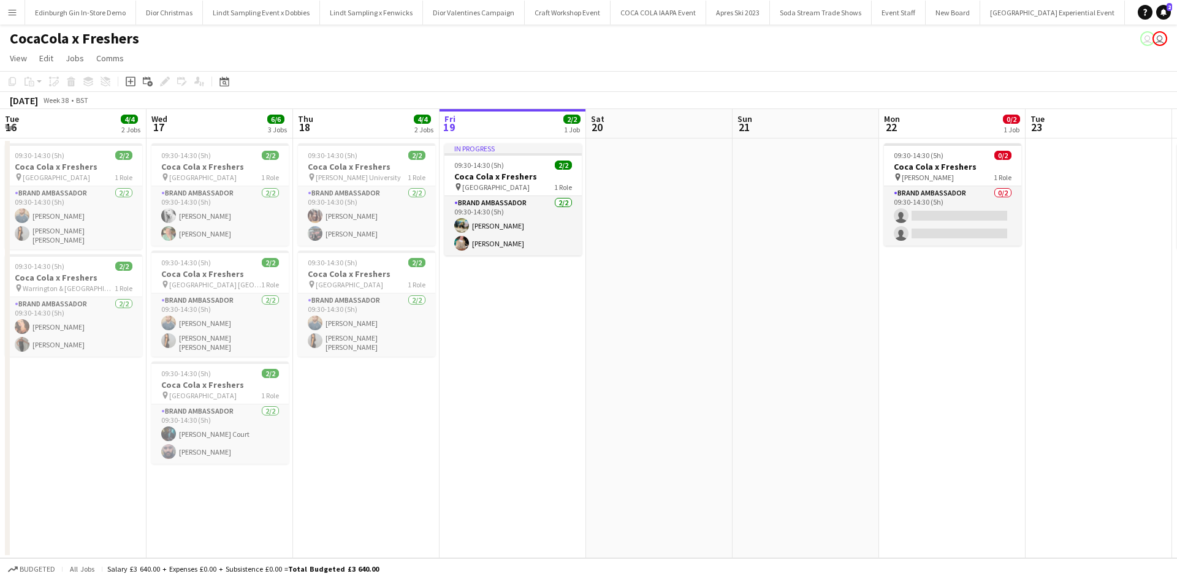
scroll to position [0, 567]
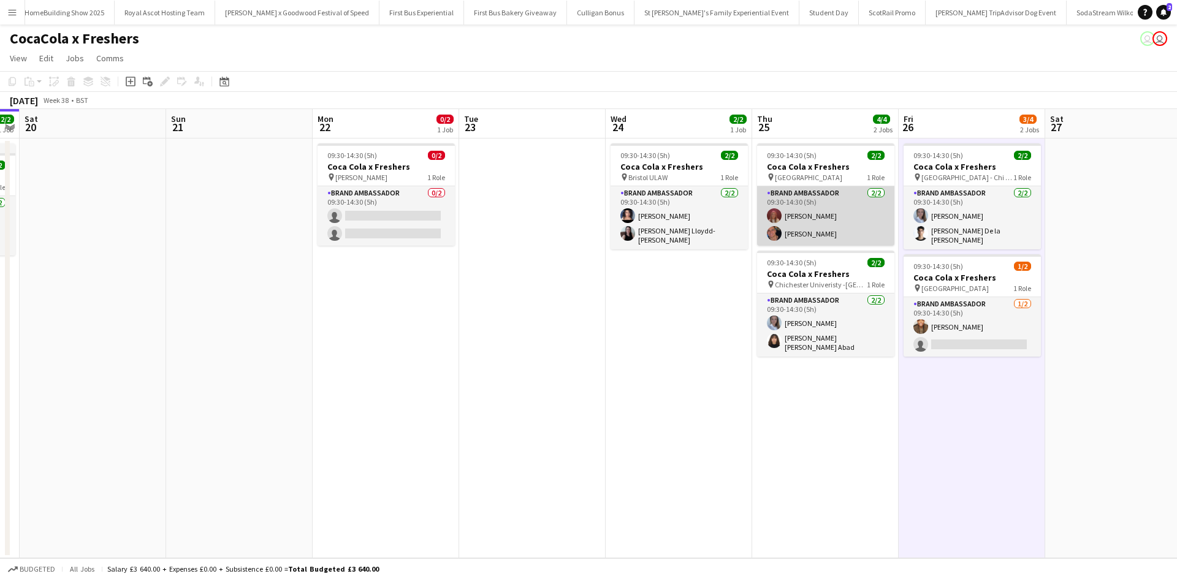
click at [823, 234] on app-card-role "Brand Ambassador 2/2 09:30-14:30 (5h) lacie spoors Bobby Hamilton" at bounding box center [825, 215] width 137 height 59
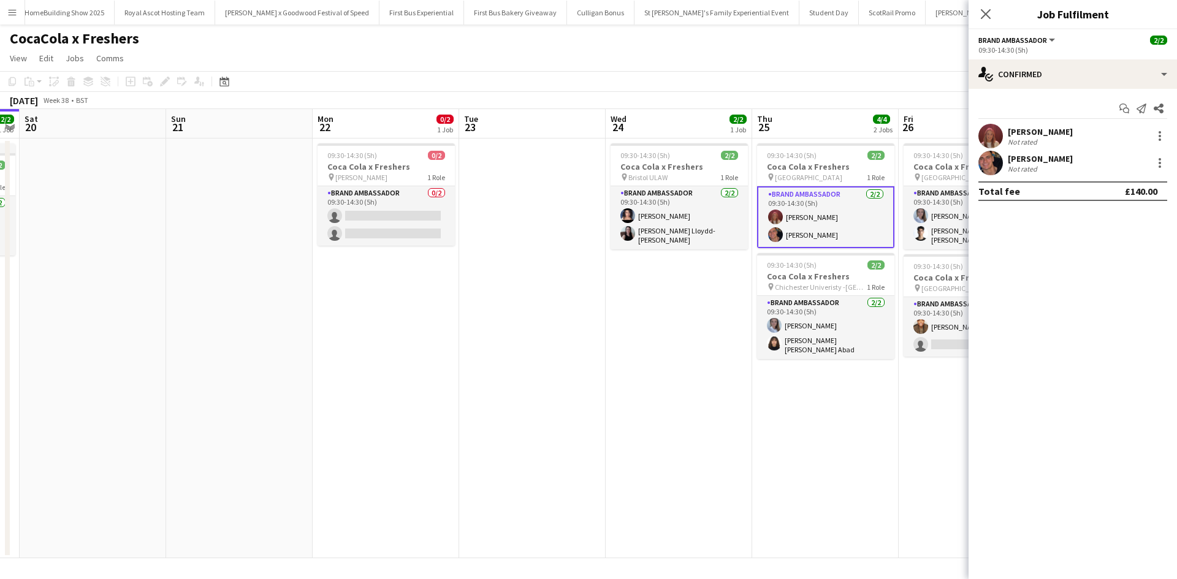
click at [1034, 163] on div "Bobby Hamilton" at bounding box center [1040, 158] width 65 height 11
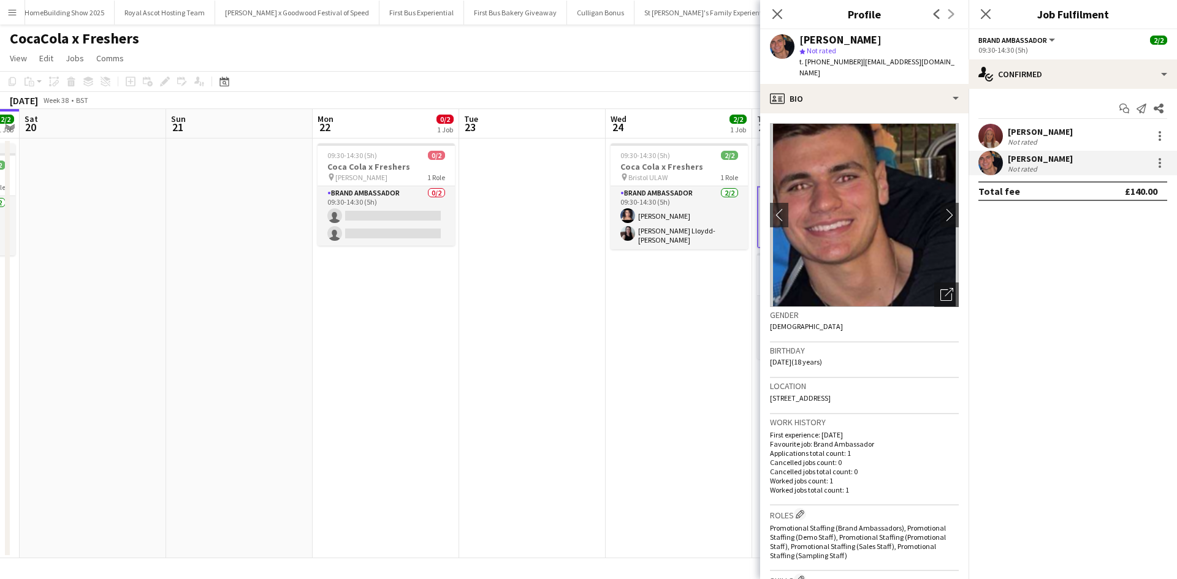
drag, startPoint x: 909, startPoint y: 383, endPoint x: 879, endPoint y: 383, distance: 30.7
click at [879, 383] on div "Location 29 Wall Close, Newcastle upon Tyne, NE3 3UG" at bounding box center [864, 396] width 189 height 36
copy span ", NE3 3UG"
drag, startPoint x: 857, startPoint y: 60, endPoint x: 931, endPoint y: 59, distance: 74.2
click at [945, 59] on div "Bobby Hamilton star Not rated t. +447400348284 | bobbylaws14@hotmail.com" at bounding box center [864, 56] width 208 height 55
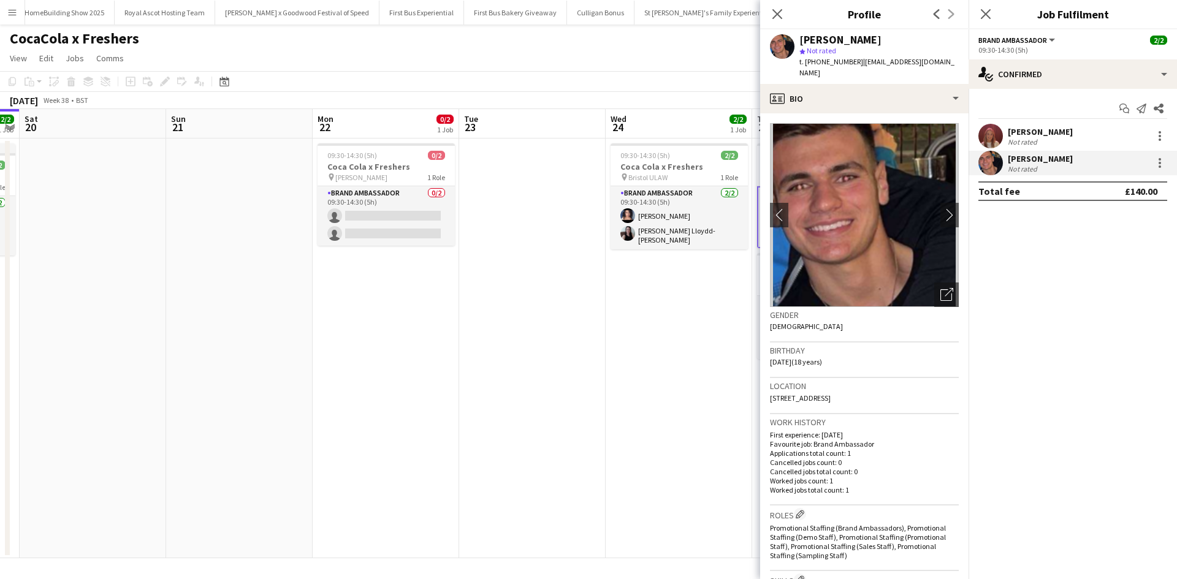
copy span "bobbylaws14@hotmail.com"
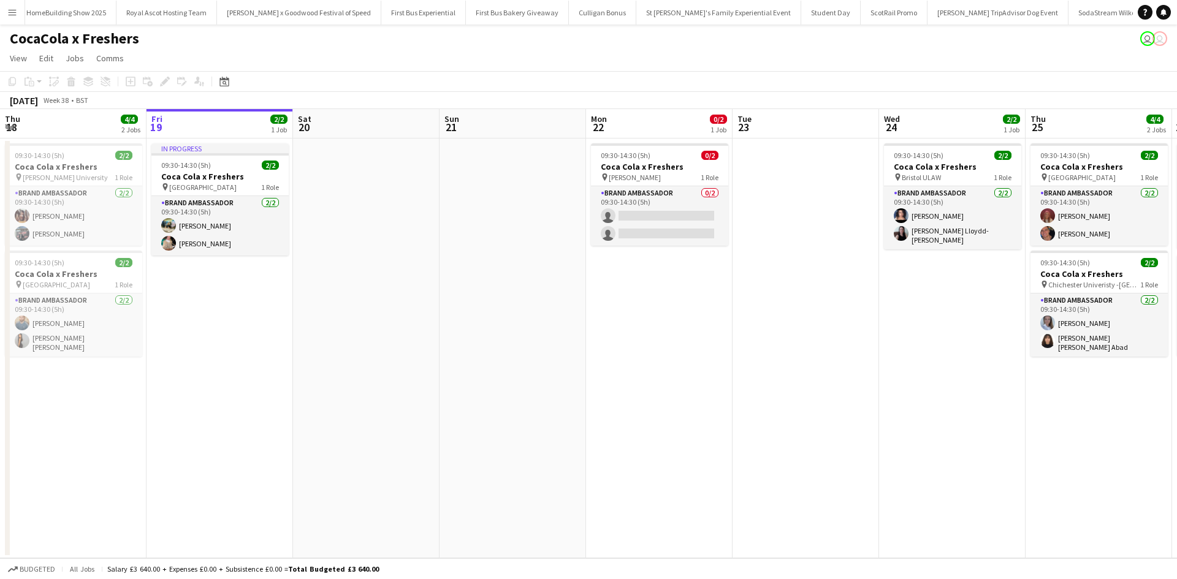
scroll to position [0, 12268]
click at [15, 13] on app-icon "Menu" at bounding box center [12, 12] width 10 height 10
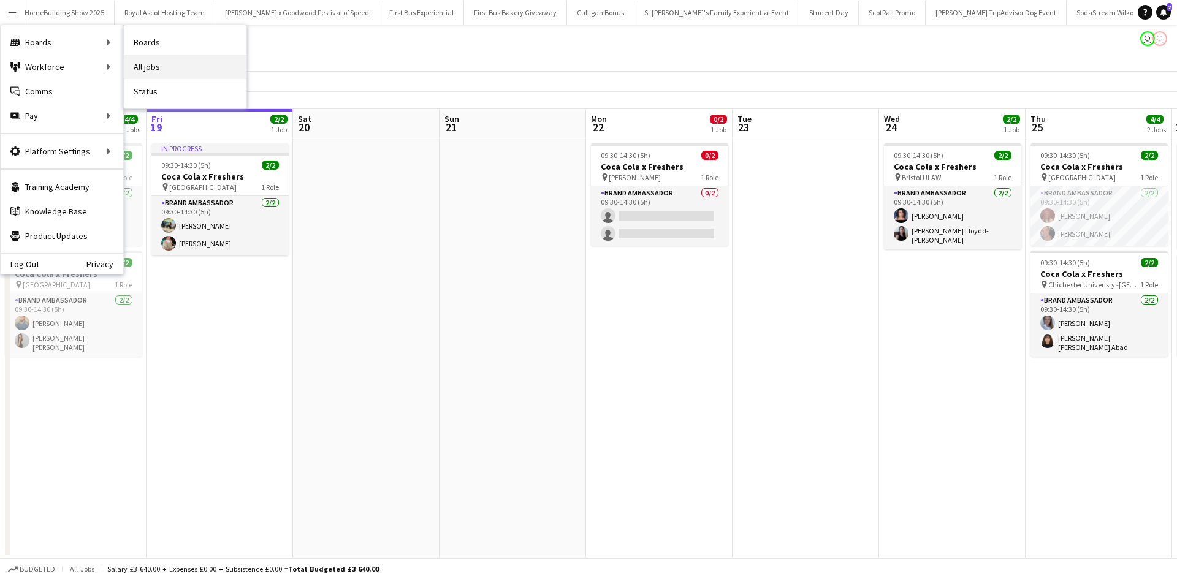
click at [174, 65] on link "All jobs" at bounding box center [185, 67] width 123 height 25
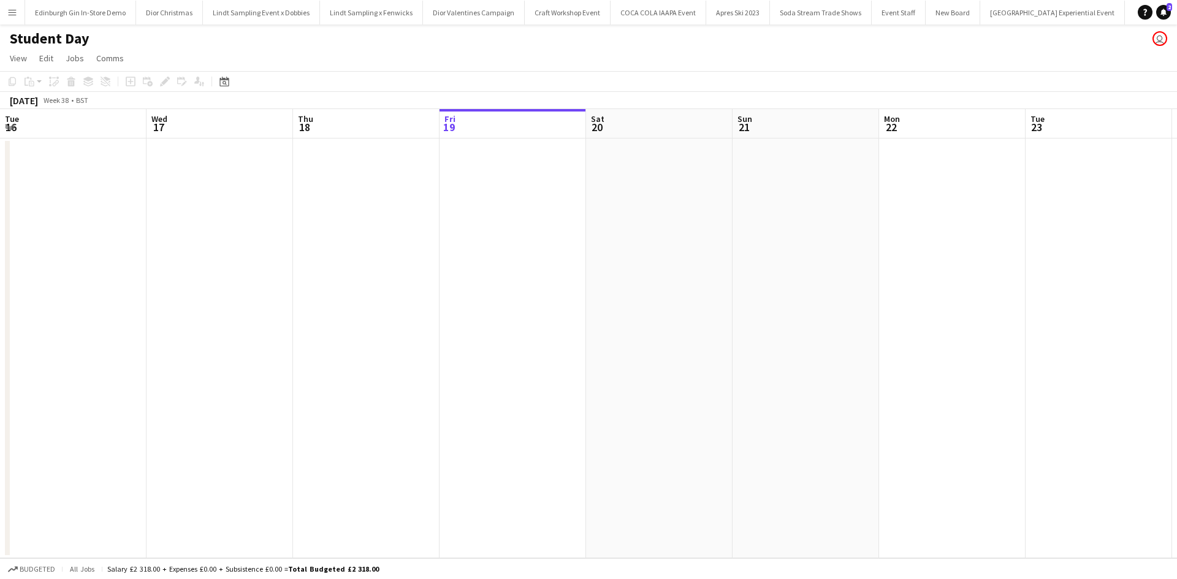
scroll to position [0, 293]
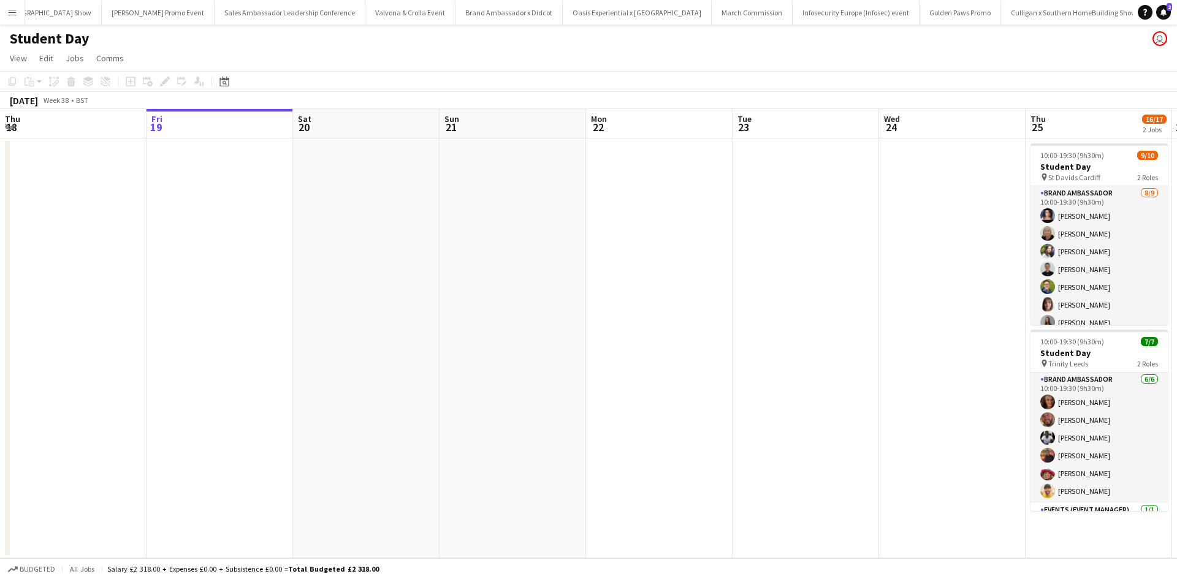
click at [18, 10] on button "Menu" at bounding box center [12, 12] width 25 height 25
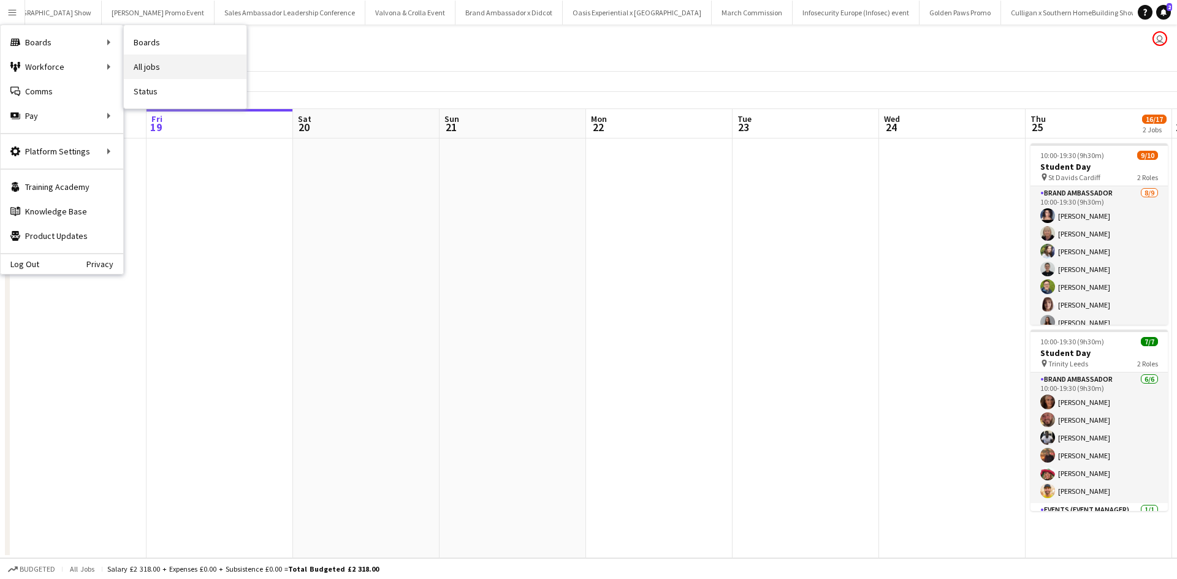
click at [158, 61] on link "All jobs" at bounding box center [185, 67] width 123 height 25
